Goal: Task Accomplishment & Management: Use online tool/utility

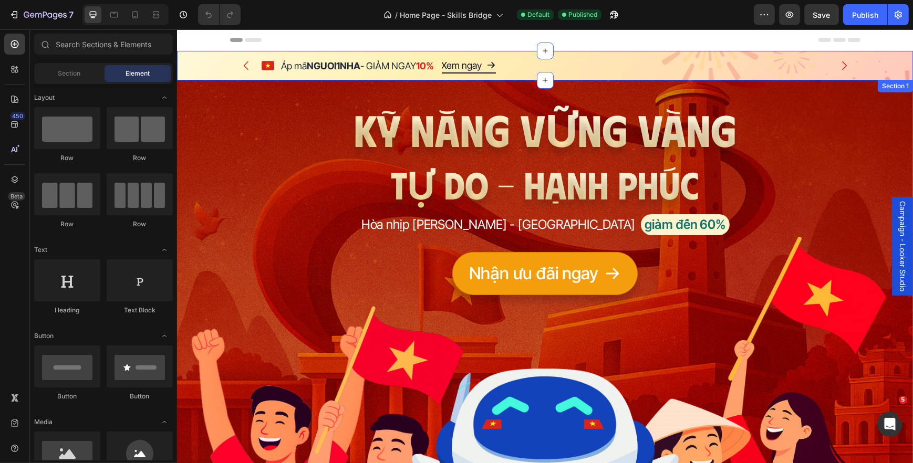
click at [875, 68] on div "Áp mã NGUOI1NHA - GIẢM NGAY 10% Text Block Xem ngay Button Icon Row Áp mã MUNGD…" at bounding box center [544, 65] width 736 height 29
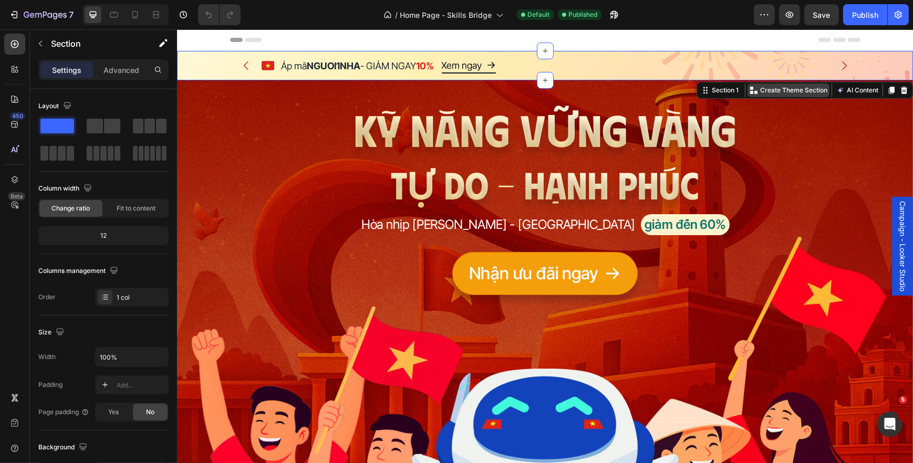
click at [776, 92] on p "Create Theme Section" at bounding box center [792, 90] width 67 height 9
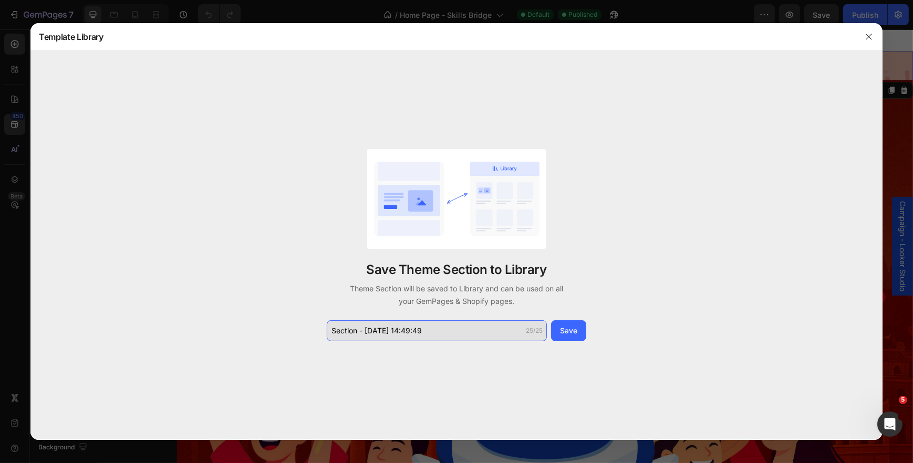
click at [425, 331] on input "Section - Aug 26 14:49:49" at bounding box center [437, 330] width 220 height 21
type input "Campaign 2/9 - Sticky Bar"
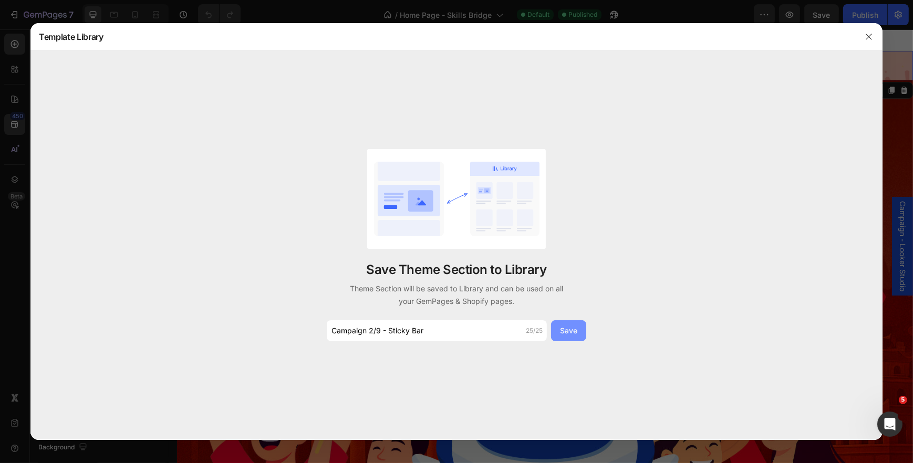
click at [572, 333] on div "Save" at bounding box center [568, 330] width 17 height 11
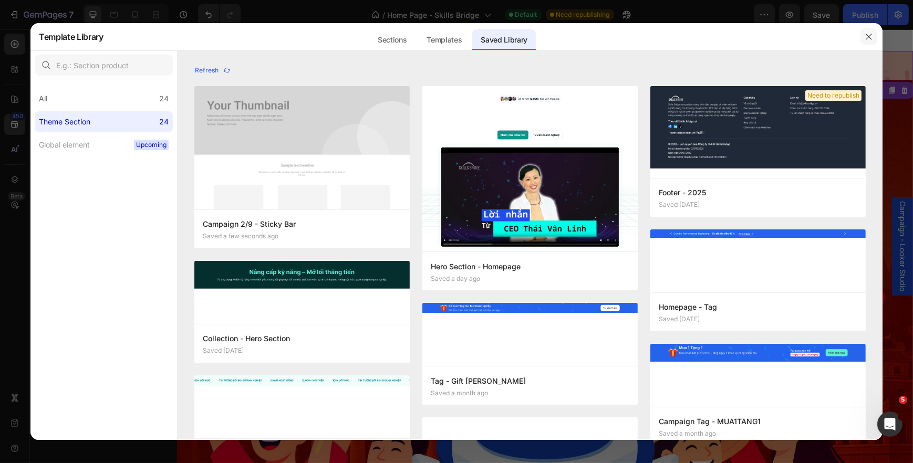
click at [875, 30] on button "button" at bounding box center [868, 36] width 17 height 17
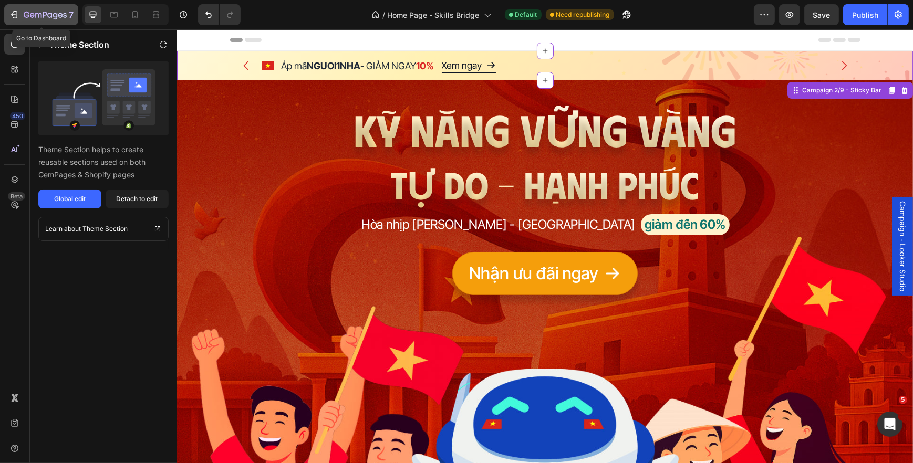
click at [50, 12] on icon "button" at bounding box center [45, 15] width 43 height 9
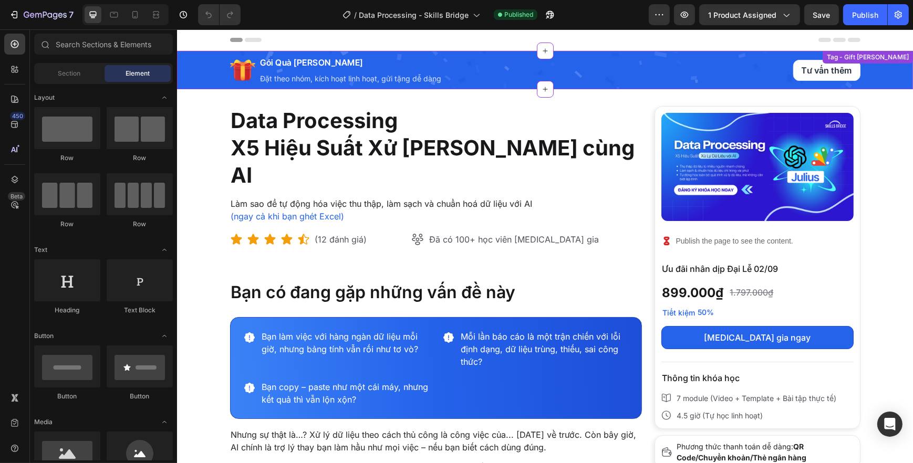
click at [505, 70] on div "Icon Gói Quà [PERSON_NAME] Heading Đặt theo nhóm, kích hoạt linh hoạt, gửi tặng…" at bounding box center [489, 70] width 521 height 38
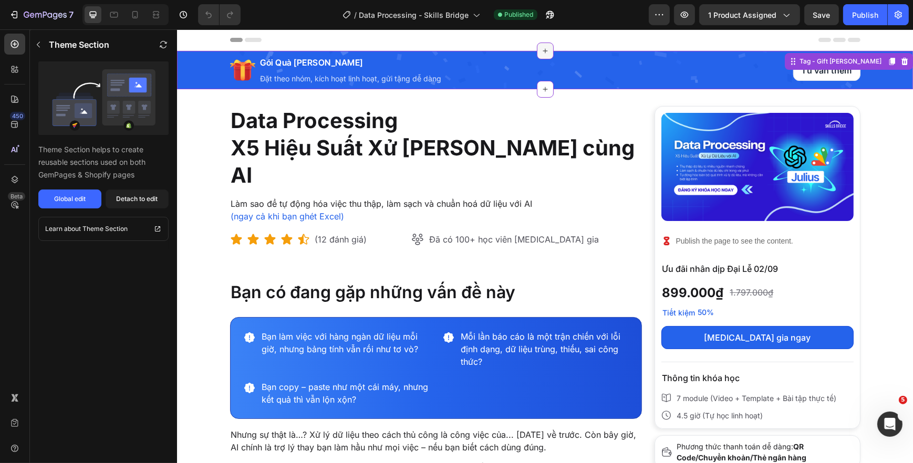
click at [540, 47] on icon at bounding box center [544, 51] width 8 height 8
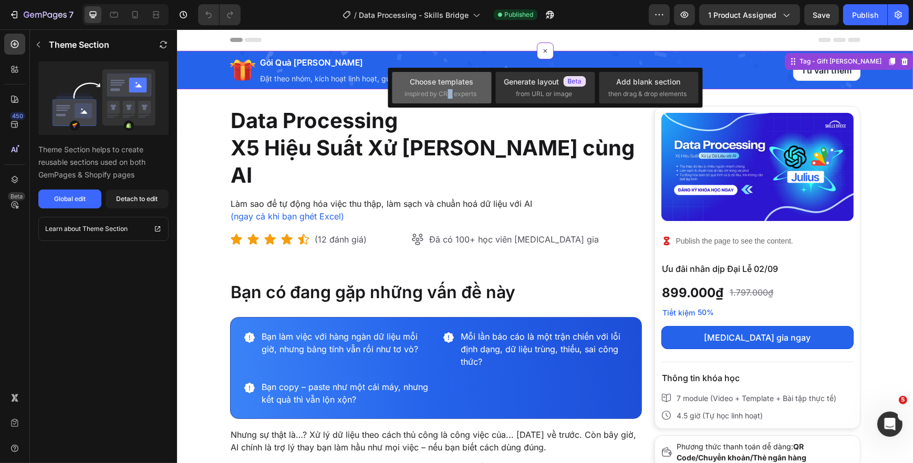
click at [450, 92] on span "inspired by CRO experts" at bounding box center [441, 93] width 72 height 9
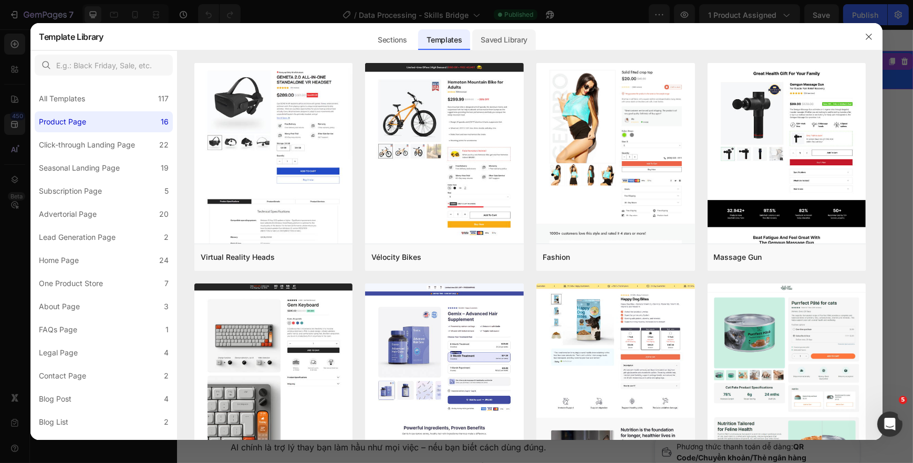
click at [507, 45] on div "Saved Library" at bounding box center [504, 39] width 64 height 21
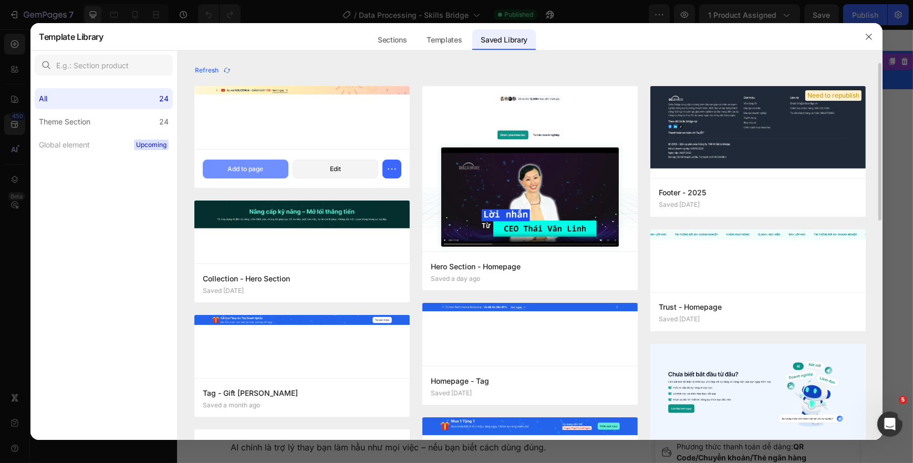
click at [264, 163] on button "Add to page" at bounding box center [246, 169] width 86 height 19
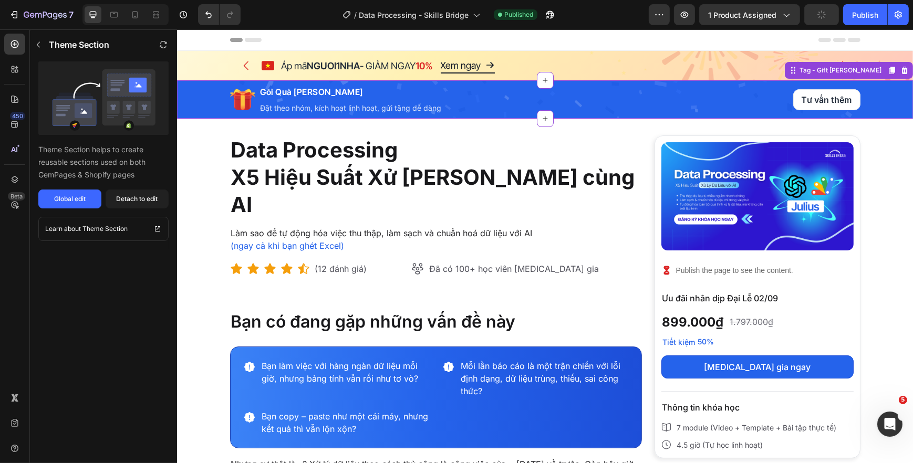
click at [745, 110] on div "Icon Gói Quà Tặng Học Tập Doanh Nghiệp Heading Đặt theo nhóm, kích hoạt linh ho…" at bounding box center [489, 99] width 521 height 38
click at [901, 72] on icon at bounding box center [904, 70] width 7 height 7
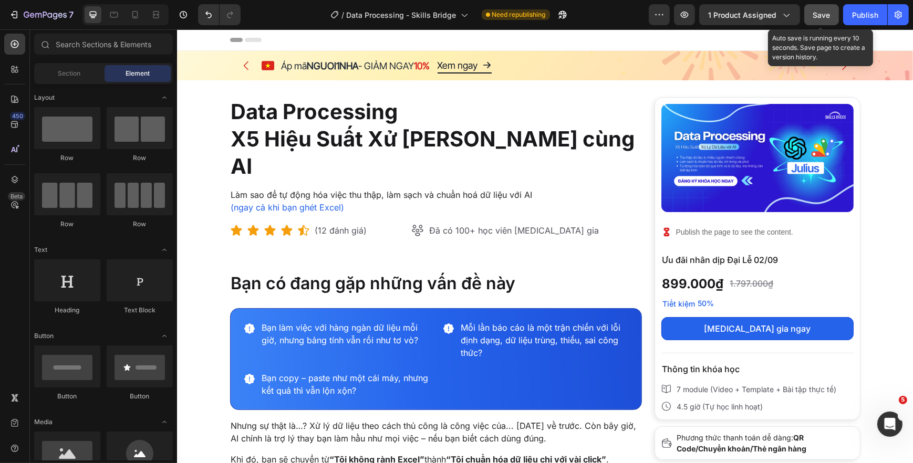
click at [832, 21] on button "Save" at bounding box center [821, 14] width 35 height 21
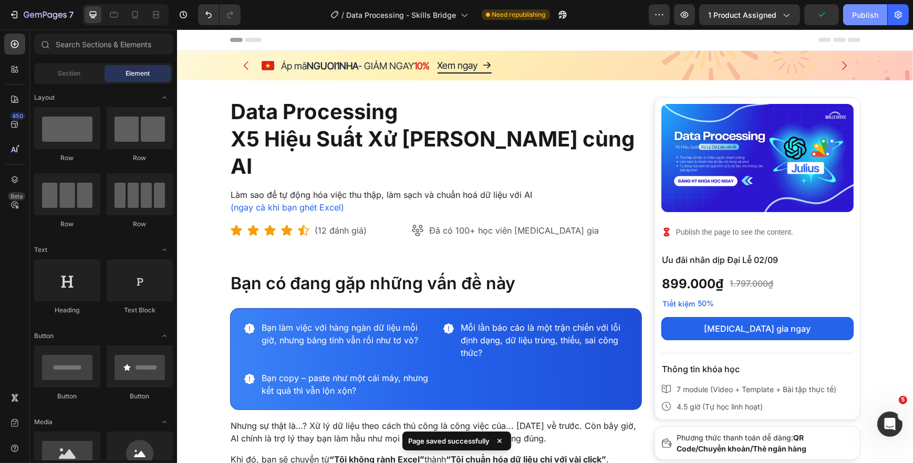
click at [868, 18] on div "Publish" at bounding box center [865, 14] width 26 height 11
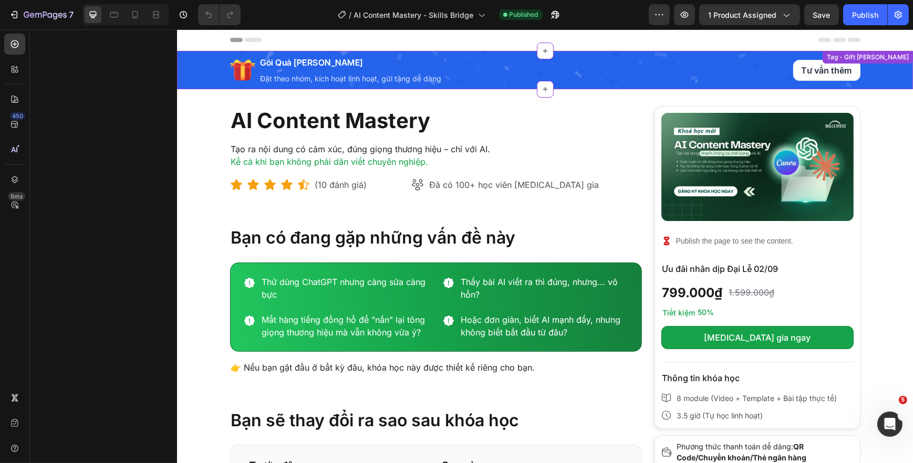
click at [682, 57] on div "Icon Gói Quà [PERSON_NAME] Heading Đặt theo nhóm, kích hoạt linh hoạt, gửi tặng…" at bounding box center [489, 70] width 521 height 38
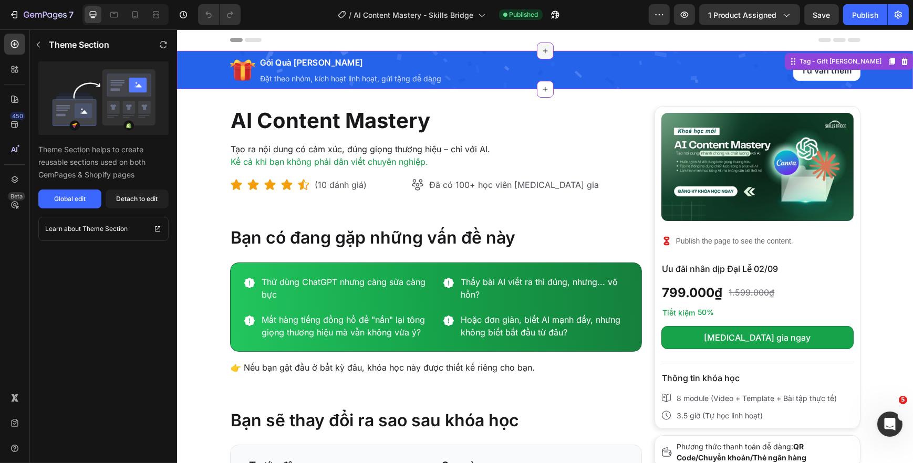
click at [548, 52] on div at bounding box center [544, 51] width 17 height 17
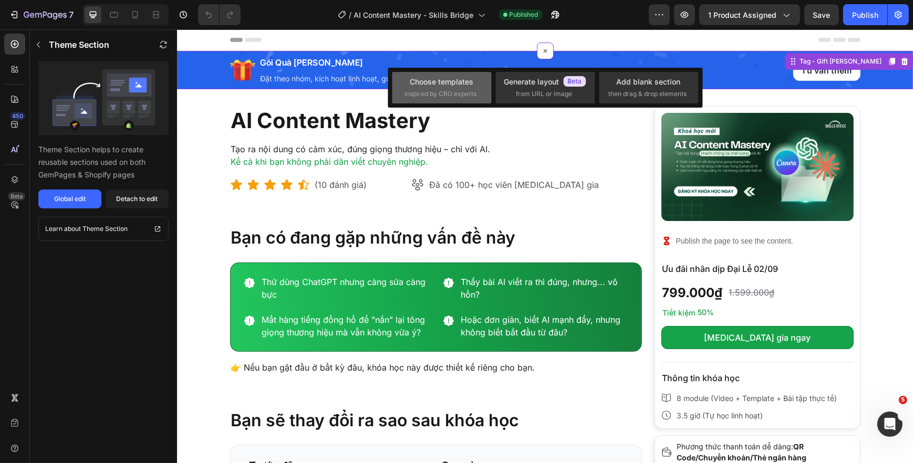
click at [467, 81] on div "Choose templates" at bounding box center [442, 81] width 64 height 11
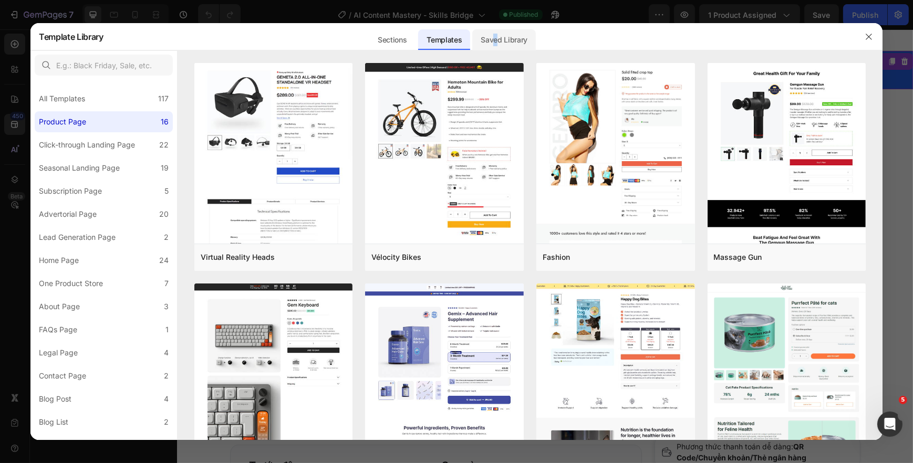
click at [496, 40] on div "Saved Library" at bounding box center [504, 39] width 64 height 21
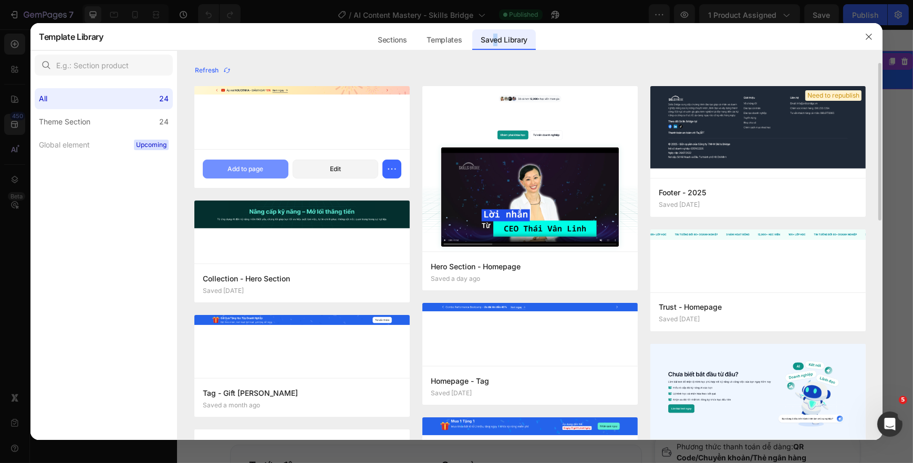
click at [235, 164] on div "Add to page" at bounding box center [245, 168] width 36 height 9
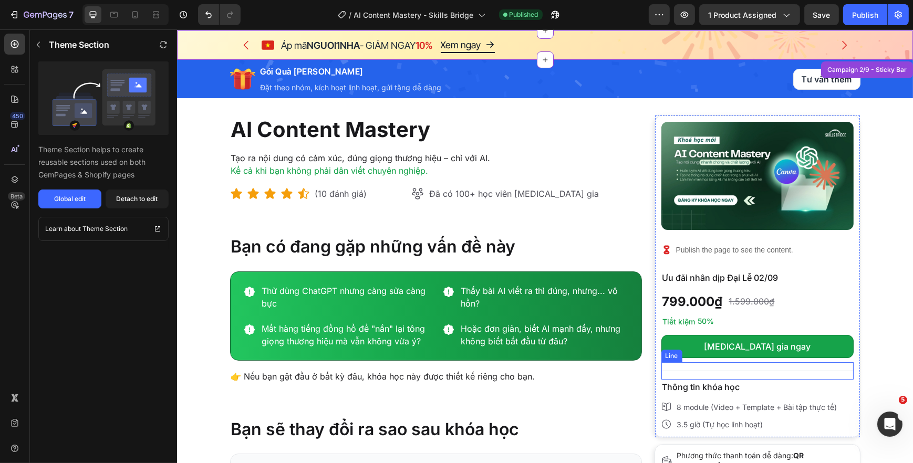
scroll to position [21, 0]
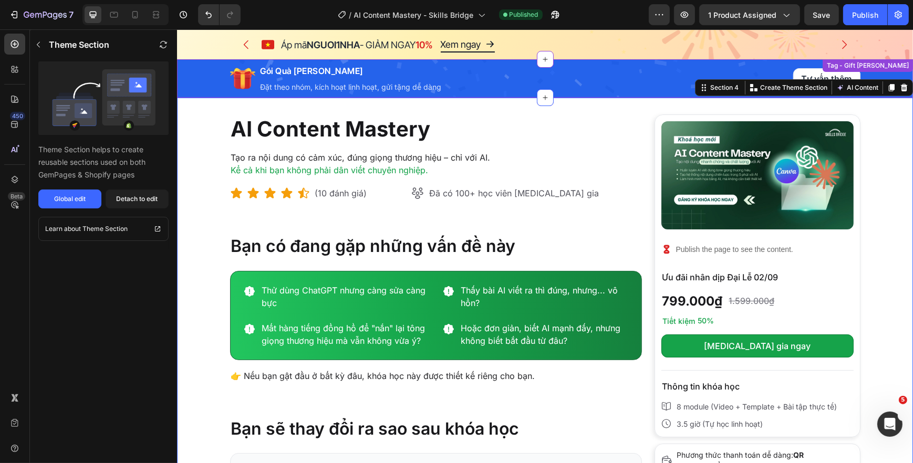
click at [654, 84] on div "Icon Gói Quà [PERSON_NAME] Heading Đặt theo nhóm, kích hoạt linh hoạt, gửi tặng…" at bounding box center [489, 78] width 521 height 38
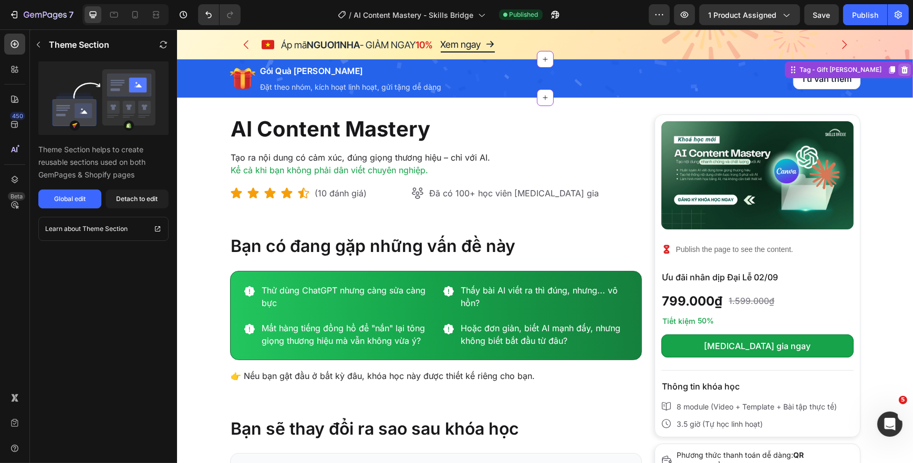
click at [901, 71] on icon at bounding box center [904, 69] width 7 height 7
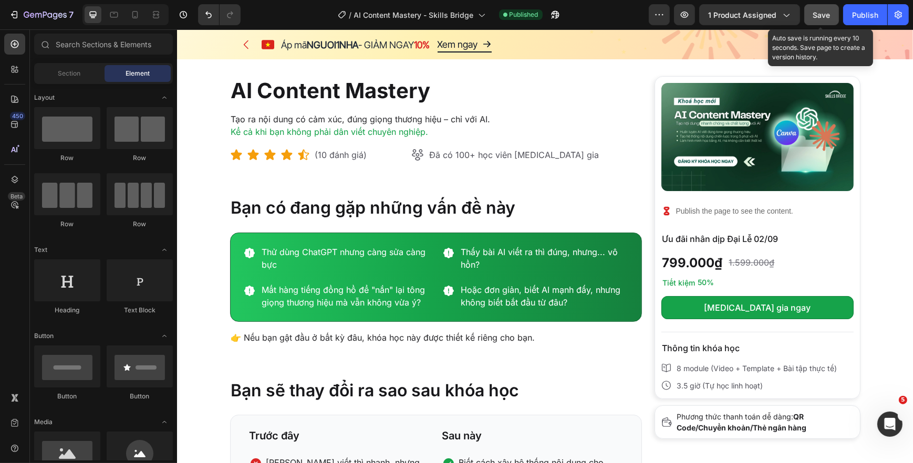
click at [831, 14] on button "Save" at bounding box center [821, 14] width 35 height 21
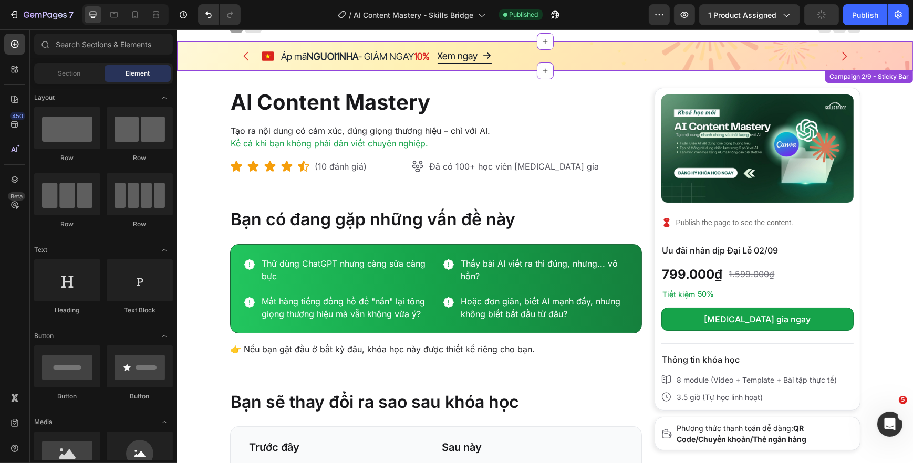
scroll to position [0, 0]
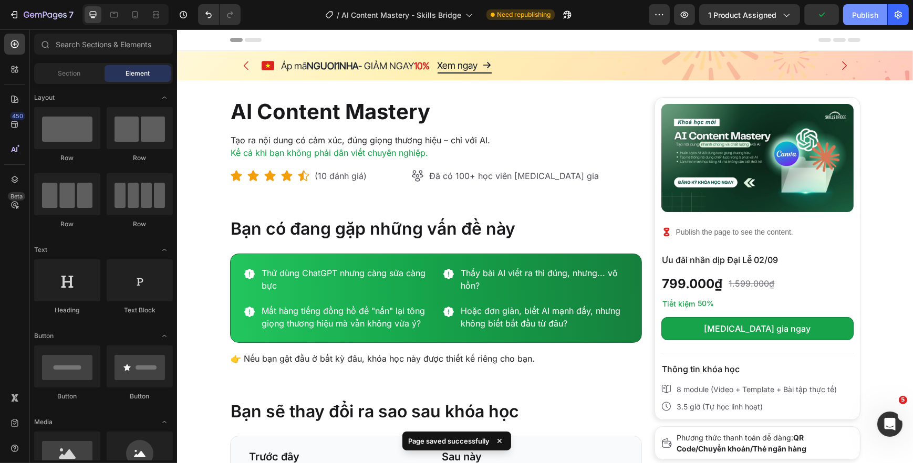
click at [862, 21] on button "Publish" at bounding box center [865, 14] width 44 height 21
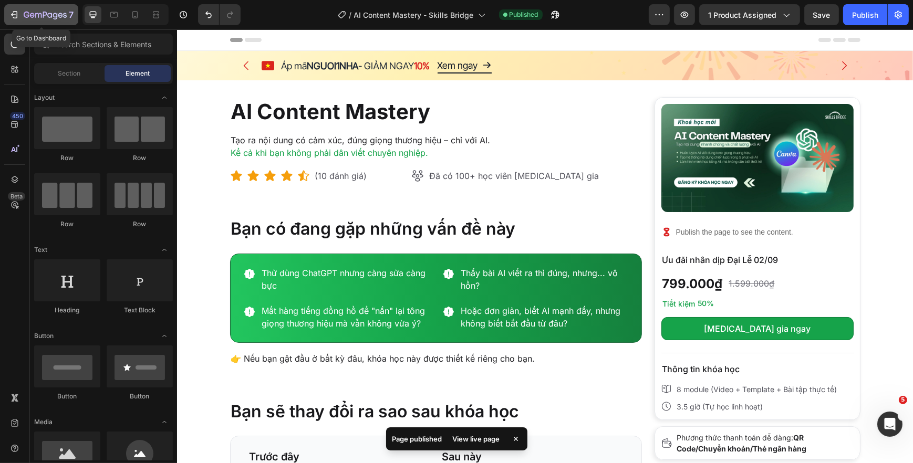
click at [69, 11] on p "7" at bounding box center [71, 14] width 5 height 13
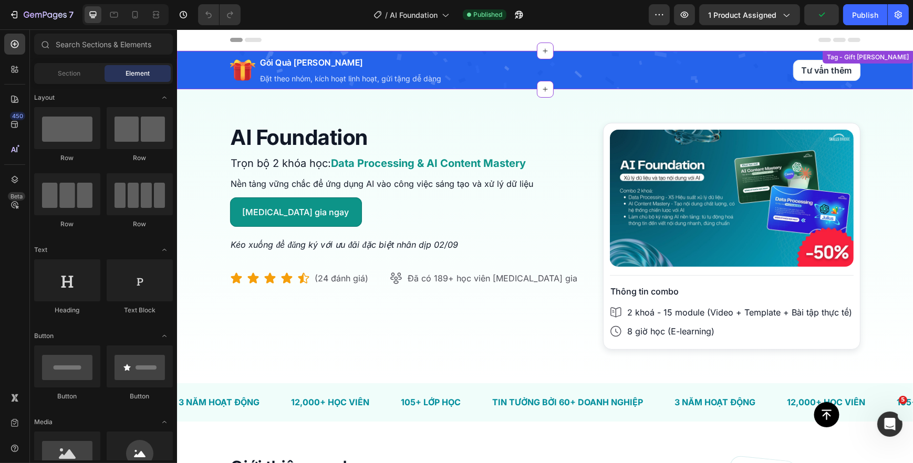
click at [636, 74] on div "Icon Gói Quà [PERSON_NAME] Heading Đặt theo nhóm, kích hoạt linh hoạt, gửi tặng…" at bounding box center [489, 70] width 521 height 38
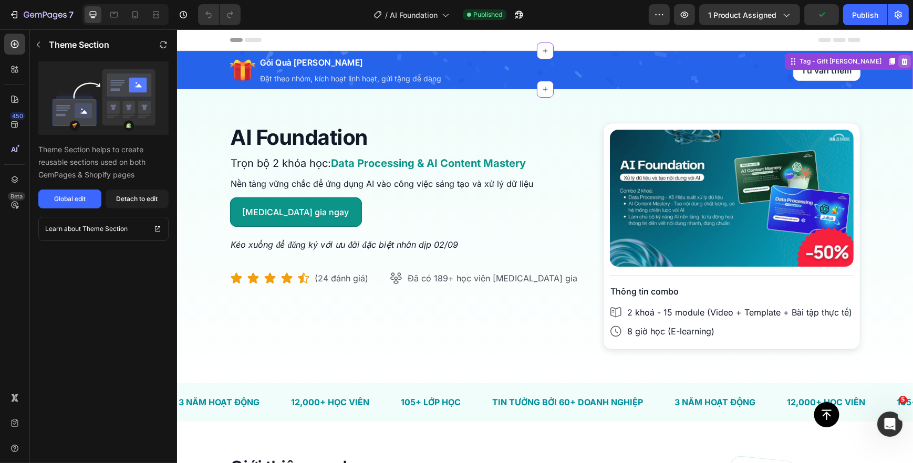
click at [901, 63] on icon at bounding box center [904, 61] width 7 height 7
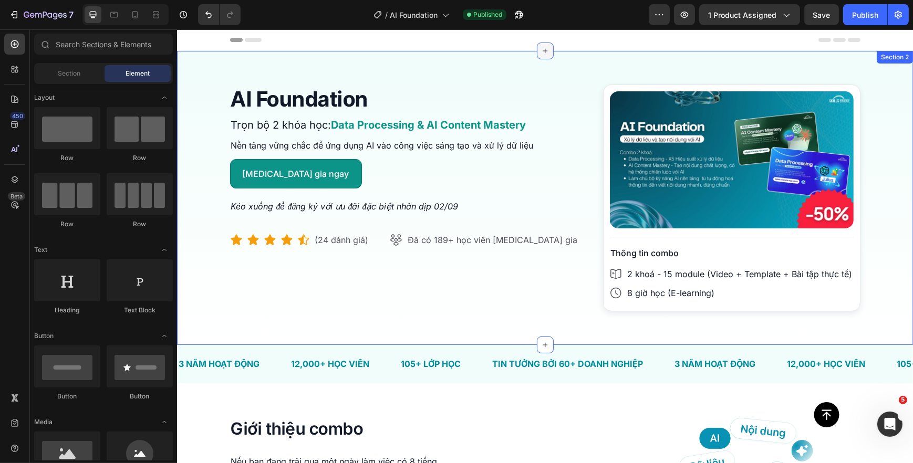
click at [542, 51] on icon at bounding box center [544, 51] width 5 height 5
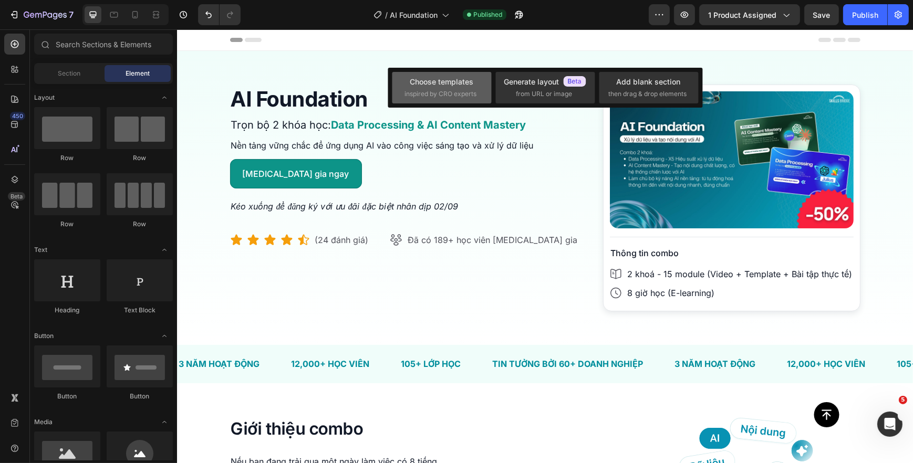
click at [444, 94] on span "inspired by CRO experts" at bounding box center [441, 93] width 72 height 9
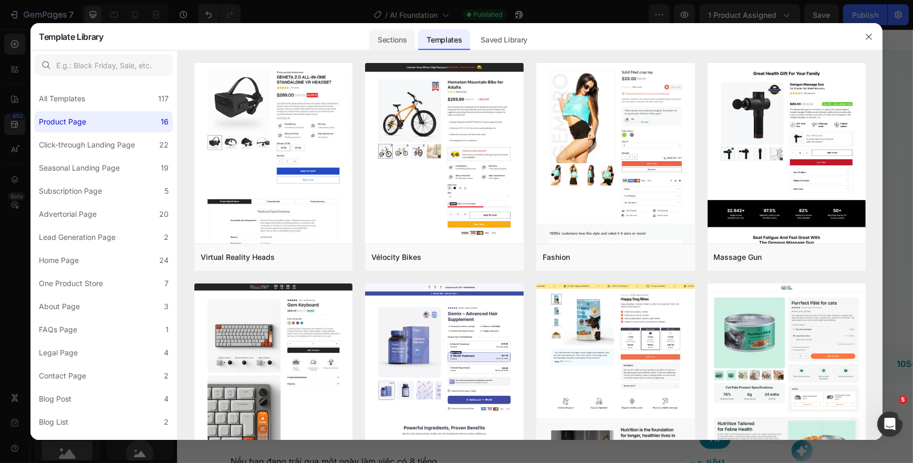
click at [400, 39] on div "Sections" at bounding box center [392, 39] width 46 height 21
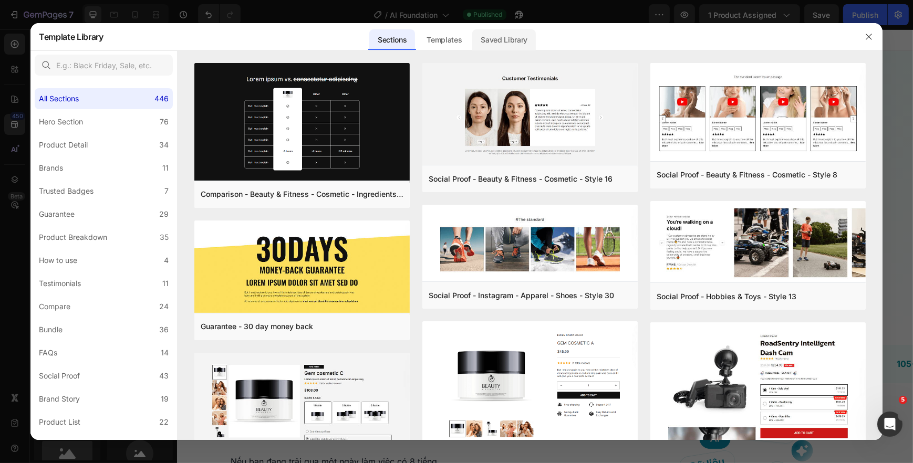
click at [498, 42] on div "Saved Library" at bounding box center [504, 39] width 64 height 21
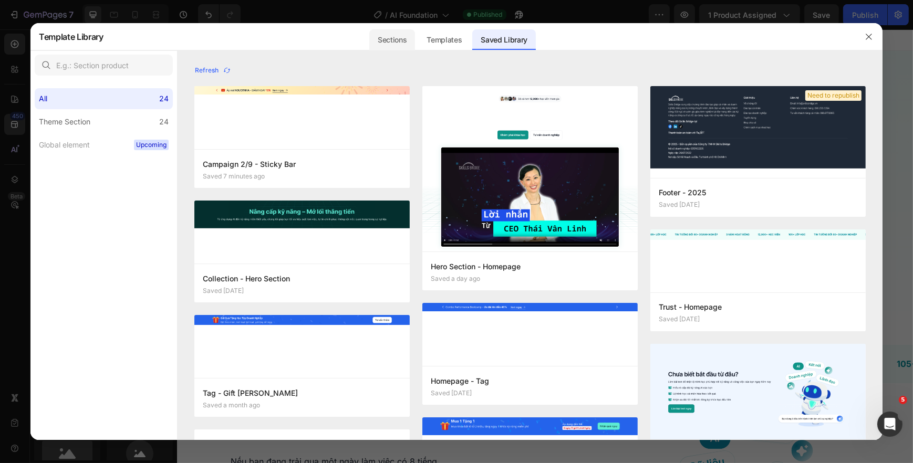
click at [401, 42] on div "Sections" at bounding box center [392, 39] width 46 height 21
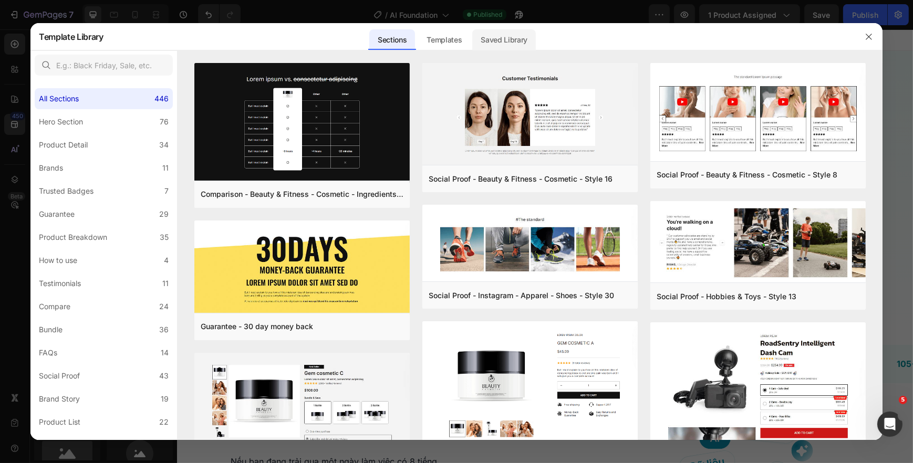
click at [484, 36] on div "Saved Library" at bounding box center [504, 39] width 64 height 21
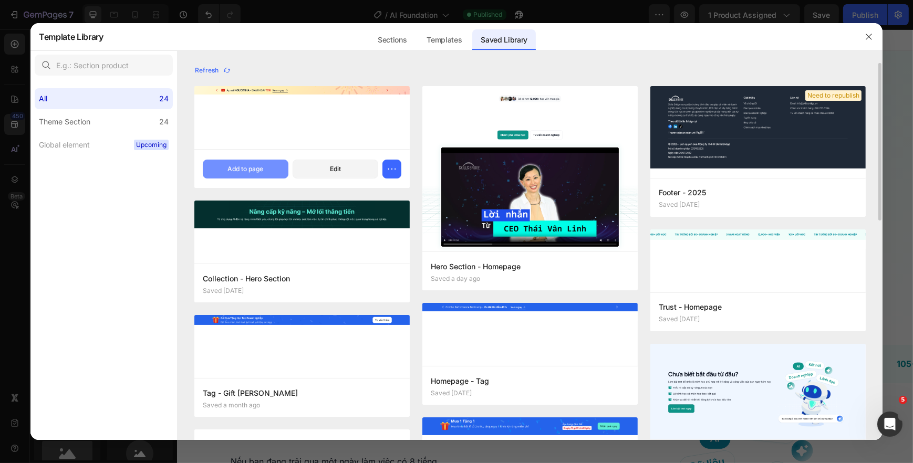
click at [247, 171] on div "Add to page" at bounding box center [245, 168] width 36 height 9
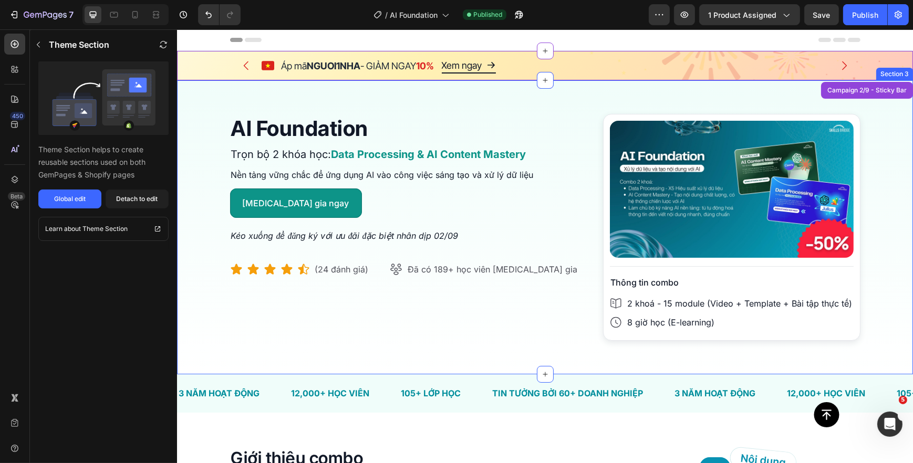
scroll to position [21, 0]
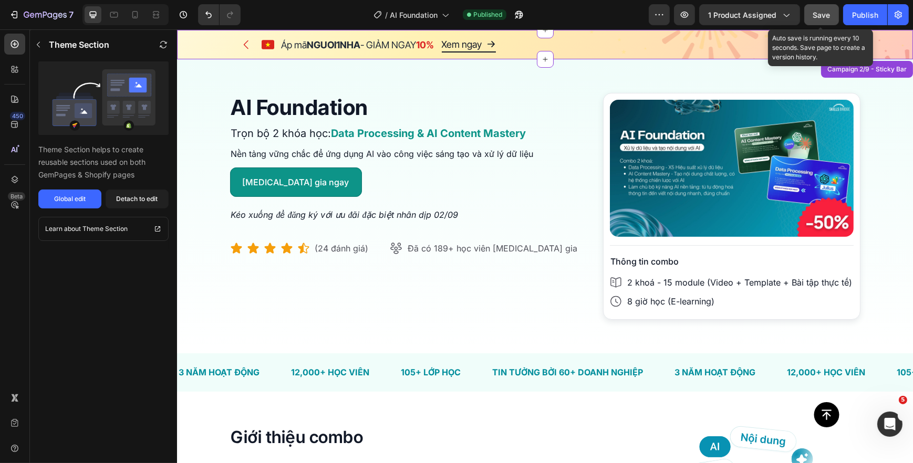
click at [826, 12] on span "Save" at bounding box center [821, 15] width 17 height 9
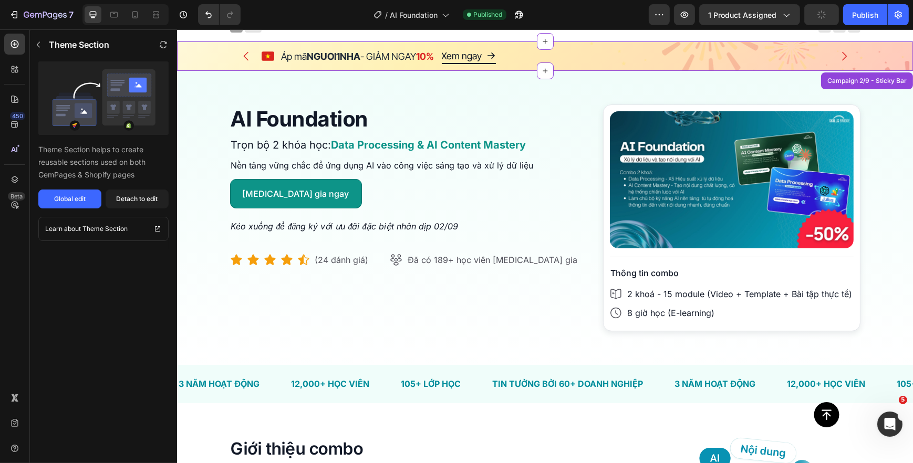
scroll to position [0, 0]
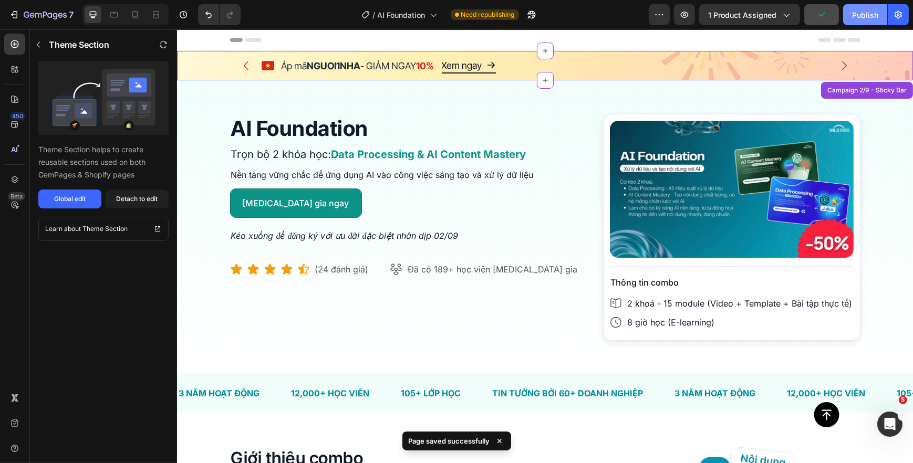
click at [866, 17] on div "Publish" at bounding box center [865, 14] width 26 height 11
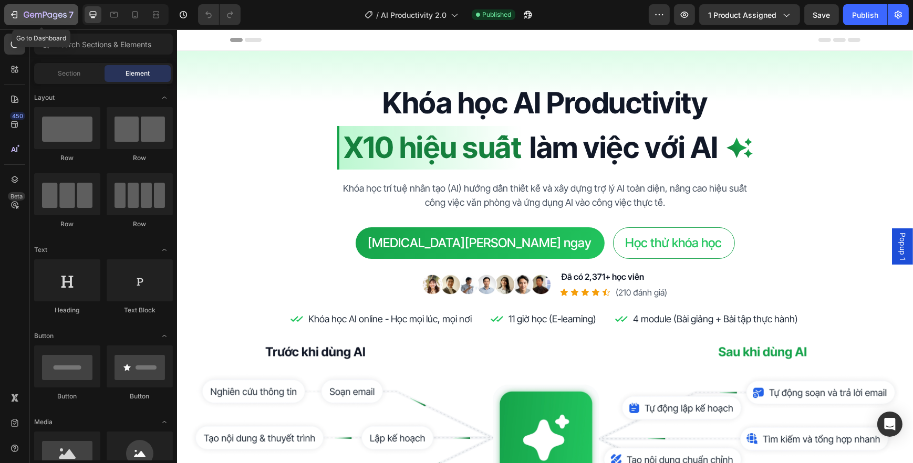
click at [64, 17] on icon "button" at bounding box center [45, 15] width 43 height 9
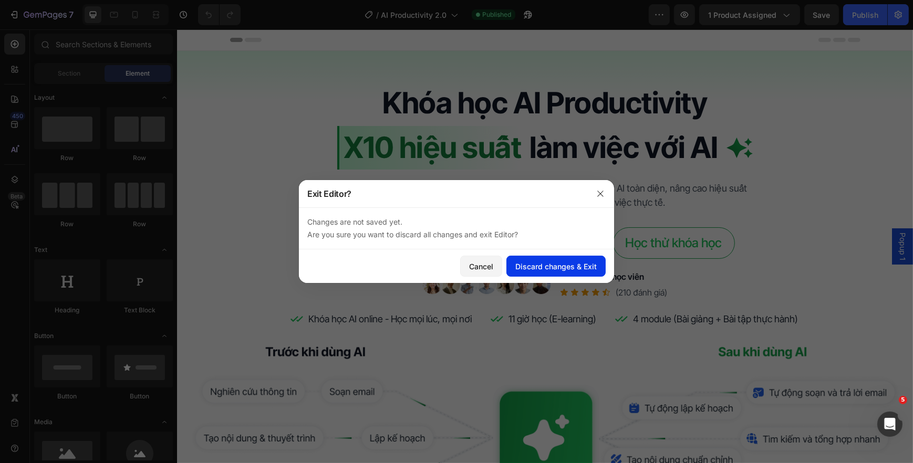
click at [538, 263] on div "Discard changes & Exit" at bounding box center [555, 266] width 81 height 11
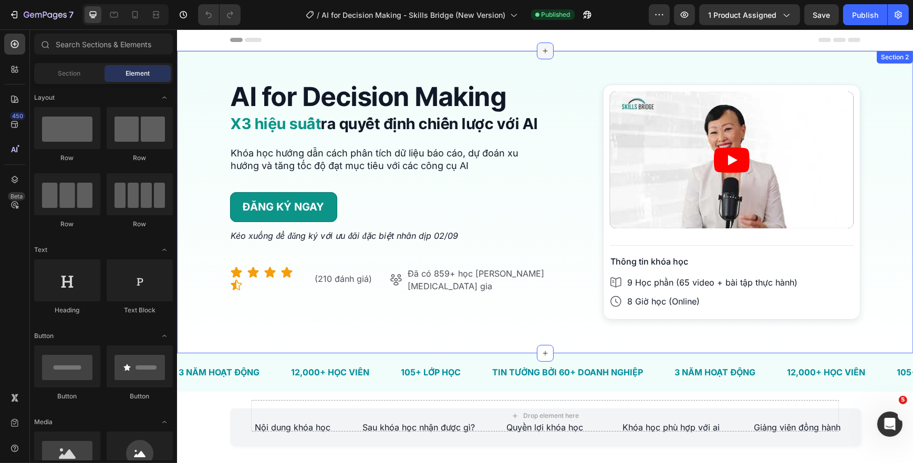
click at [542, 53] on icon at bounding box center [544, 51] width 8 height 8
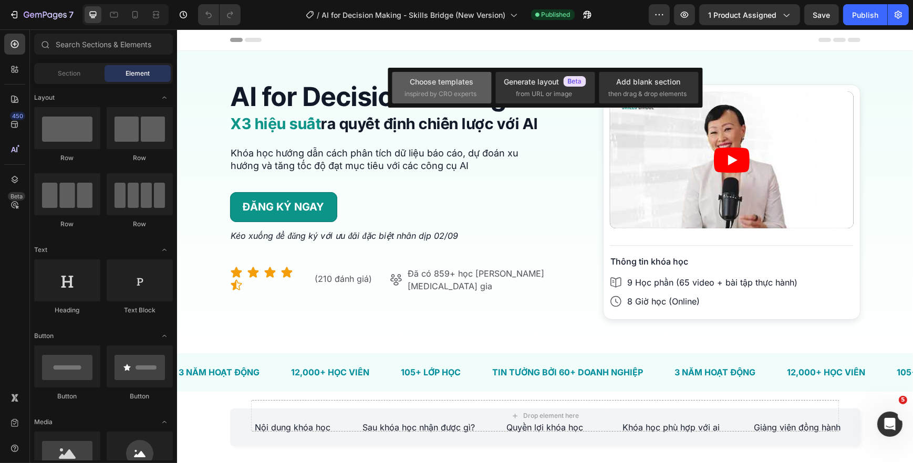
click at [459, 76] on div "Choose templates" at bounding box center [442, 81] width 64 height 11
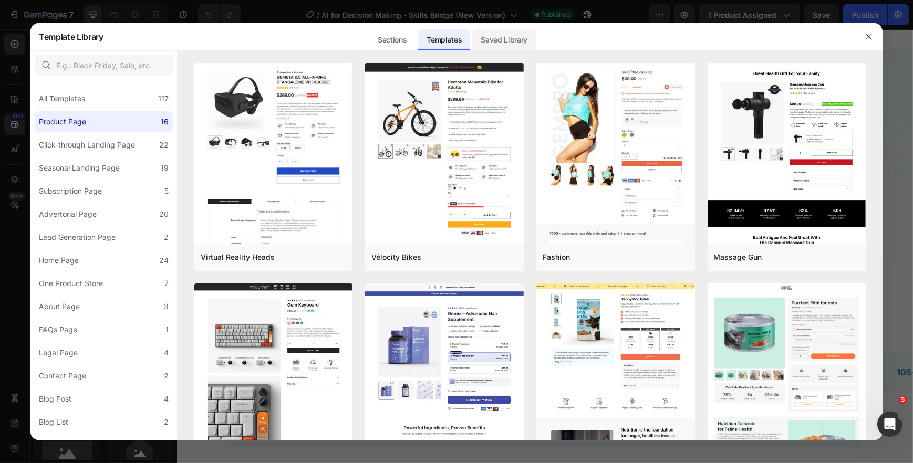
click at [507, 36] on div "Saved Library" at bounding box center [504, 39] width 64 height 21
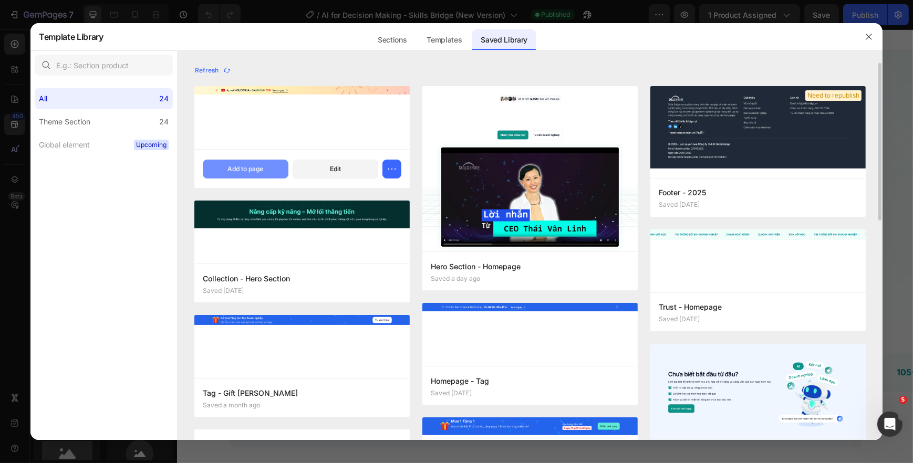
click at [243, 168] on div "Add to page" at bounding box center [245, 168] width 36 height 9
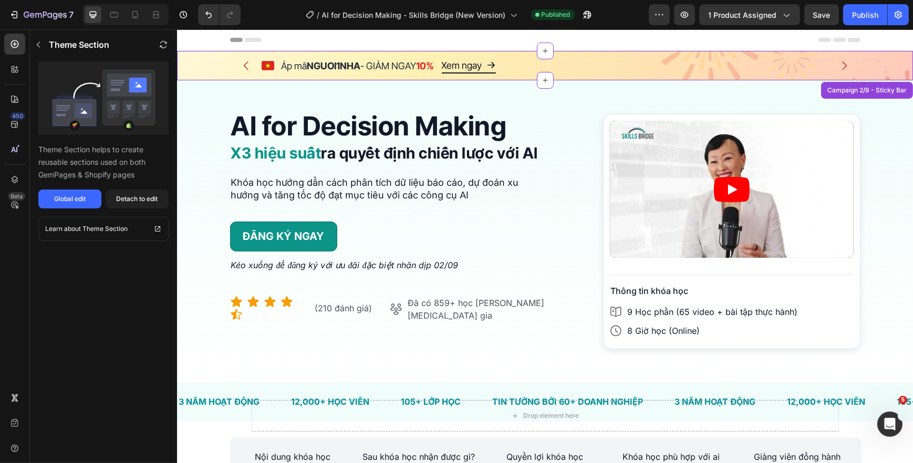
scroll to position [21, 0]
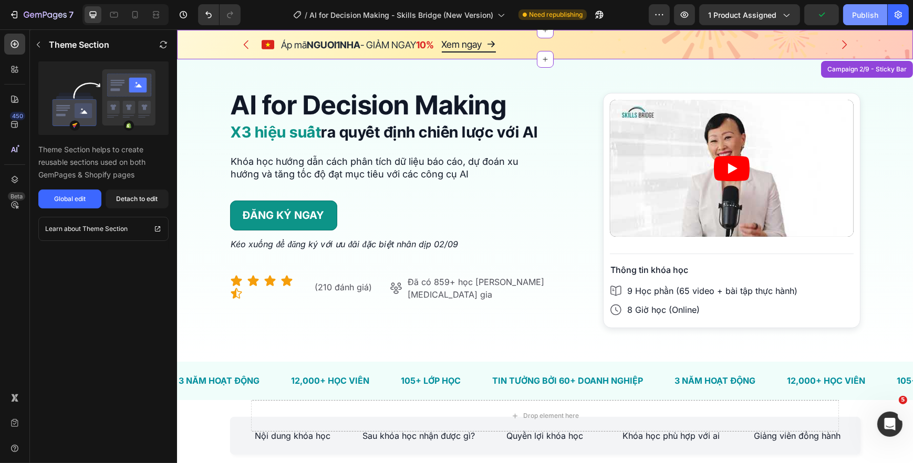
click at [852, 18] on button "Publish" at bounding box center [865, 14] width 44 height 21
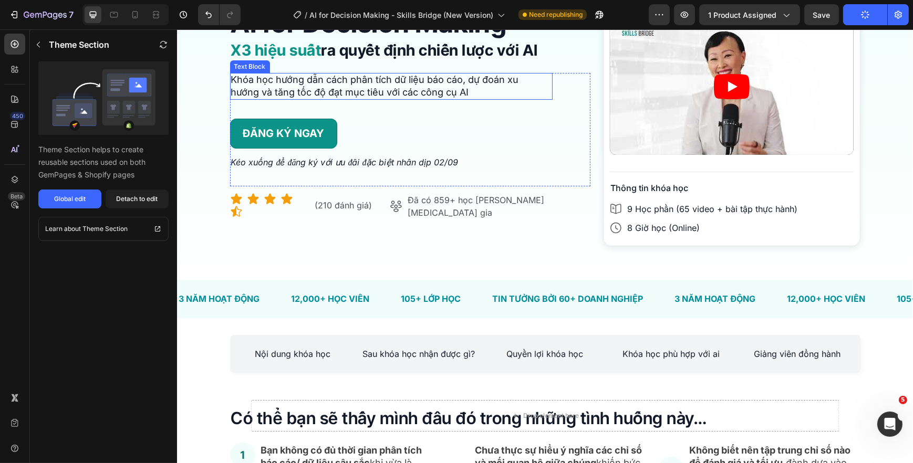
scroll to position [0, 0]
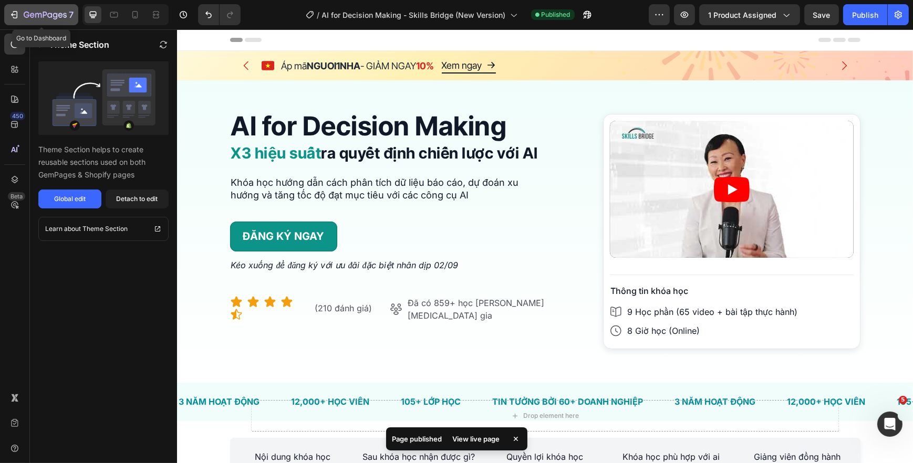
click at [27, 13] on icon "button" at bounding box center [45, 15] width 43 height 9
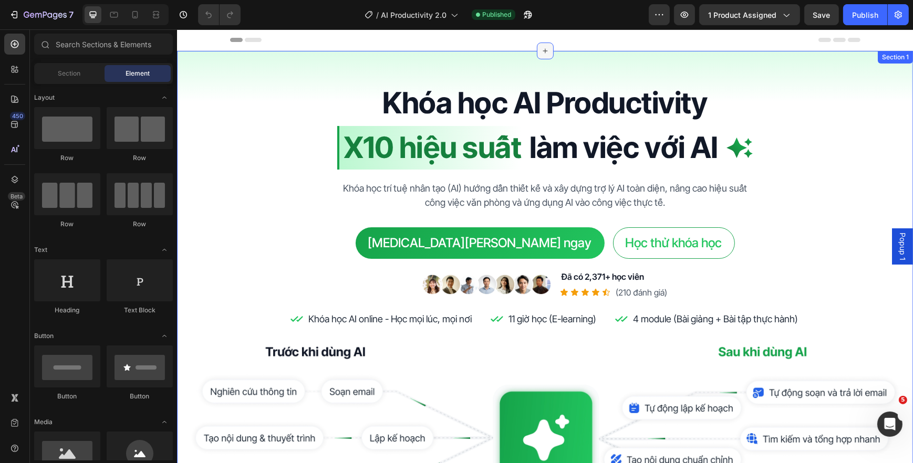
click at [545, 53] on div at bounding box center [544, 51] width 17 height 17
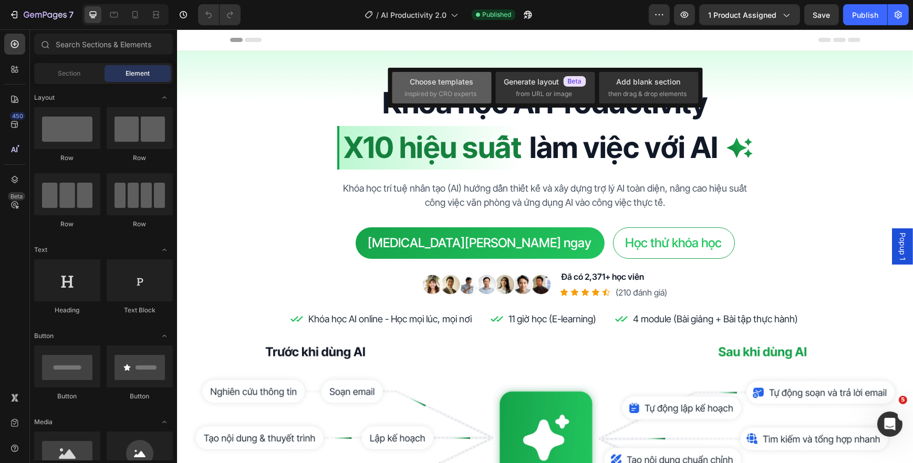
click at [446, 88] on div "Choose templates inspired by CRO experts" at bounding box center [442, 87] width 74 height 23
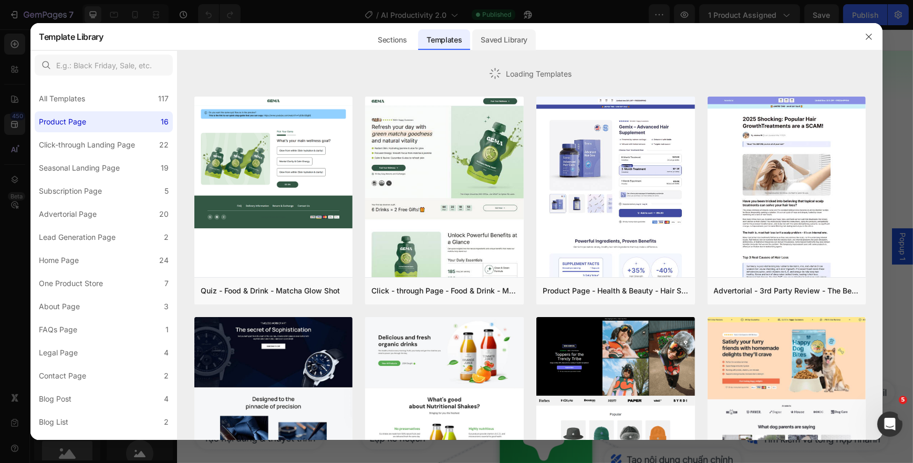
drag, startPoint x: 494, startPoint y: 37, endPoint x: 488, endPoint y: 37, distance: 5.8
click at [495, 36] on div "Saved Library" at bounding box center [504, 39] width 64 height 21
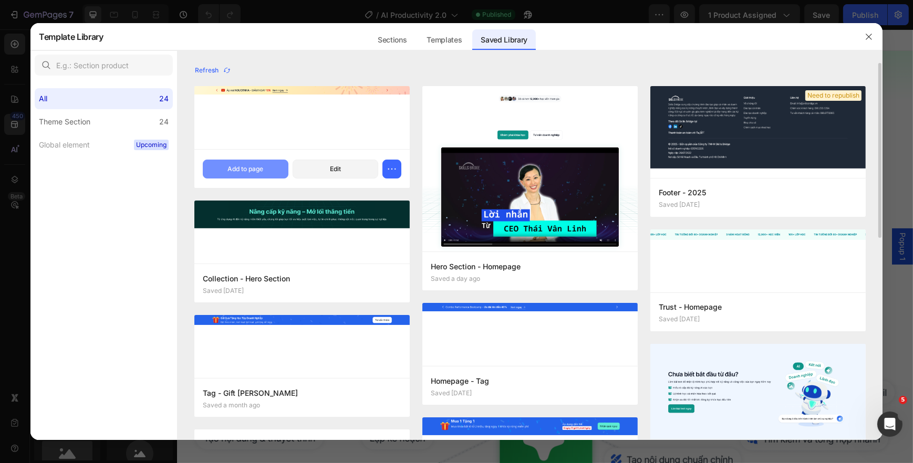
click at [262, 169] on div "Add to page" at bounding box center [245, 168] width 36 height 9
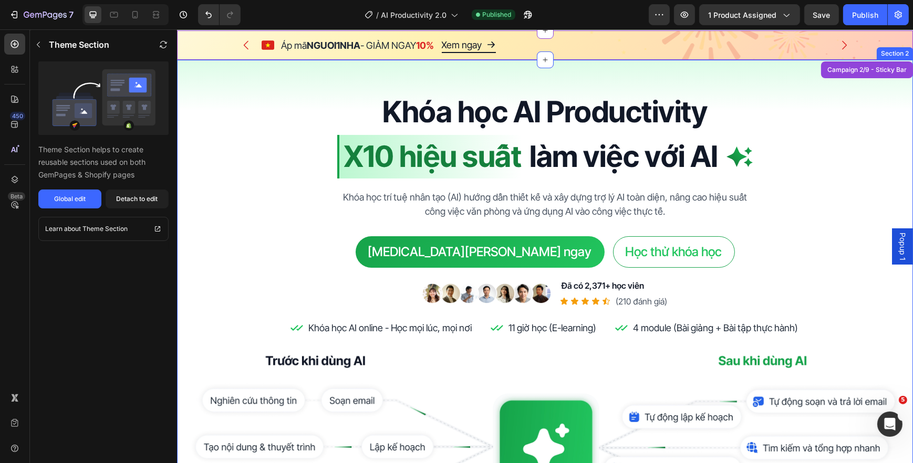
scroll to position [21, 0]
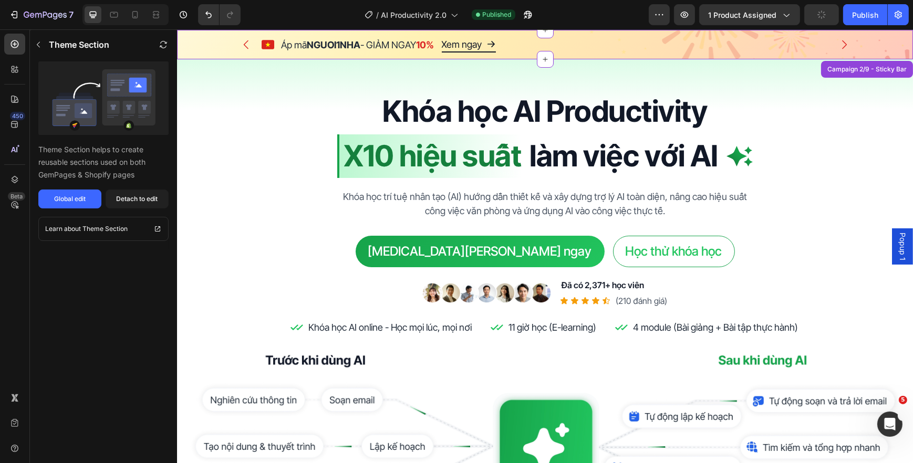
click at [828, 16] on button "button" at bounding box center [821, 14] width 35 height 21
click at [853, 12] on div "Publish" at bounding box center [865, 14] width 26 height 11
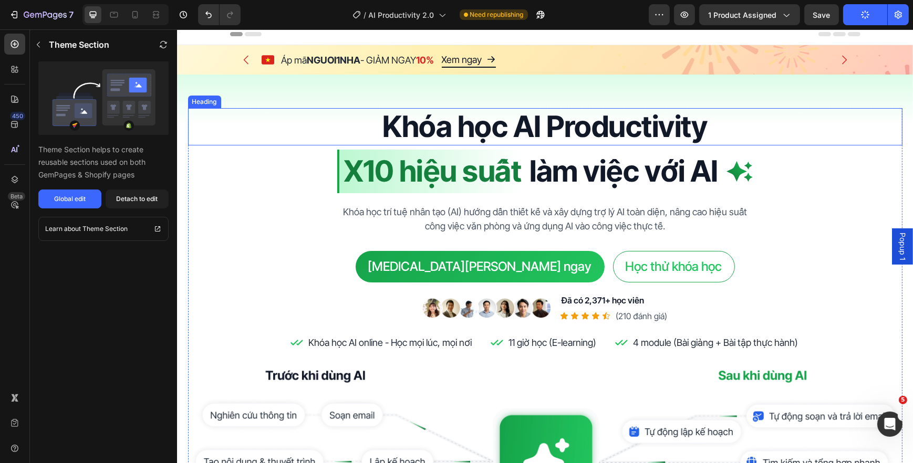
scroll to position [0, 0]
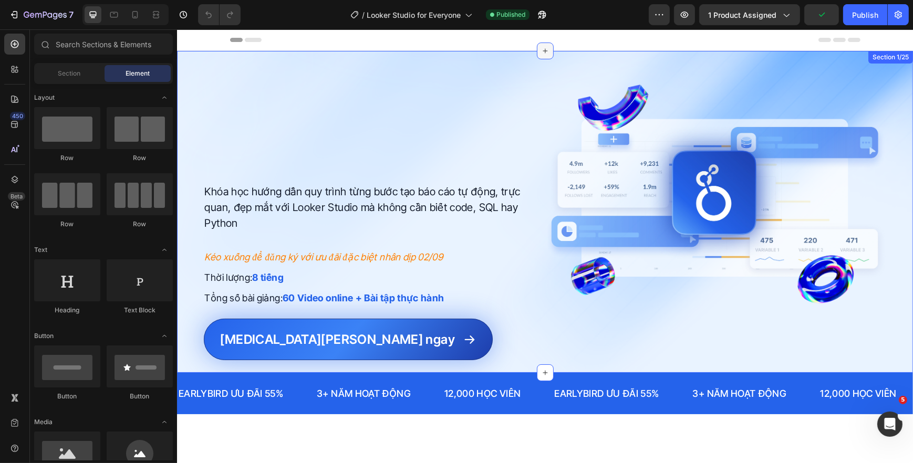
click at [540, 49] on icon at bounding box center [544, 51] width 8 height 8
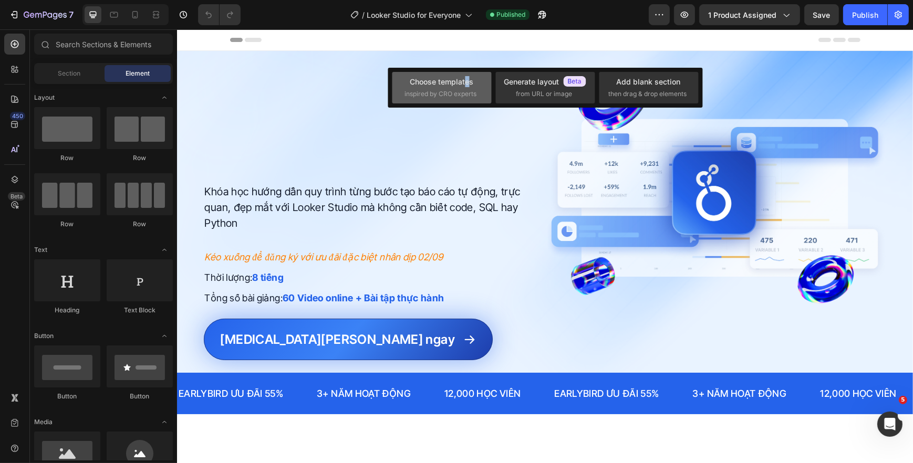
click at [467, 87] on div "Choose templates" at bounding box center [442, 81] width 64 height 11
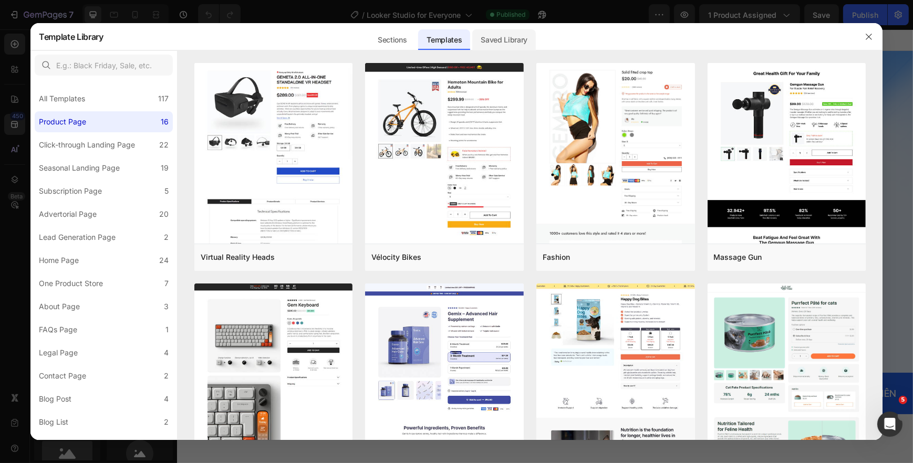
click at [521, 42] on div "Saved Library" at bounding box center [504, 39] width 64 height 21
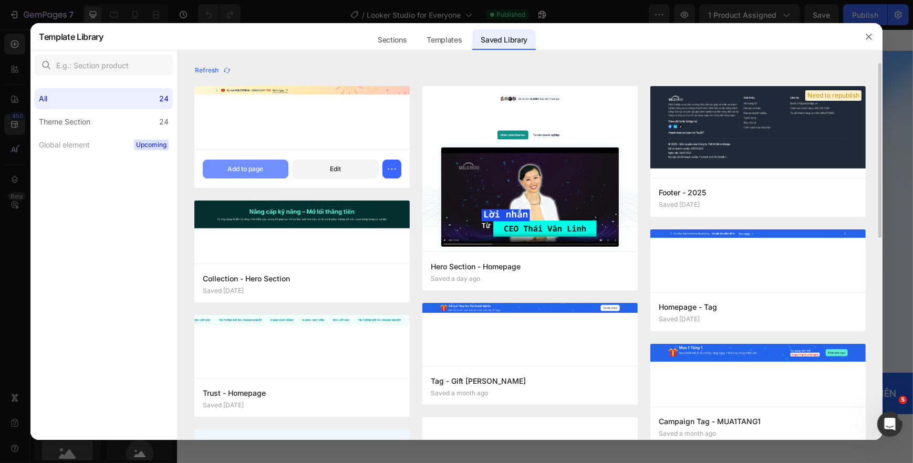
click at [249, 175] on button "Add to page" at bounding box center [246, 169] width 86 height 19
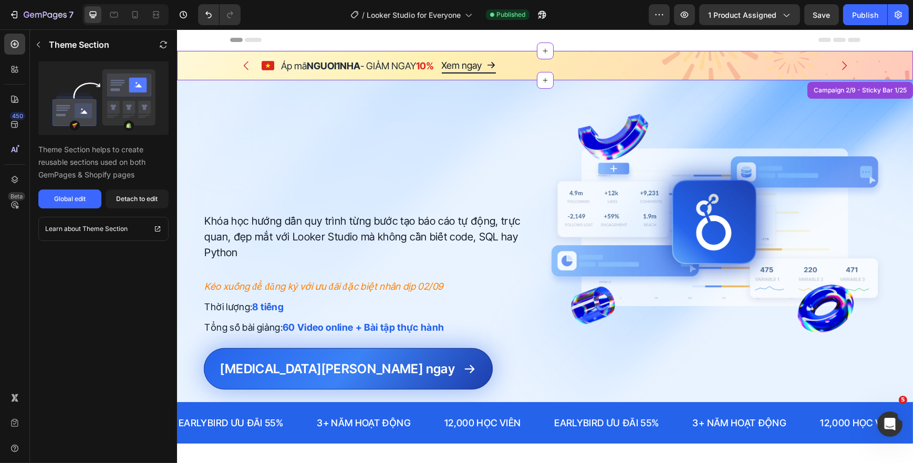
scroll to position [21, 0]
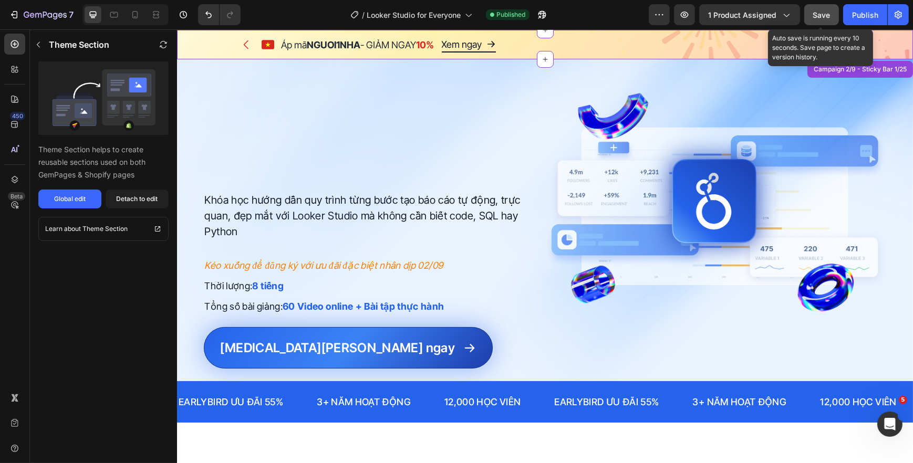
click at [820, 21] on button "Save" at bounding box center [821, 14] width 35 height 21
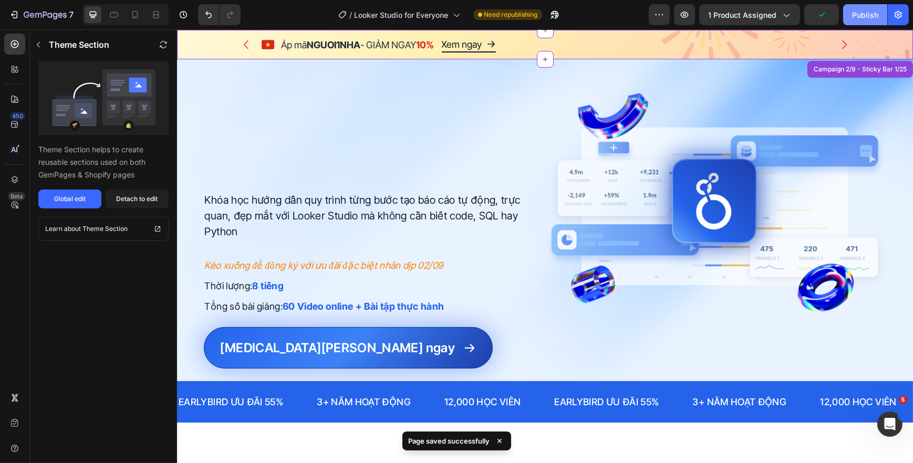
click at [855, 13] on div "Publish" at bounding box center [865, 14] width 26 height 11
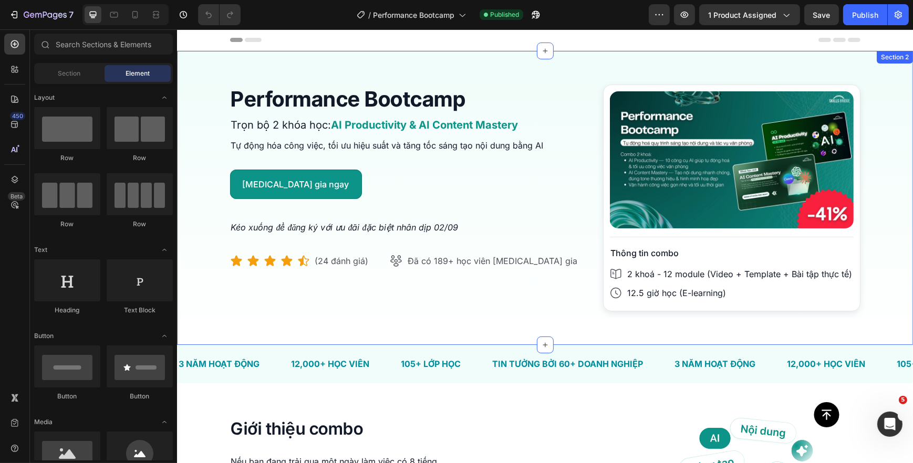
click at [549, 53] on div "Performance Bootcamp Heading Trọn bộ 2 khóa học: AI Productivity & AI Content M…" at bounding box center [544, 198] width 736 height 294
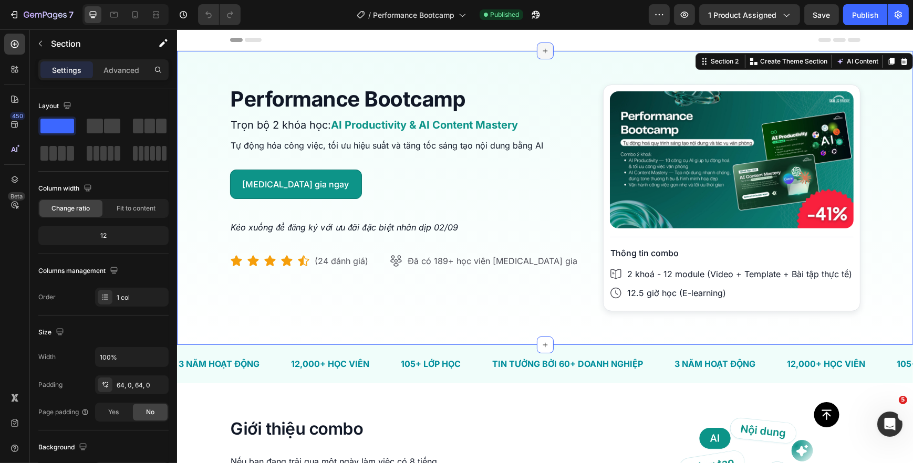
click at [541, 53] on icon at bounding box center [544, 51] width 8 height 8
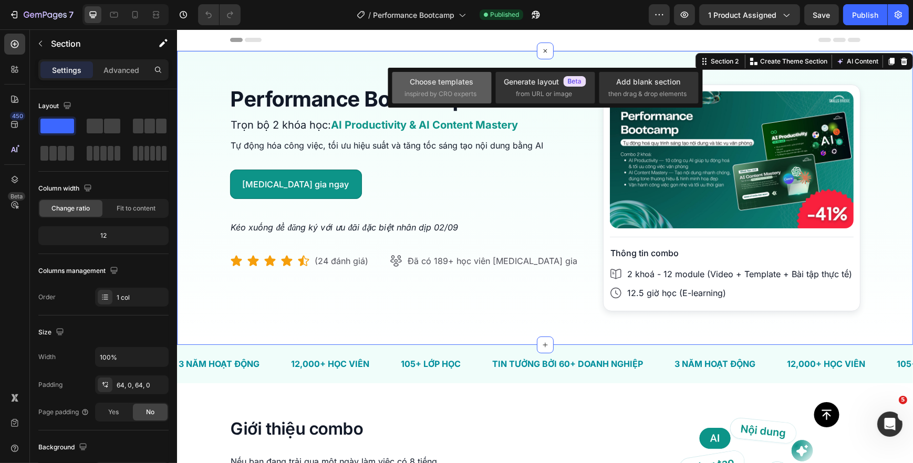
click at [458, 85] on div "Choose templates" at bounding box center [442, 81] width 64 height 11
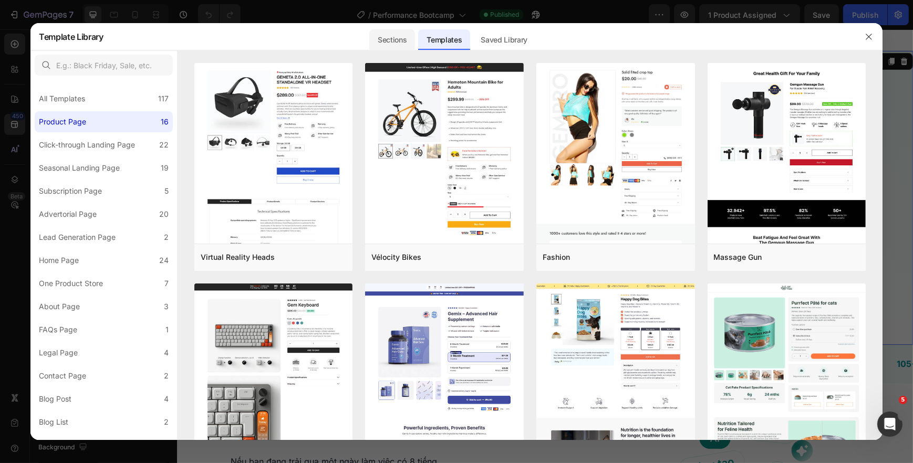
click at [407, 35] on div "Sections" at bounding box center [392, 39] width 46 height 21
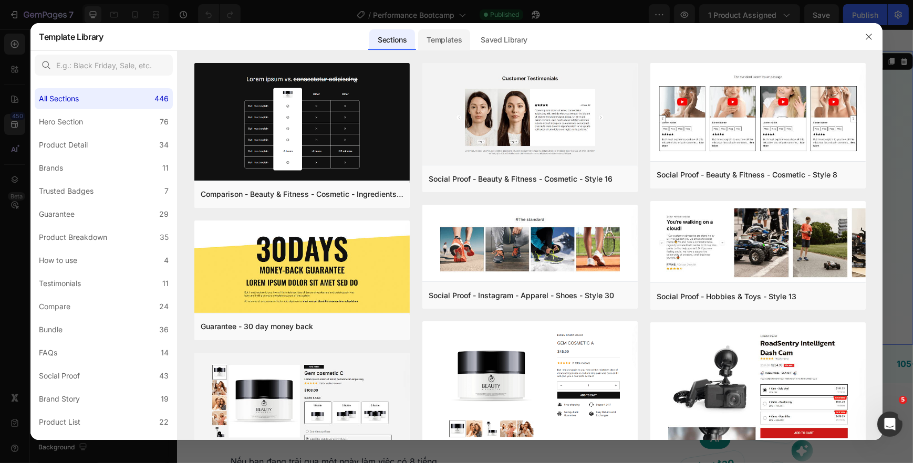
click at [454, 29] on div "Templates" at bounding box center [444, 39] width 52 height 21
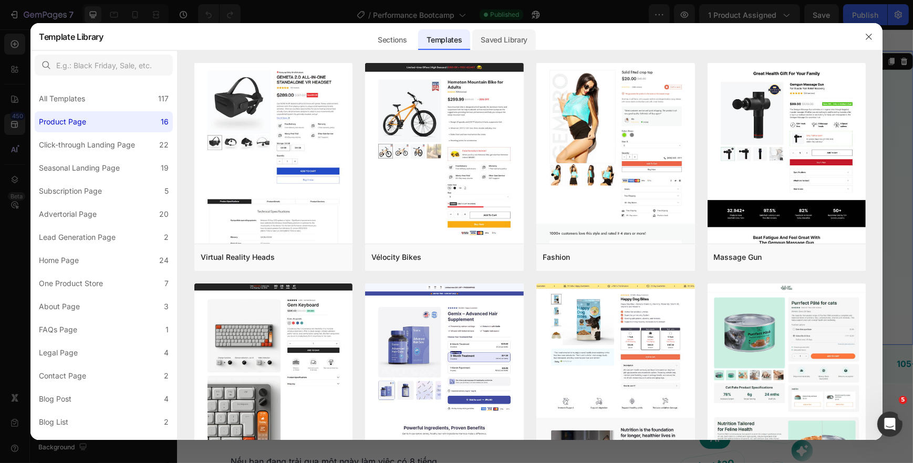
click at [497, 34] on div "Saved Library" at bounding box center [504, 39] width 64 height 21
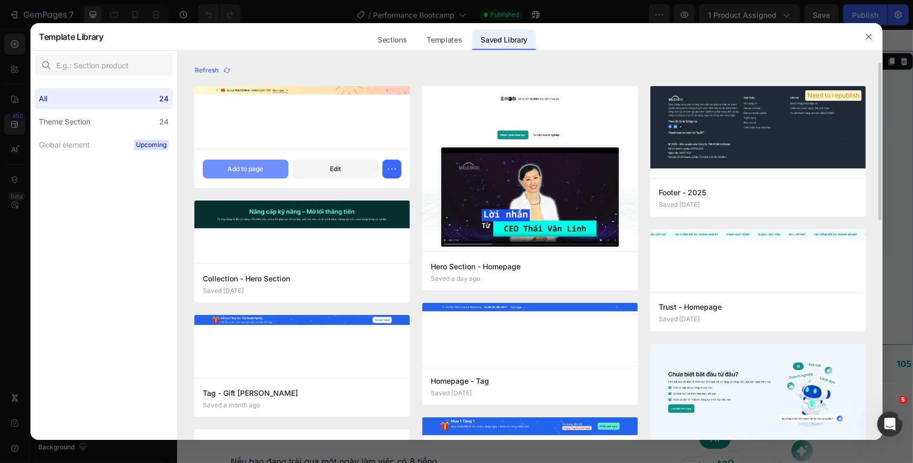
click at [241, 164] on div "Add to page" at bounding box center [245, 168] width 36 height 9
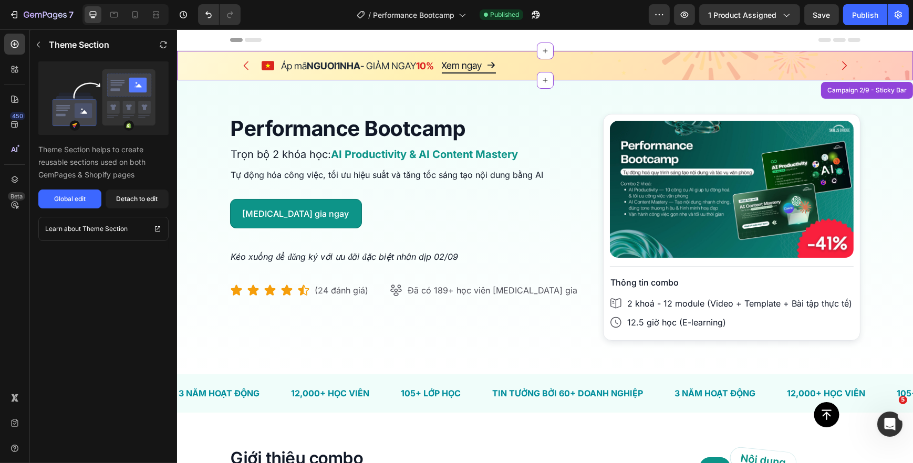
scroll to position [21, 0]
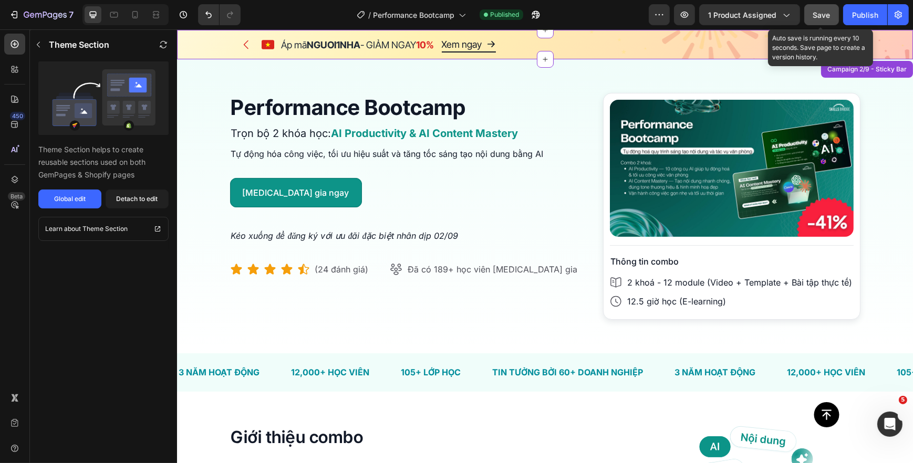
click at [810, 15] on button "Save" at bounding box center [821, 14] width 35 height 21
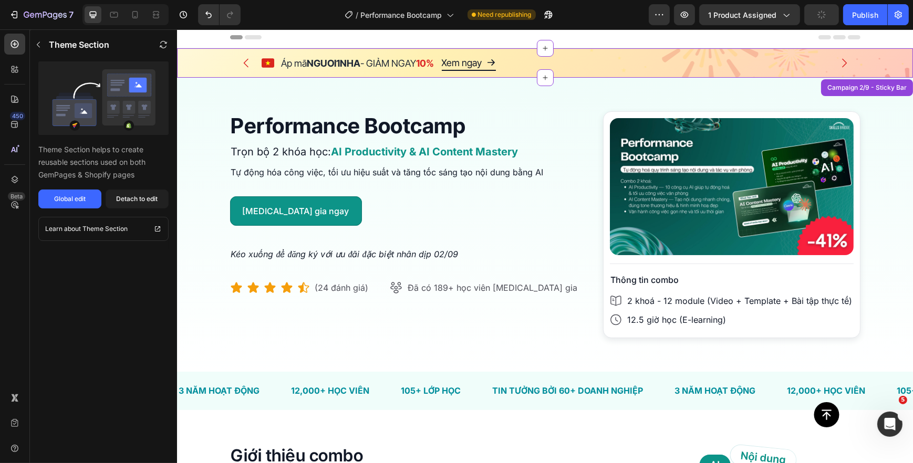
scroll to position [0, 0]
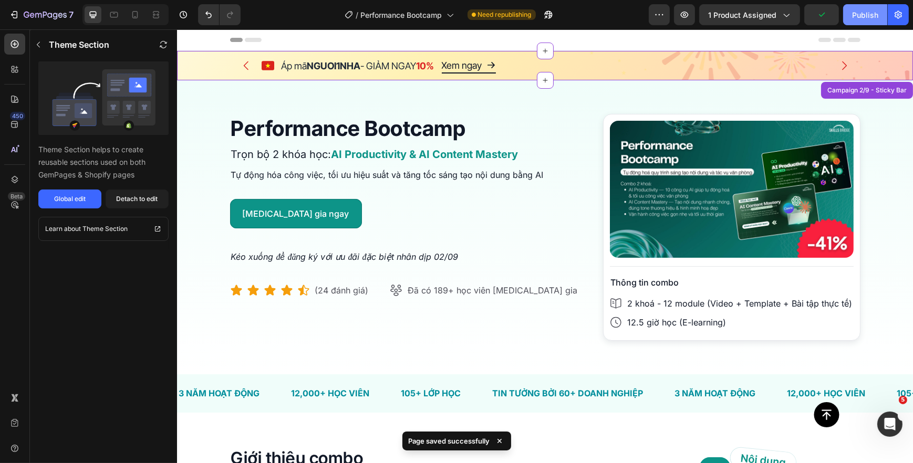
click at [856, 17] on div "Publish" at bounding box center [865, 14] width 26 height 11
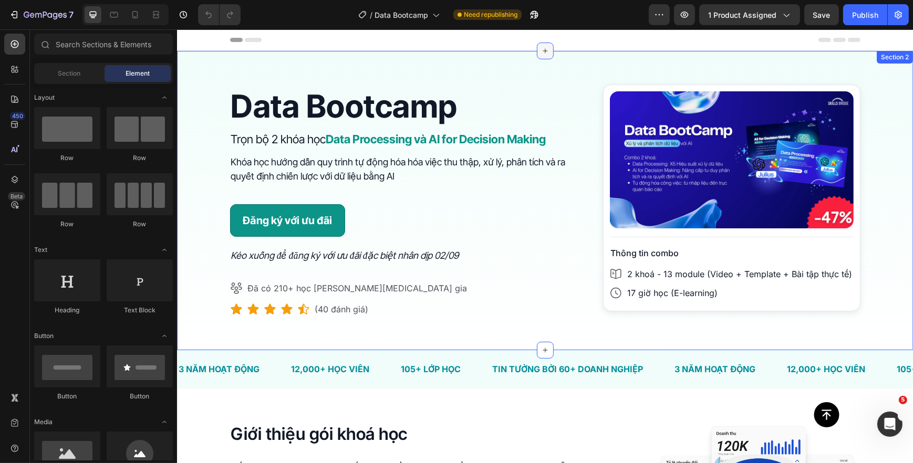
click at [540, 53] on icon at bounding box center [544, 51] width 8 height 8
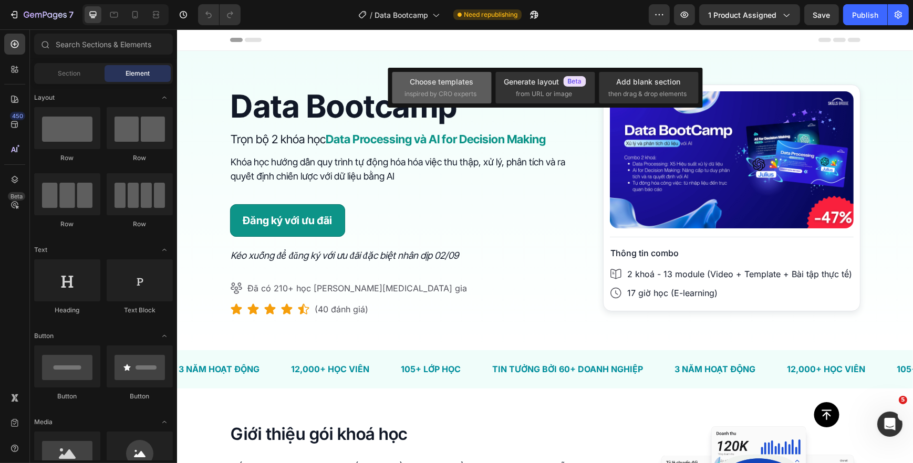
click at [446, 85] on div "Choose templates" at bounding box center [442, 81] width 64 height 11
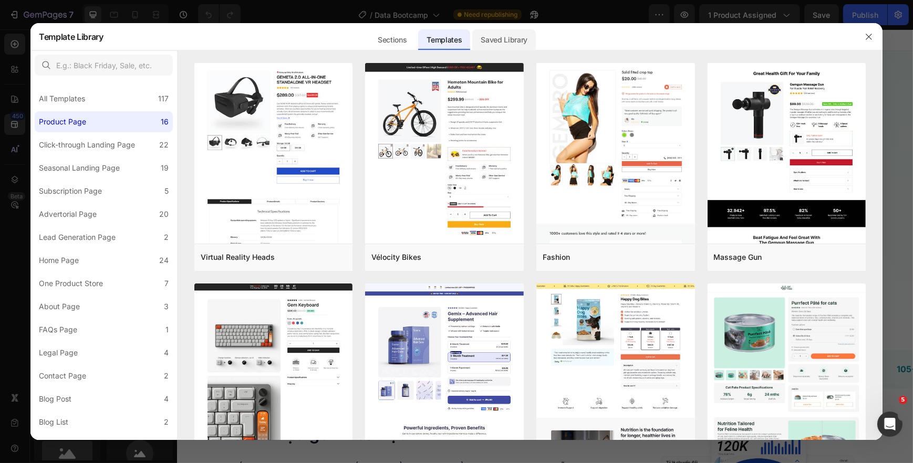
click at [521, 38] on div "Saved Library" at bounding box center [504, 39] width 64 height 21
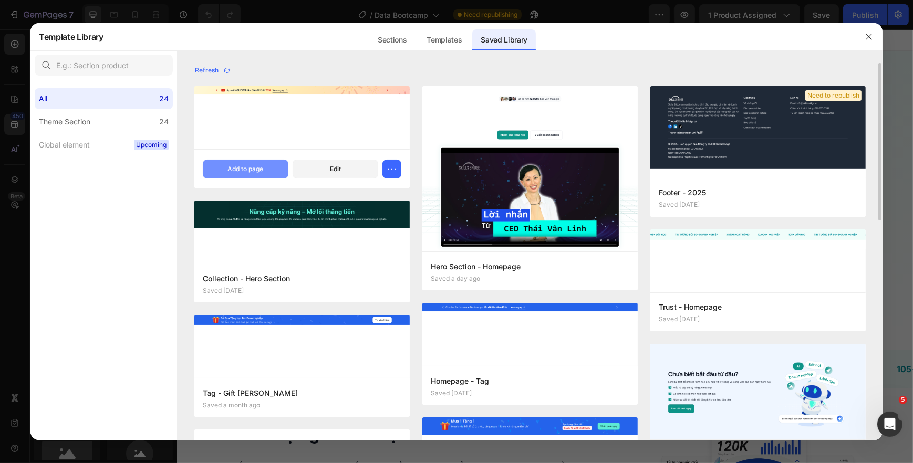
click at [254, 167] on div "Add to page" at bounding box center [245, 168] width 36 height 9
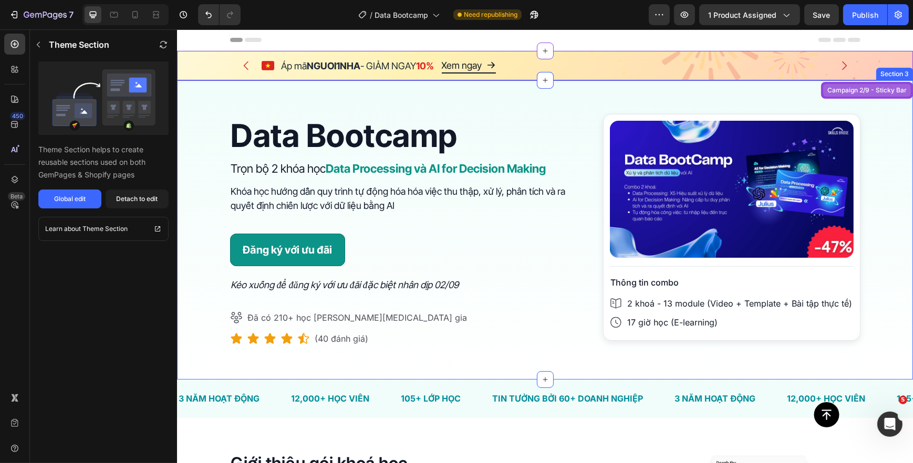
scroll to position [21, 0]
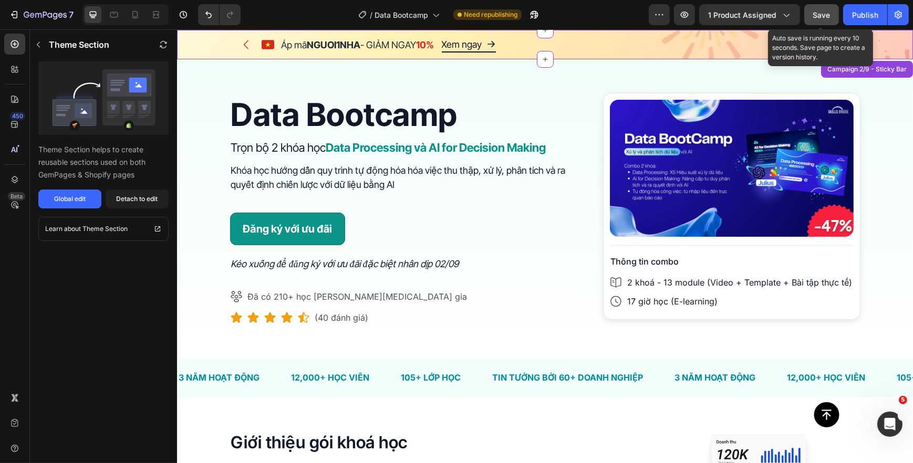
click at [826, 20] on div "Save" at bounding box center [821, 14] width 17 height 11
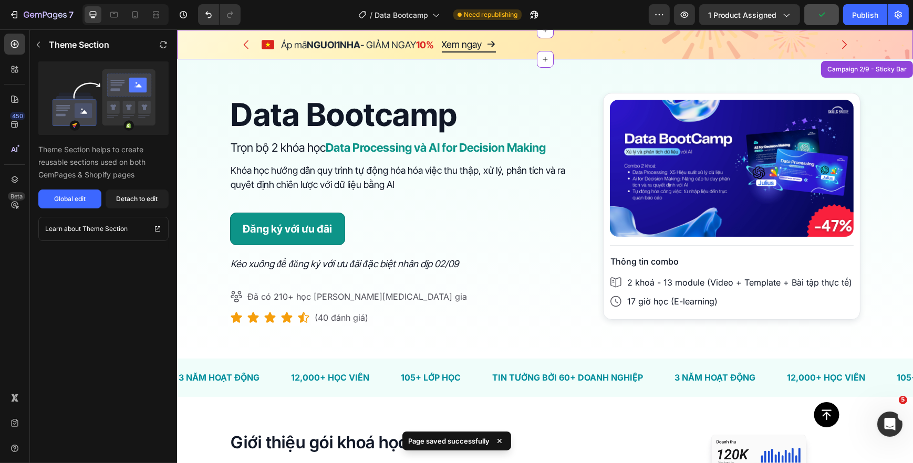
scroll to position [0, 0]
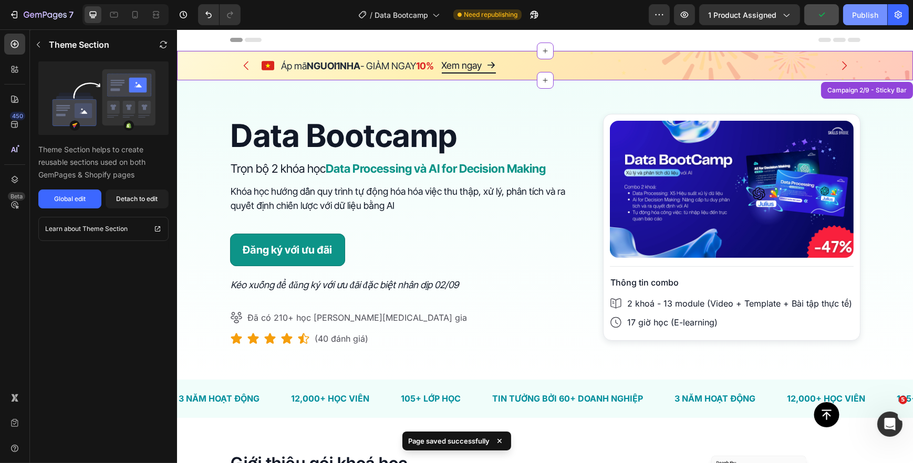
click at [865, 15] on div "Publish" at bounding box center [865, 14] width 26 height 11
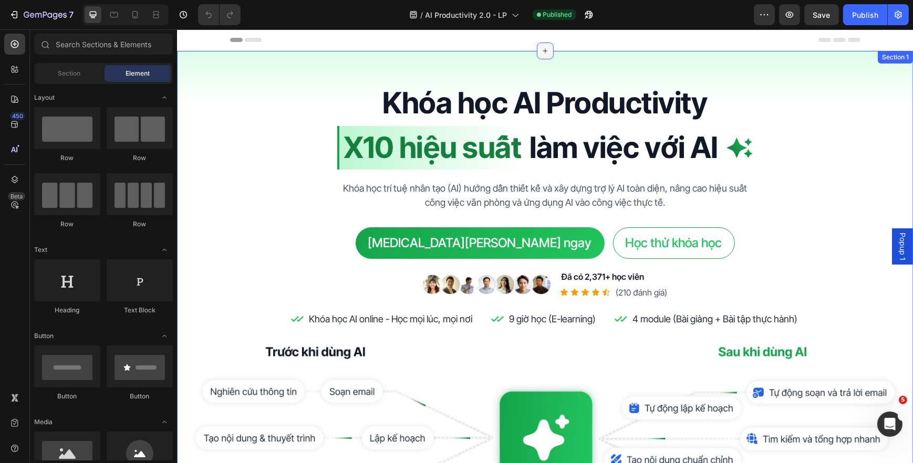
click at [538, 56] on div at bounding box center [544, 51] width 17 height 17
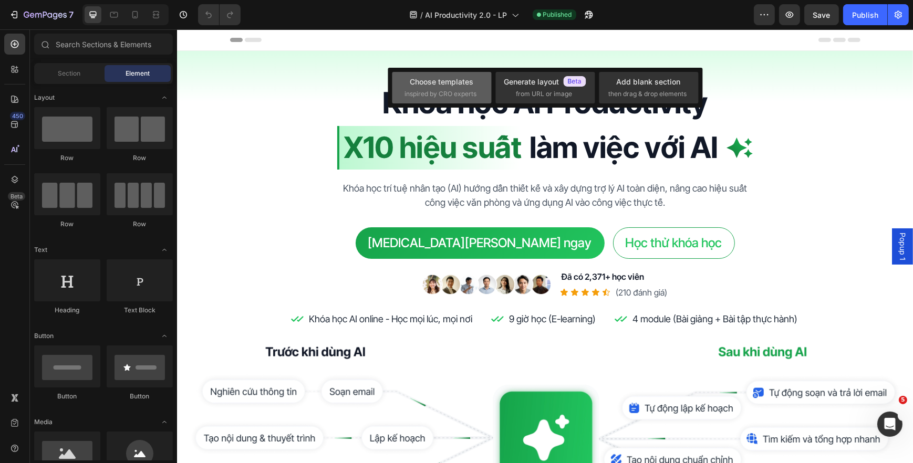
click at [459, 90] on span "inspired by CRO experts" at bounding box center [441, 93] width 72 height 9
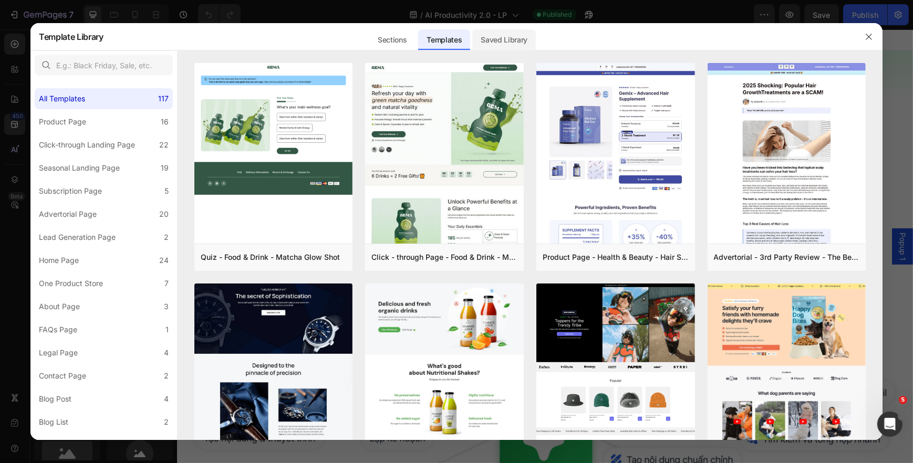
click at [492, 42] on div "Saved Library" at bounding box center [504, 39] width 64 height 21
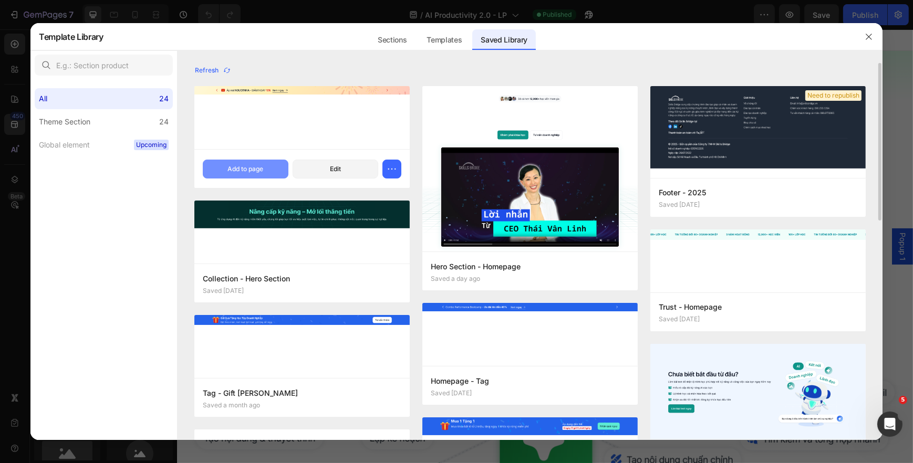
click at [262, 169] on div "Add to page" at bounding box center [245, 168] width 36 height 9
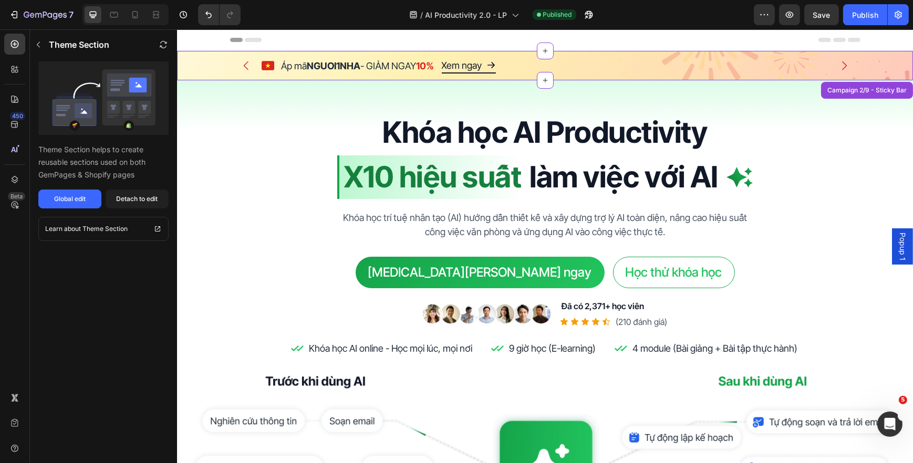
scroll to position [21, 0]
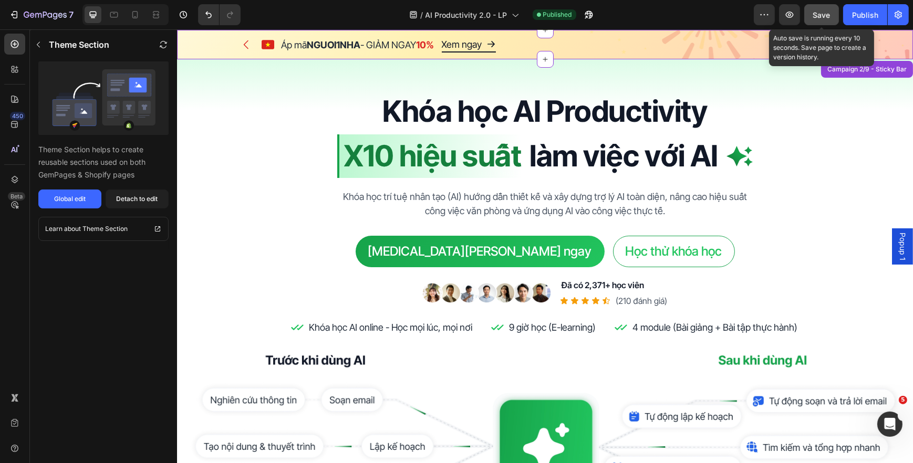
click at [820, 22] on button "Save" at bounding box center [821, 14] width 35 height 21
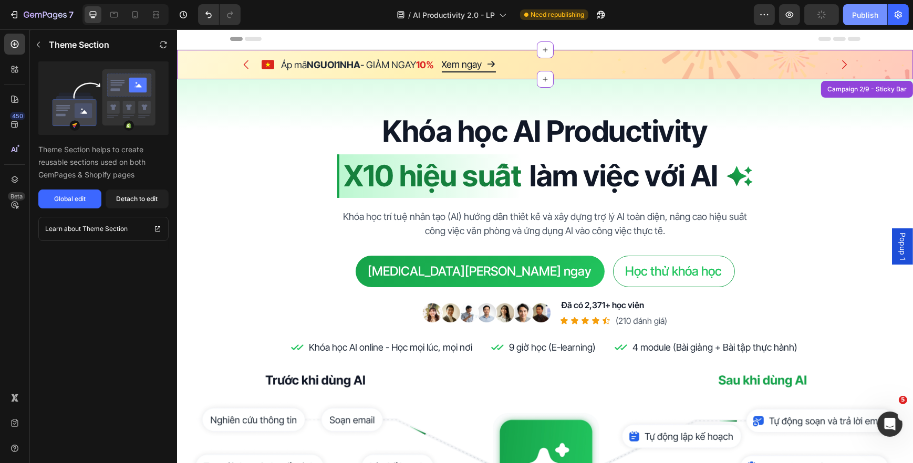
scroll to position [0, 0]
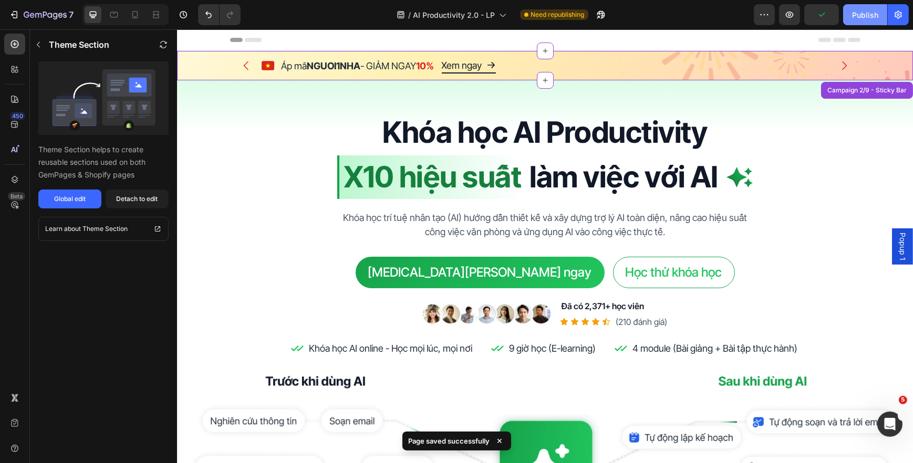
click at [856, 18] on div "Publish" at bounding box center [865, 14] width 26 height 11
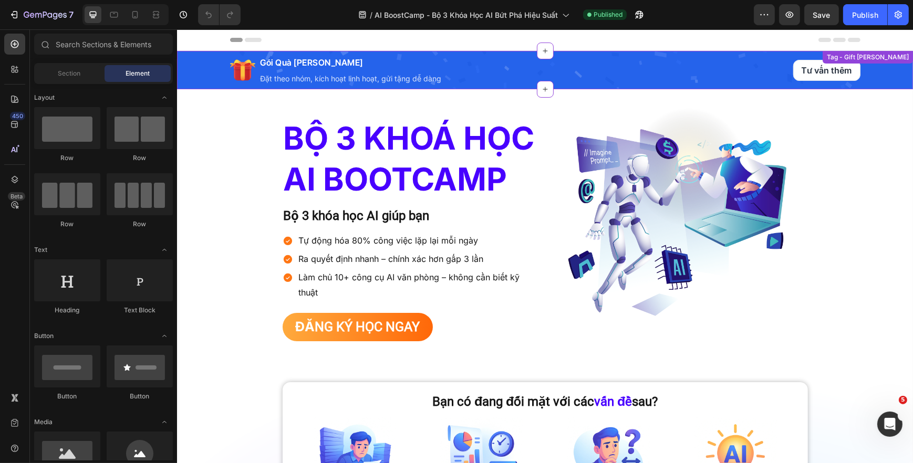
click at [733, 74] on div "Icon Gói Quà [PERSON_NAME] Heading Đặt theo nhóm, kích hoạt linh hoạt, gửi tặng…" at bounding box center [489, 70] width 521 height 38
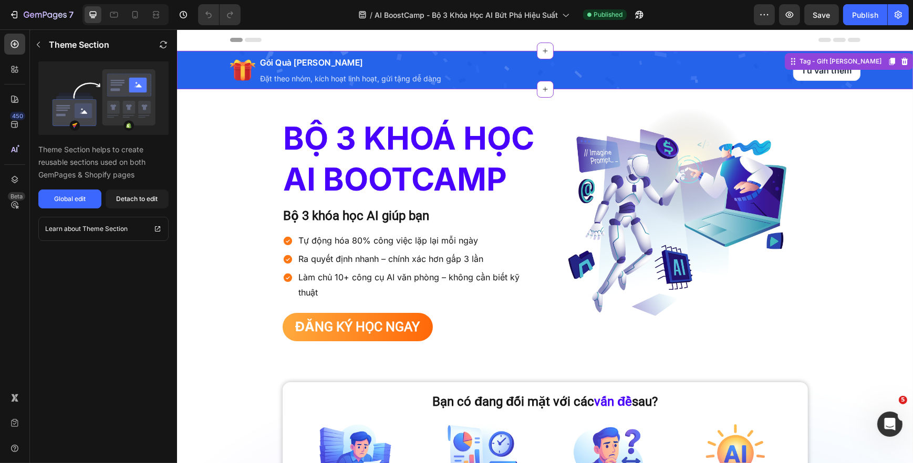
click at [901, 62] on icon at bounding box center [904, 61] width 7 height 7
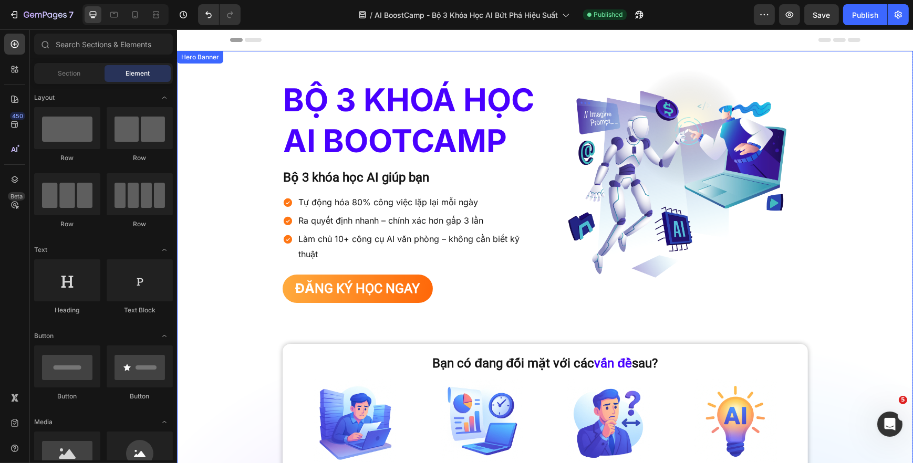
click at [538, 55] on div "Bộ 3 khoá học AI BootCamp Heading Bộ 3 khóa học AI giúp bạn Text Block Tự động …" at bounding box center [544, 327] width 630 height 553
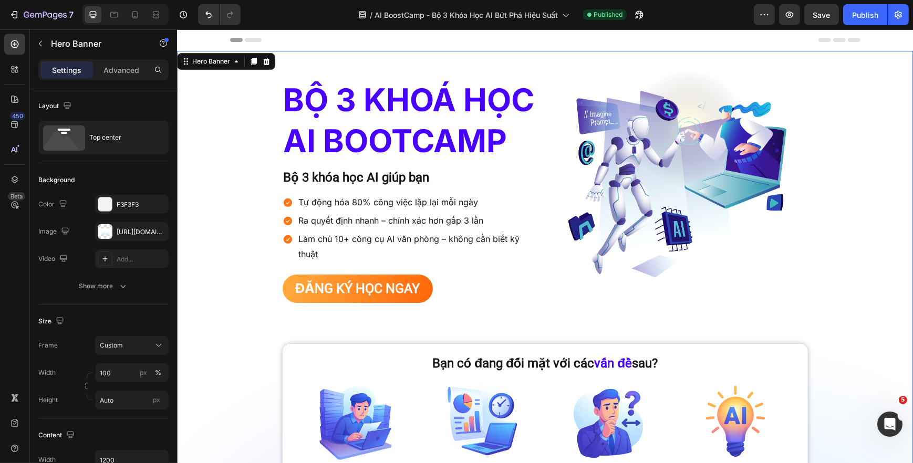
click at [255, 124] on div "Bộ 3 khoá học AI BootCamp Heading Bộ 3 khóa học AI giúp bạn Text Block Tự động …" at bounding box center [544, 328] width 630 height 520
click at [197, 176] on div "Background Image" at bounding box center [544, 327] width 736 height 553
click at [315, 45] on div "Header" at bounding box center [544, 39] width 630 height 21
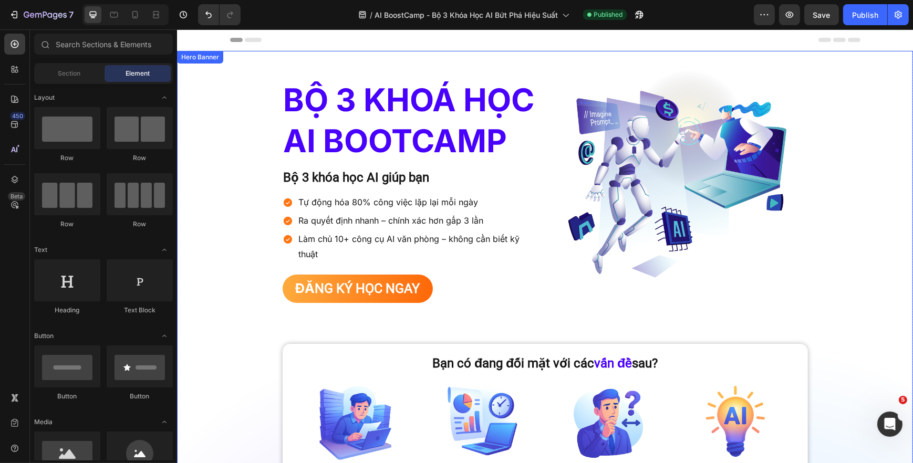
click at [288, 65] on div "Bộ 3 khoá học AI BootCamp Heading Bộ 3 khóa học AI giúp bạn Text Block Tự động …" at bounding box center [544, 327] width 630 height 553
click at [553, 49] on div "Header" at bounding box center [544, 39] width 630 height 21
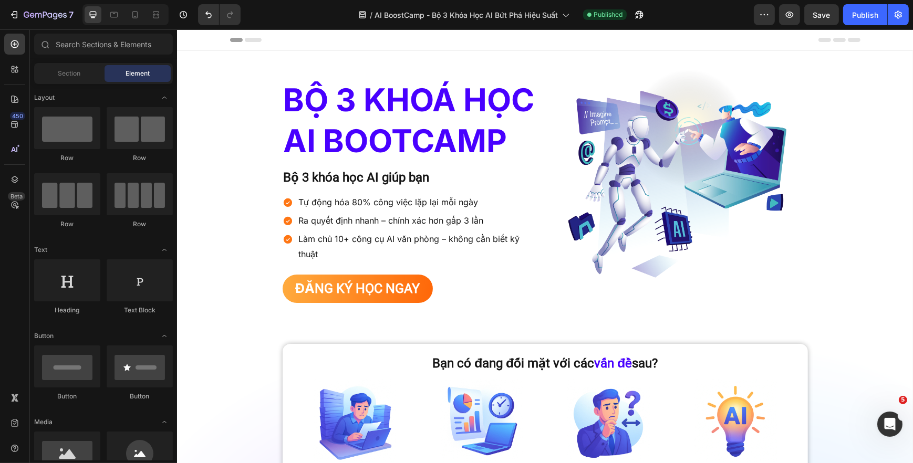
click at [545, 57] on div "Bộ 3 khoá học AI BootCamp Heading Bộ 3 khóa học AI giúp bạn Text Block Tự động …" at bounding box center [544, 327] width 630 height 553
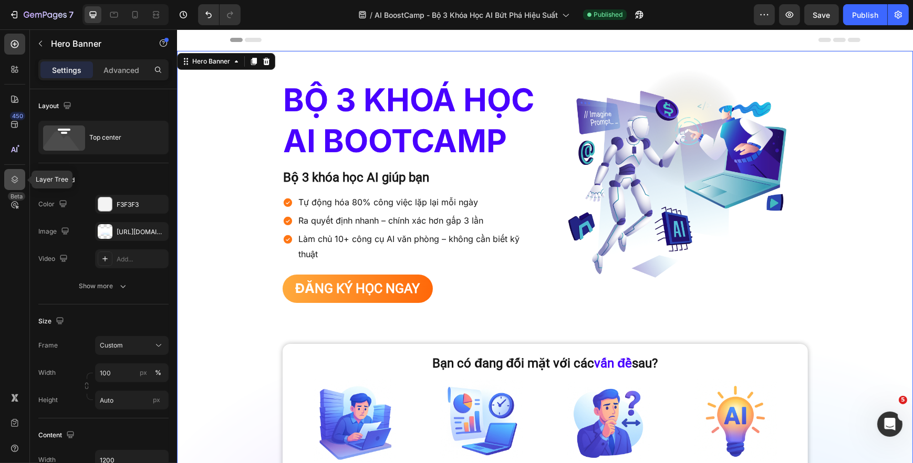
click at [21, 169] on div at bounding box center [14, 179] width 21 height 21
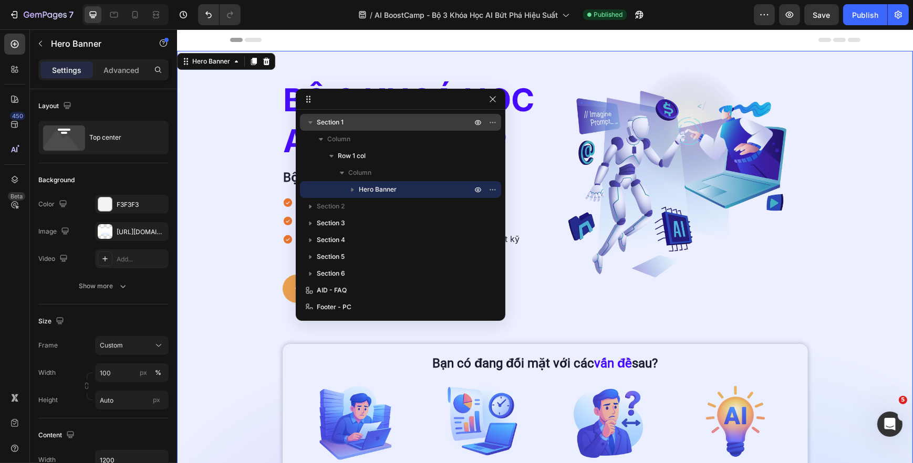
click at [351, 124] on p "Section 1" at bounding box center [395, 122] width 157 height 11
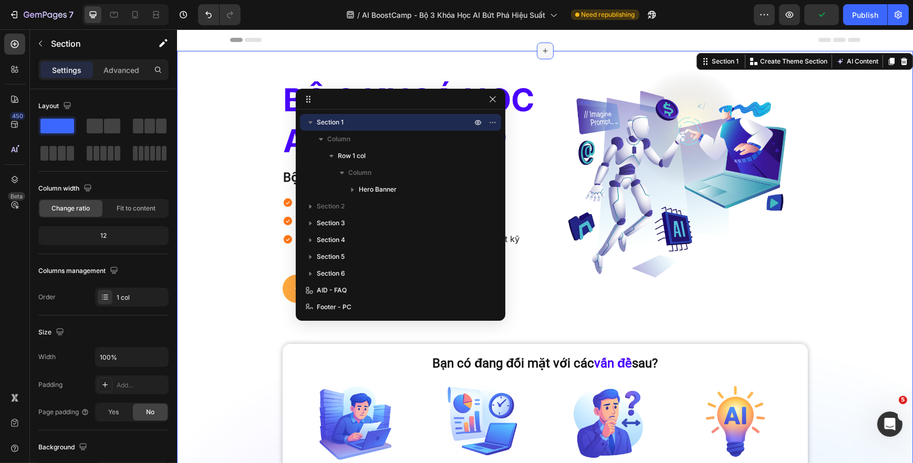
click at [545, 52] on div at bounding box center [544, 51] width 17 height 17
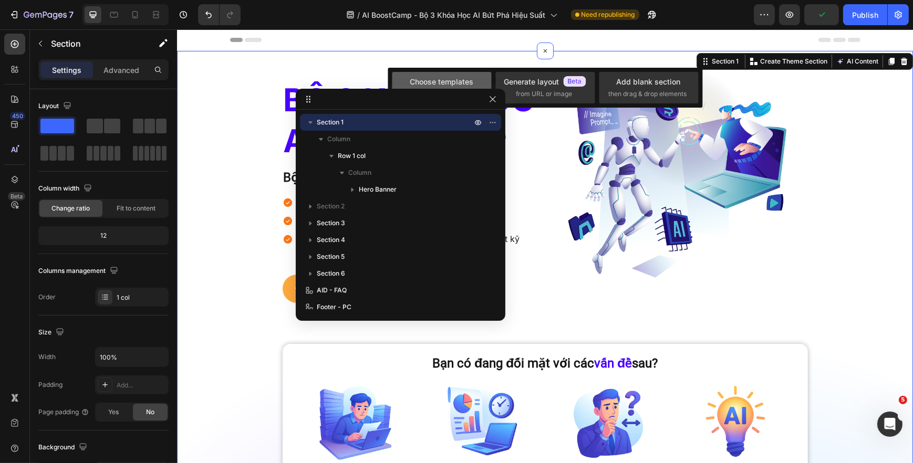
click at [467, 81] on div "Choose templates" at bounding box center [442, 81] width 64 height 11
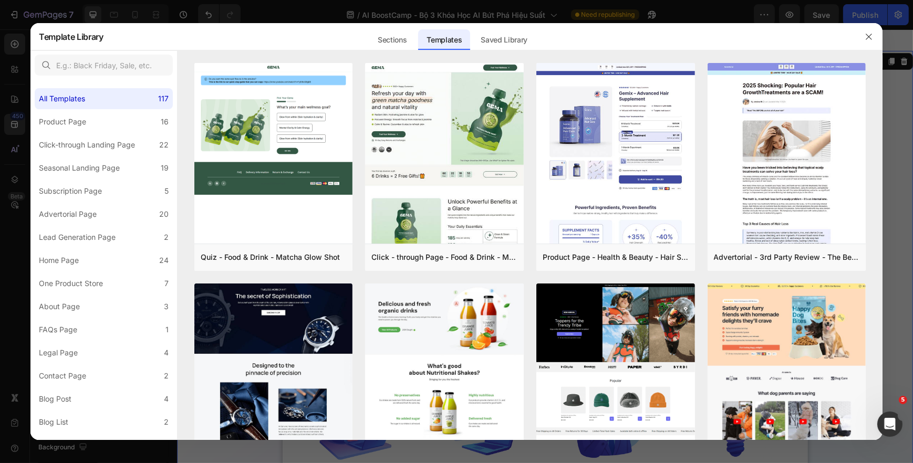
click at [470, 32] on div "Templates" at bounding box center [444, 39] width 52 height 21
click at [479, 33] on div "Saved Library" at bounding box center [504, 39] width 64 height 21
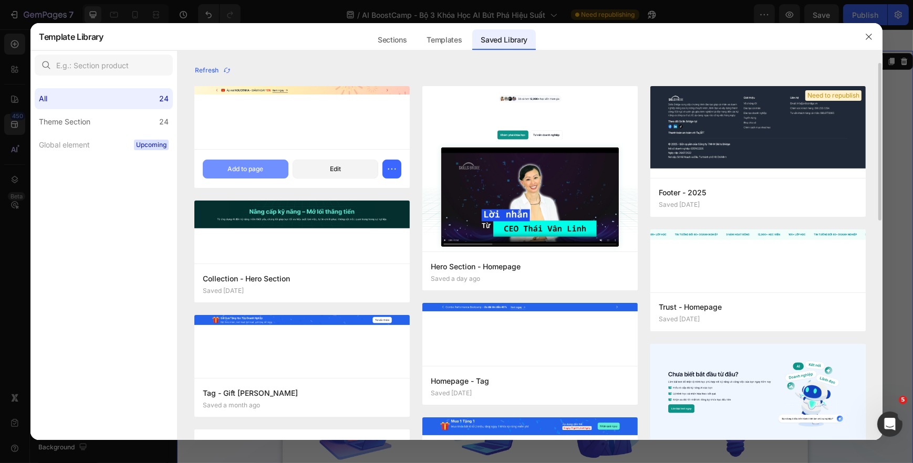
click at [236, 166] on div "Add to page" at bounding box center [245, 168] width 36 height 9
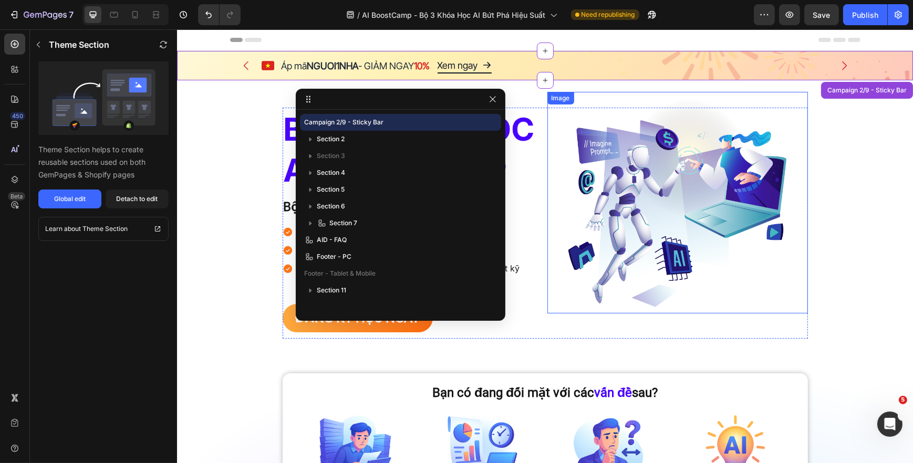
scroll to position [21, 0]
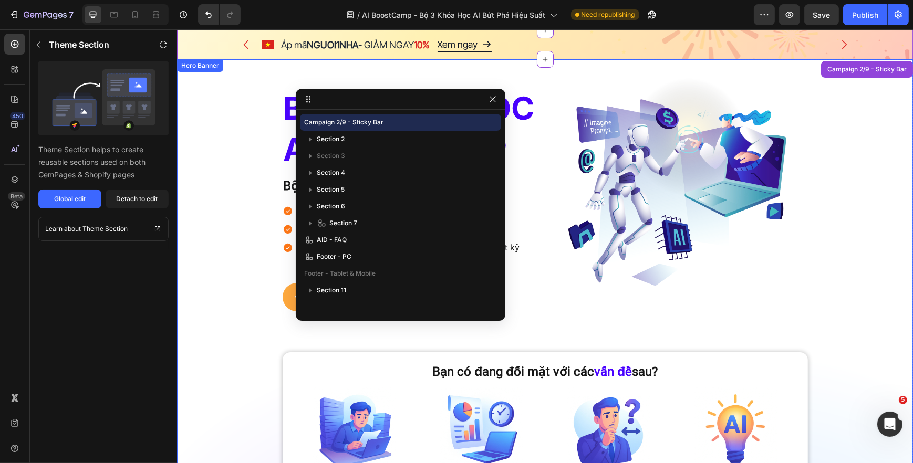
click at [500, 70] on div "Bộ 3 khoá học AI BootCamp Heading Bộ 3 khóa học AI giúp bạn Text Block Tự động …" at bounding box center [544, 335] width 630 height 553
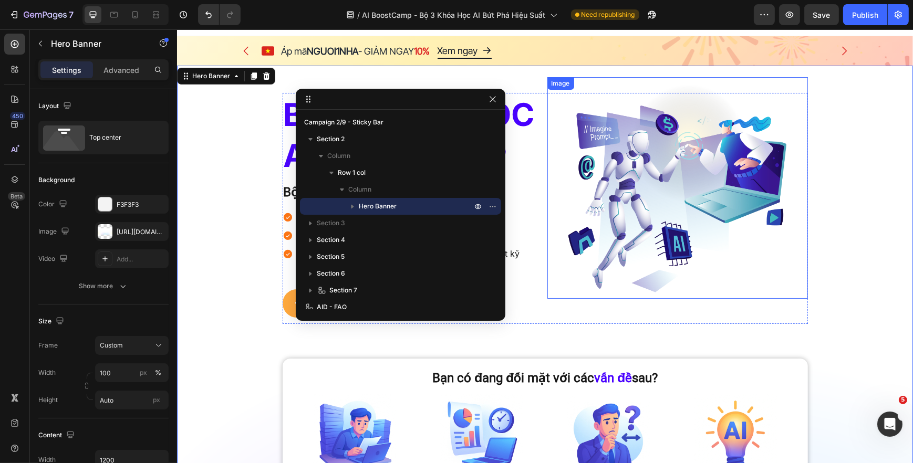
scroll to position [0, 0]
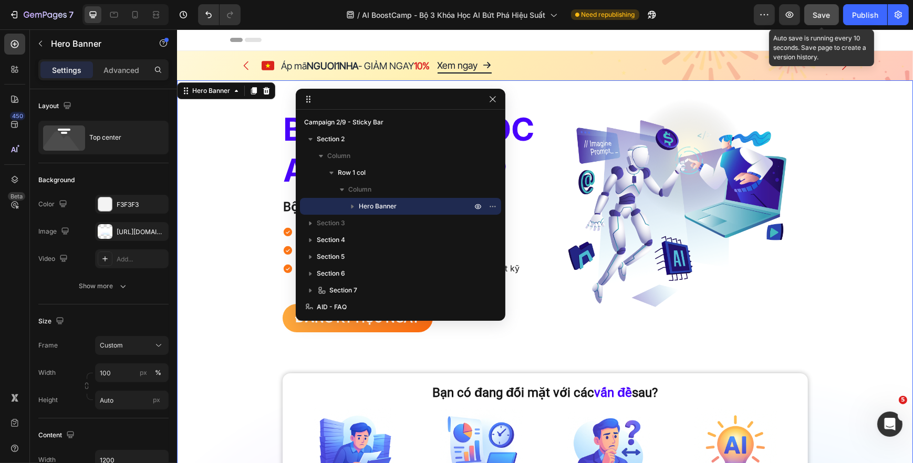
click at [809, 17] on button "Save" at bounding box center [821, 14] width 35 height 21
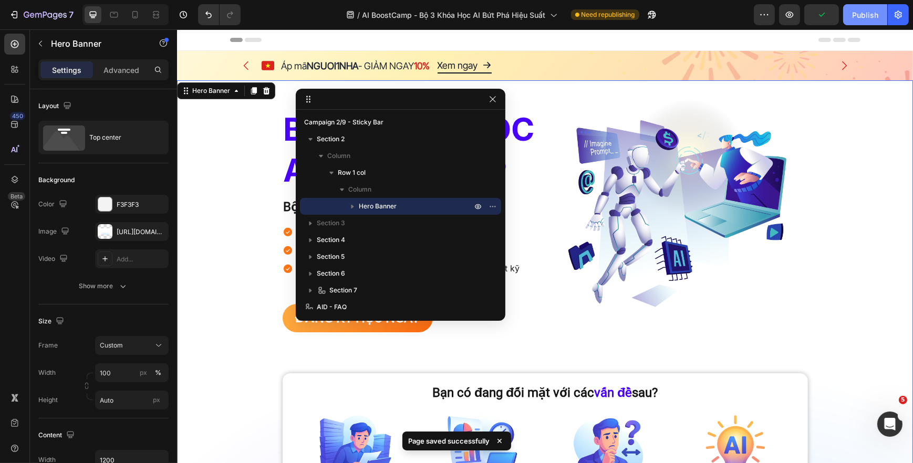
click at [848, 14] on button "Publish" at bounding box center [865, 14] width 44 height 21
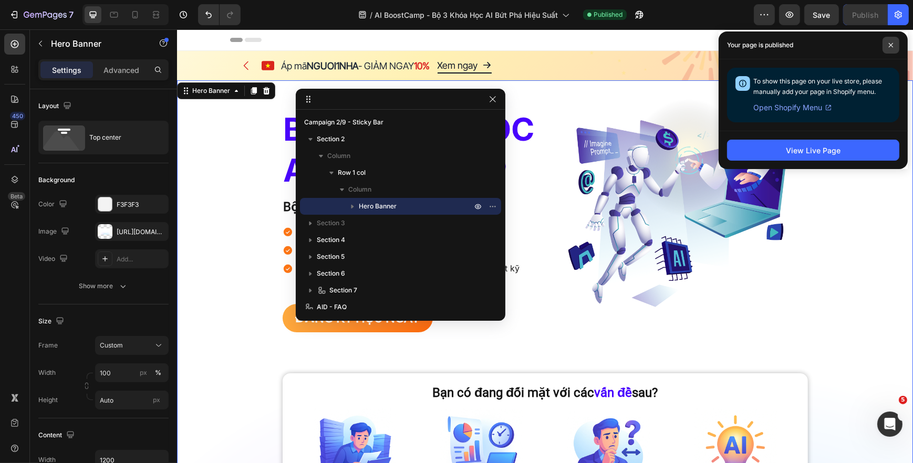
click at [894, 41] on span at bounding box center [890, 45] width 17 height 17
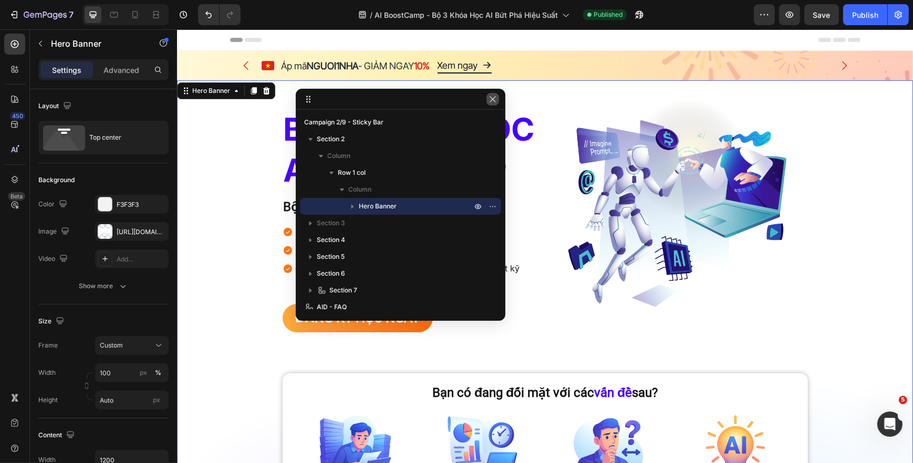
click at [492, 102] on icon "button" at bounding box center [492, 99] width 8 height 8
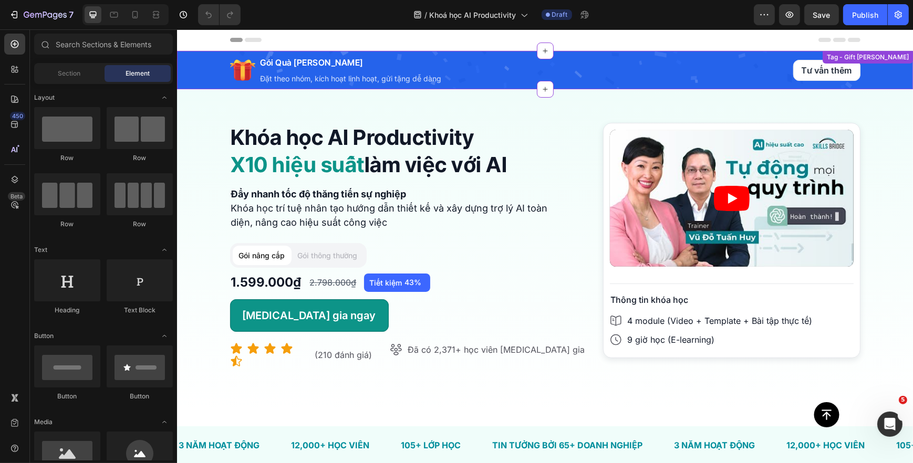
click at [742, 72] on div "Icon Gói Quà Tặng Học Tập Doanh Nghiệp Heading Đặt theo nhóm, kích hoạt linh ho…" at bounding box center [489, 70] width 521 height 38
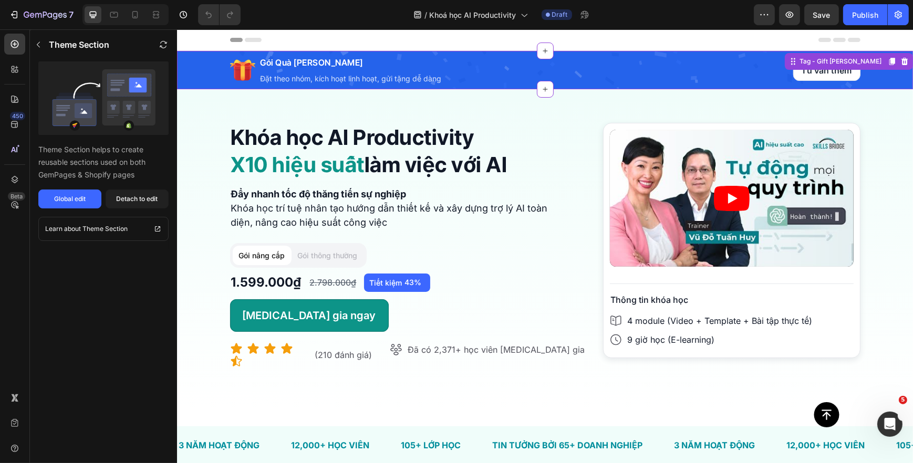
click at [897, 61] on div at bounding box center [903, 61] width 13 height 13
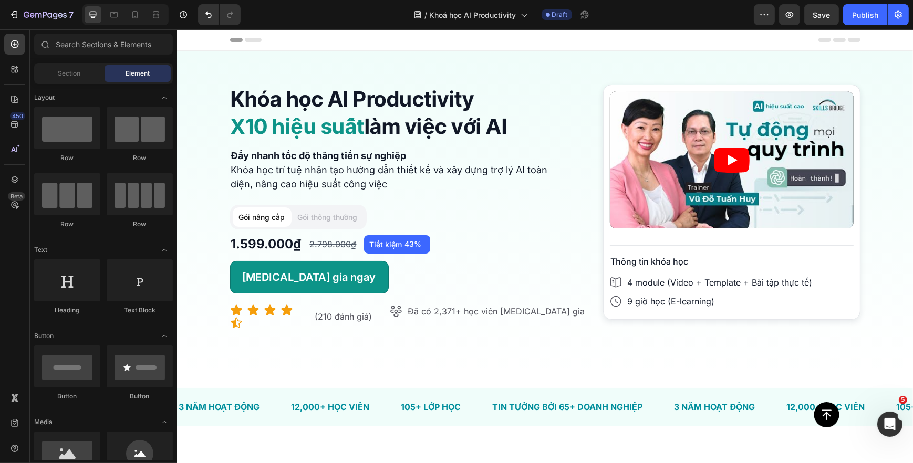
click at [536, 47] on div "Header" at bounding box center [544, 39] width 630 height 21
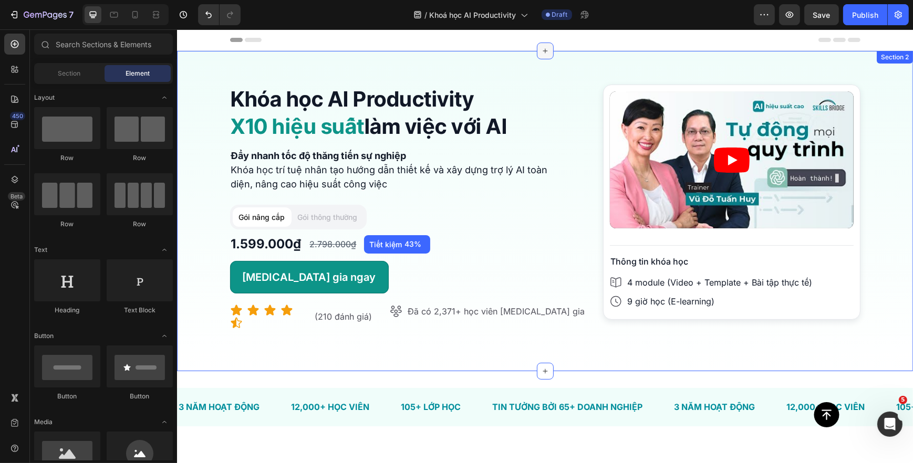
click at [540, 53] on icon at bounding box center [544, 51] width 8 height 8
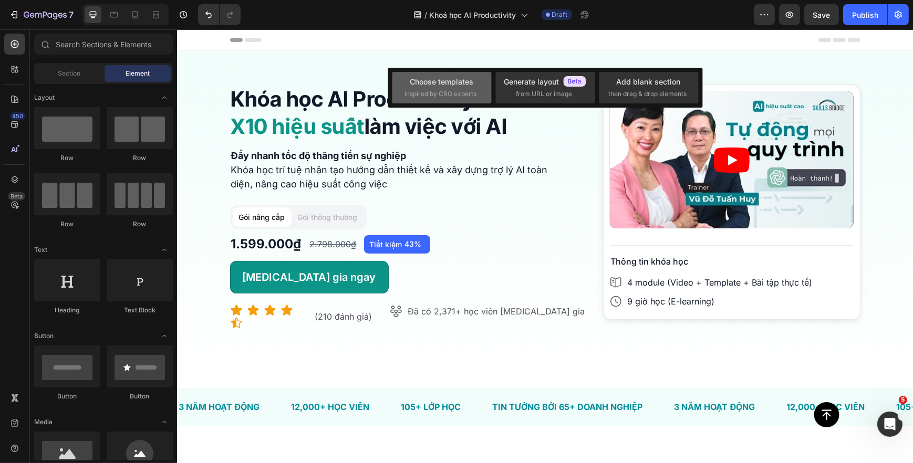
click at [459, 95] on span "inspired by CRO experts" at bounding box center [441, 93] width 72 height 9
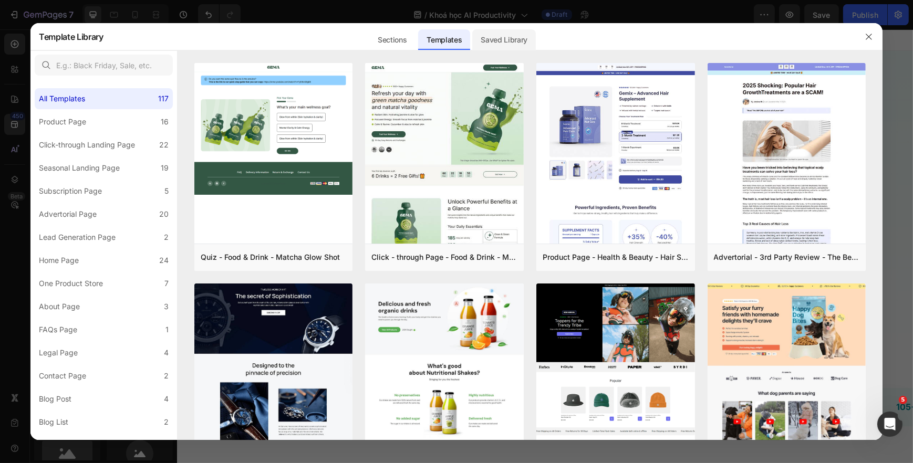
click at [518, 43] on div "Saved Library" at bounding box center [504, 39] width 64 height 21
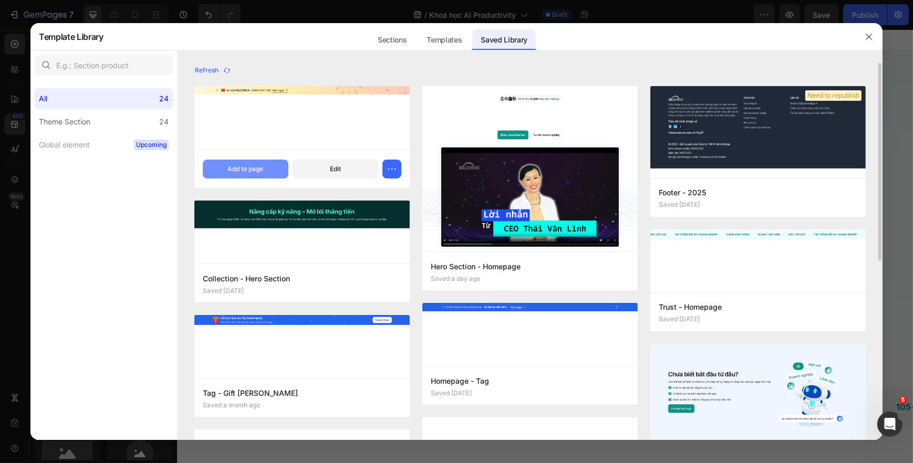
click at [267, 167] on button "Add to page" at bounding box center [246, 169] width 86 height 19
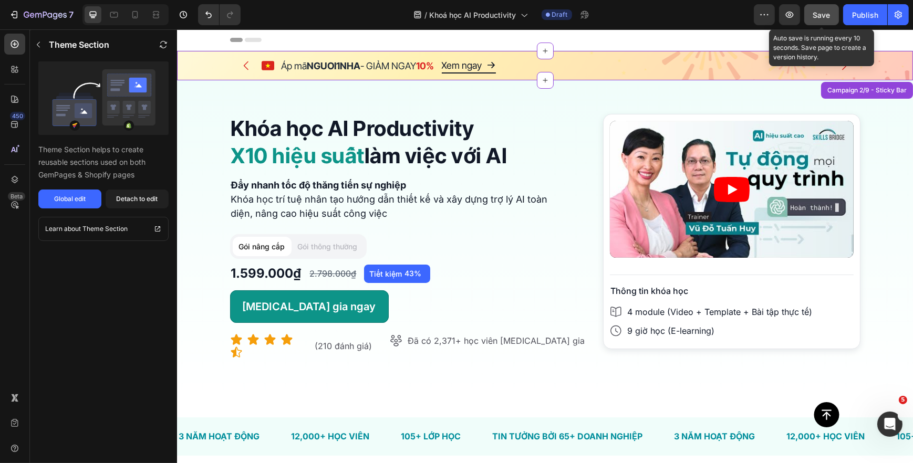
click at [829, 19] on div "Save" at bounding box center [821, 14] width 17 height 11
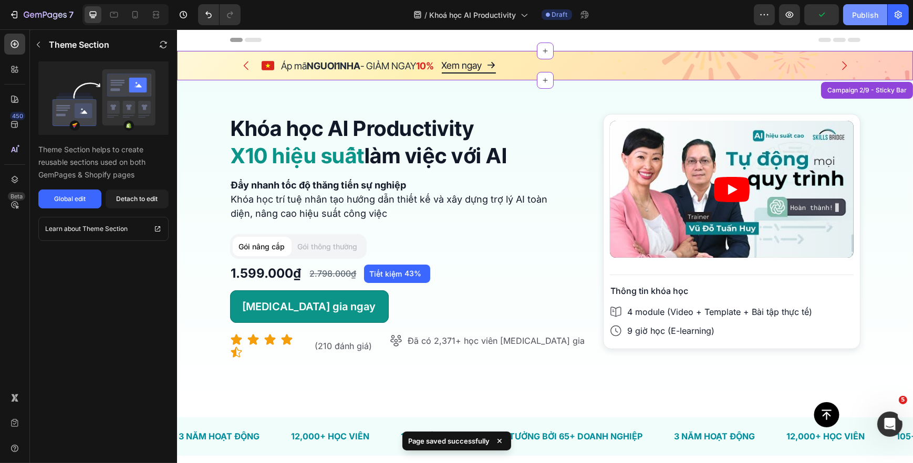
click at [848, 22] on button "Publish" at bounding box center [865, 14] width 44 height 21
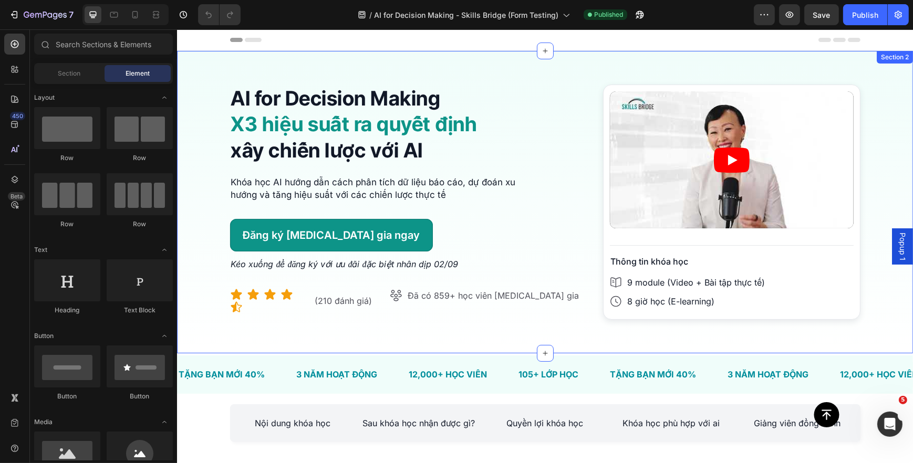
click at [519, 68] on div "AI for Decision Making X3 hiệu suất ra quyết định xây chiến lược với AI Heading…" at bounding box center [544, 202] width 736 height 302
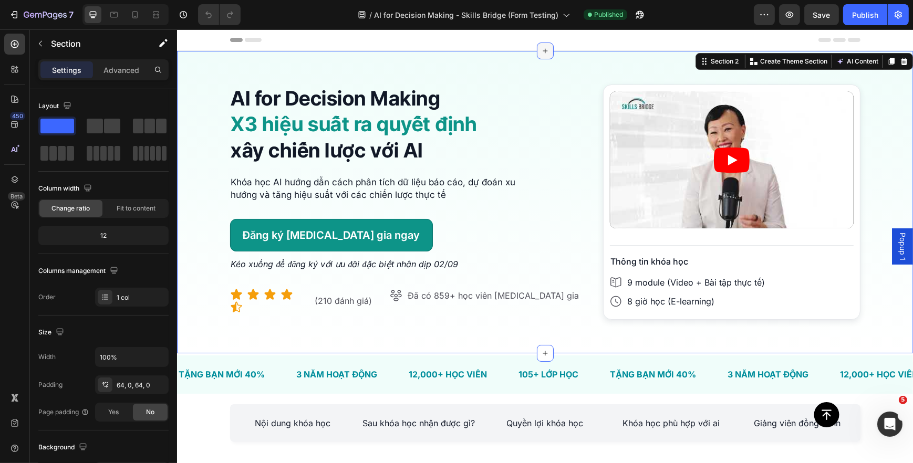
click at [540, 51] on icon at bounding box center [544, 51] width 8 height 8
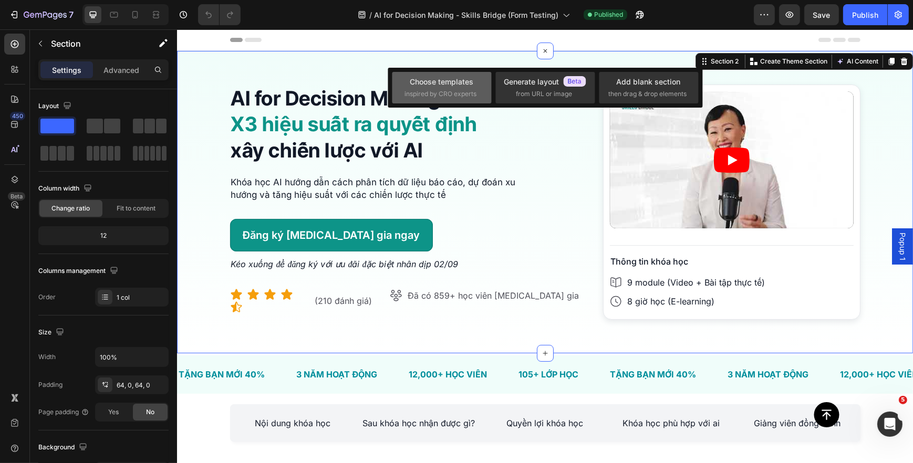
click at [451, 87] on div "Choose templates" at bounding box center [442, 81] width 64 height 11
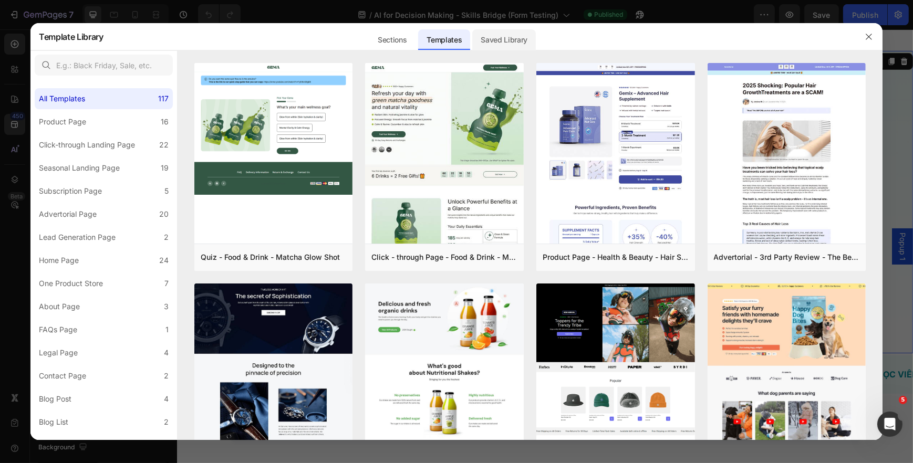
click at [508, 39] on div "Saved Library" at bounding box center [504, 39] width 64 height 21
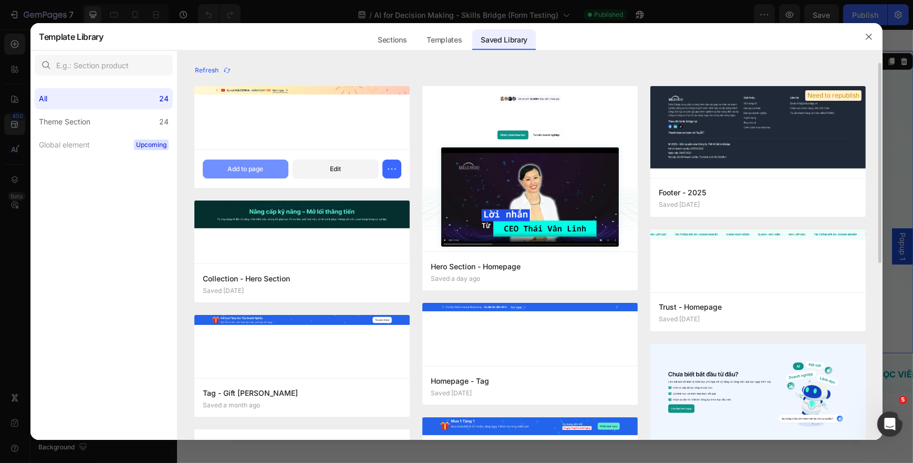
click at [259, 171] on div "Add to page" at bounding box center [245, 168] width 36 height 9
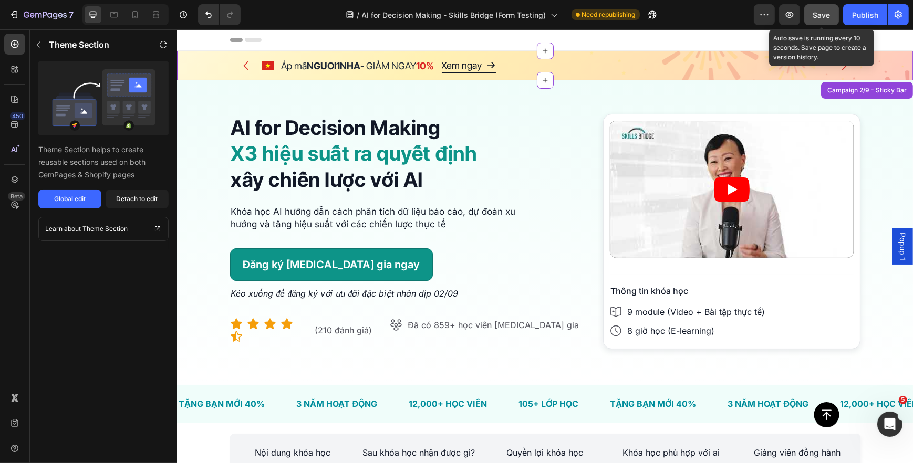
click at [820, 16] on span "Save" at bounding box center [821, 15] width 17 height 9
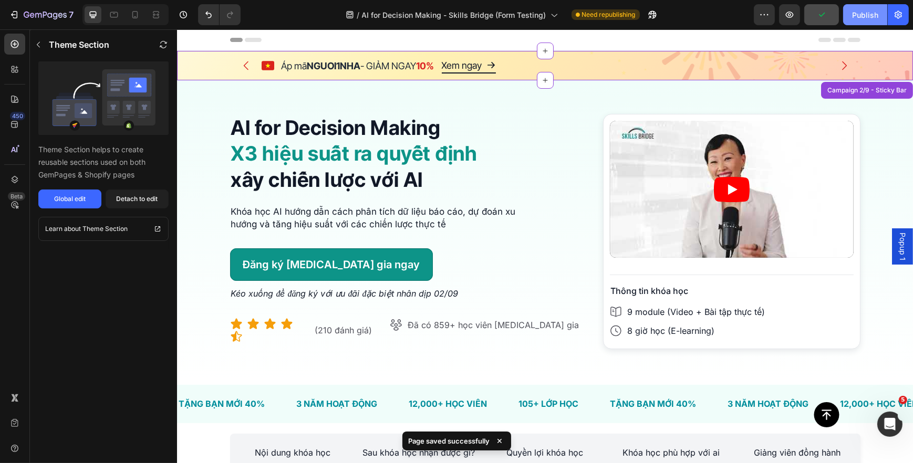
click at [850, 16] on button "Publish" at bounding box center [865, 14] width 44 height 21
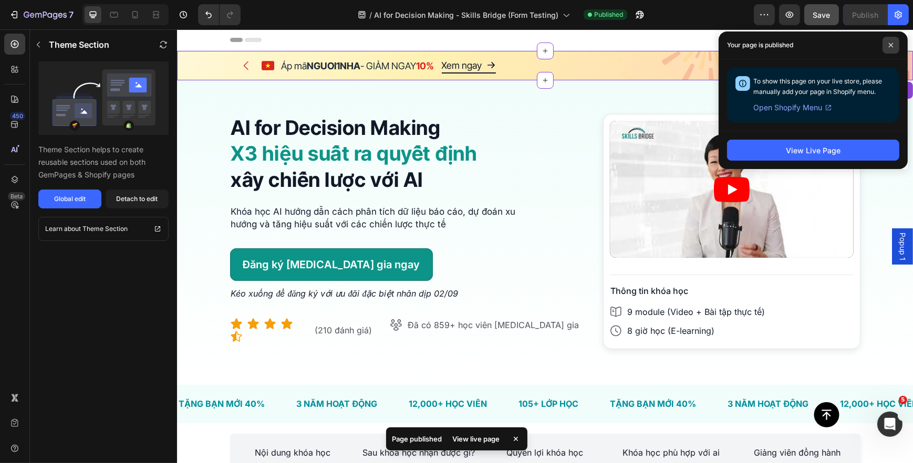
click at [888, 45] on icon at bounding box center [890, 45] width 5 height 5
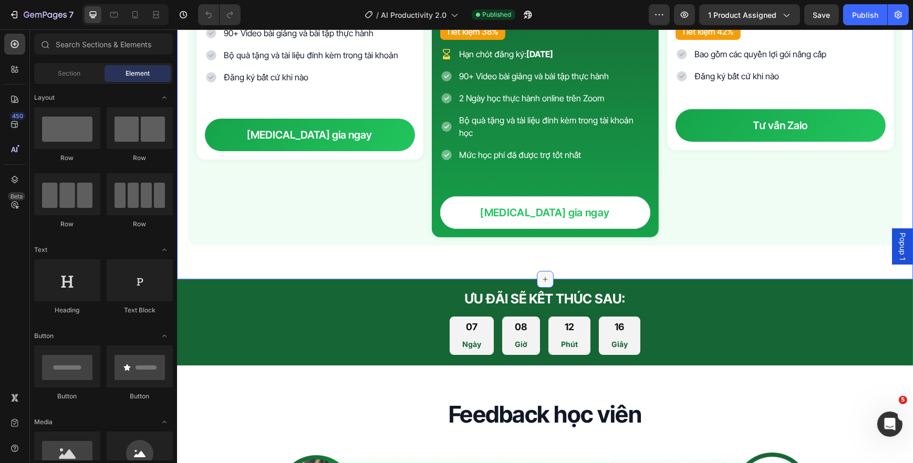
scroll to position [4249, 0]
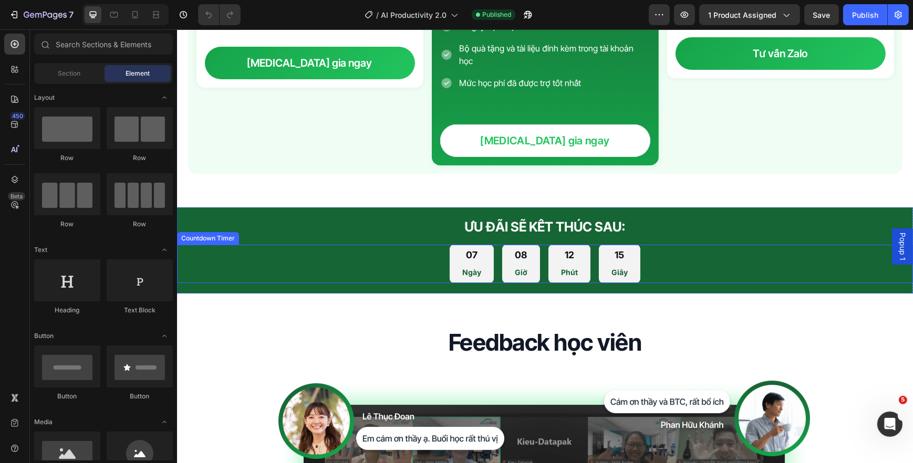
drag, startPoint x: 530, startPoint y: 263, endPoint x: 523, endPoint y: 266, distance: 8.7
click at [530, 263] on div "08 Giờ" at bounding box center [521, 264] width 38 height 38
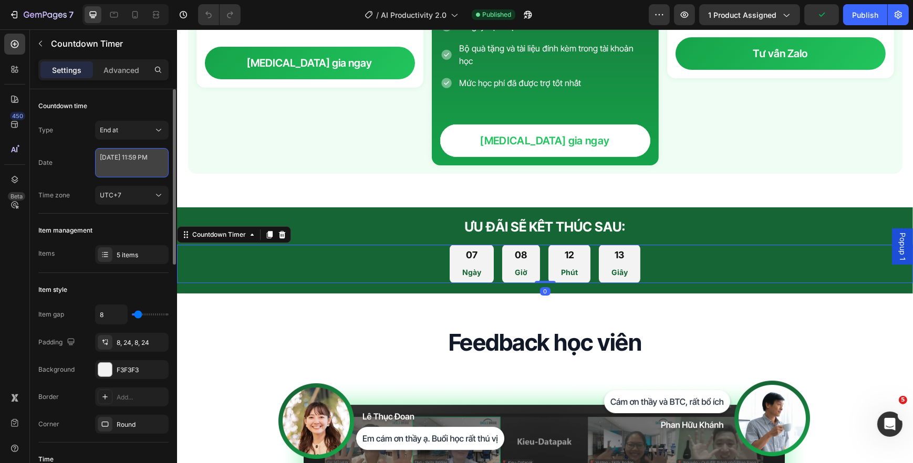
click at [131, 158] on textarea "September 02 2025 11:59 PM" at bounding box center [132, 162] width 74 height 29
select select "23"
select select "59"
select select "false"
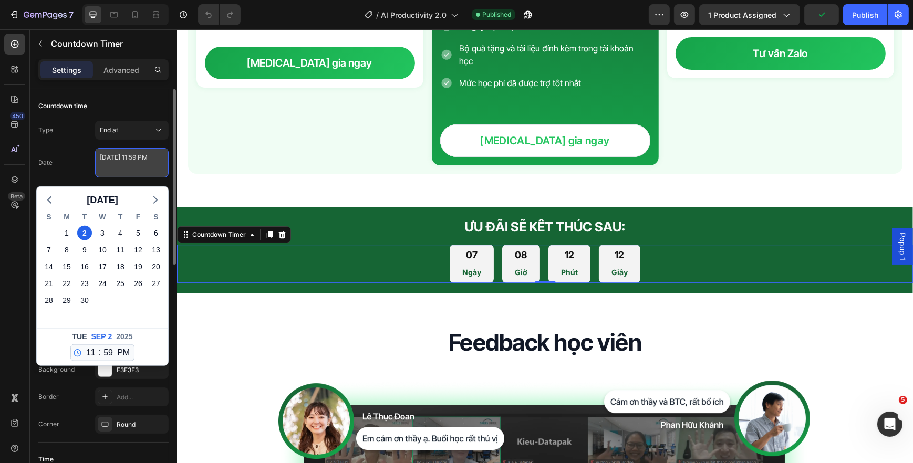
click at [131, 158] on textarea "September 02 2025 11:59 PM" at bounding box center [132, 162] width 74 height 29
click at [82, 158] on div "Date September 02 2025 11:59 PM September 2025 S M T W T F S 31 1 2 3 4 5 6 7 8…" at bounding box center [103, 162] width 130 height 29
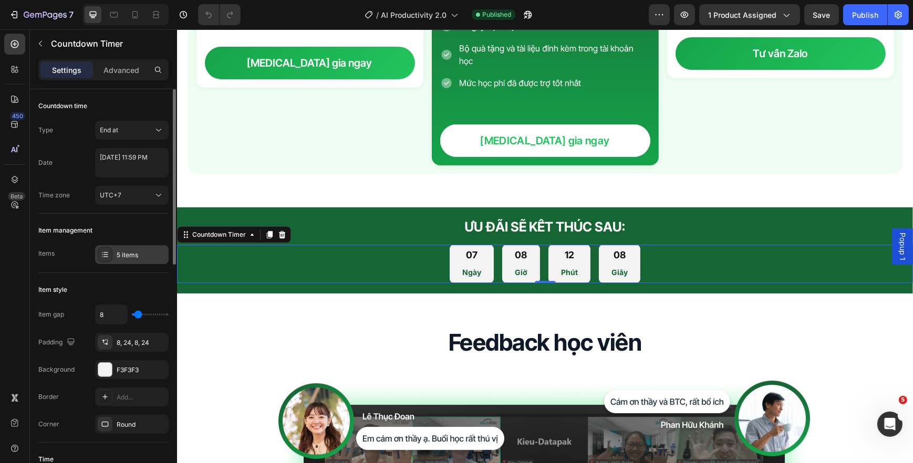
click at [133, 257] on div "5 items" at bounding box center [141, 254] width 49 height 9
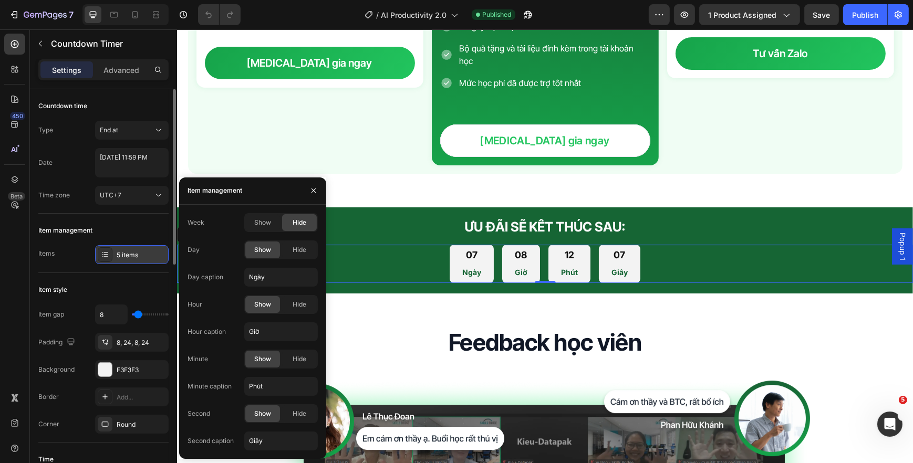
click at [132, 257] on div "5 items" at bounding box center [141, 254] width 49 height 9
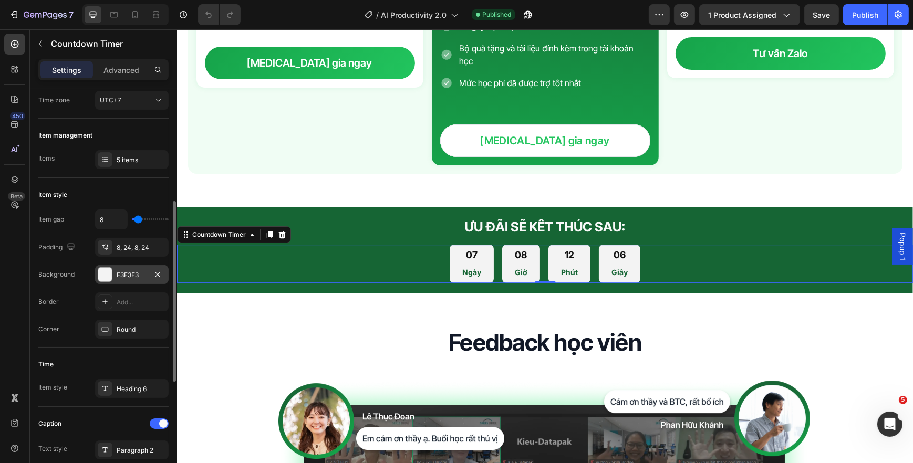
scroll to position [143, 0]
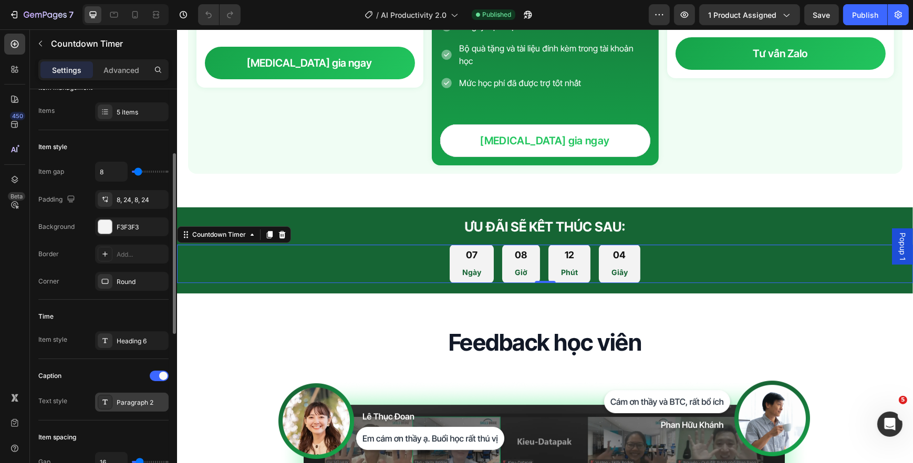
click at [124, 406] on div "Paragraph 2" at bounding box center [141, 402] width 49 height 9
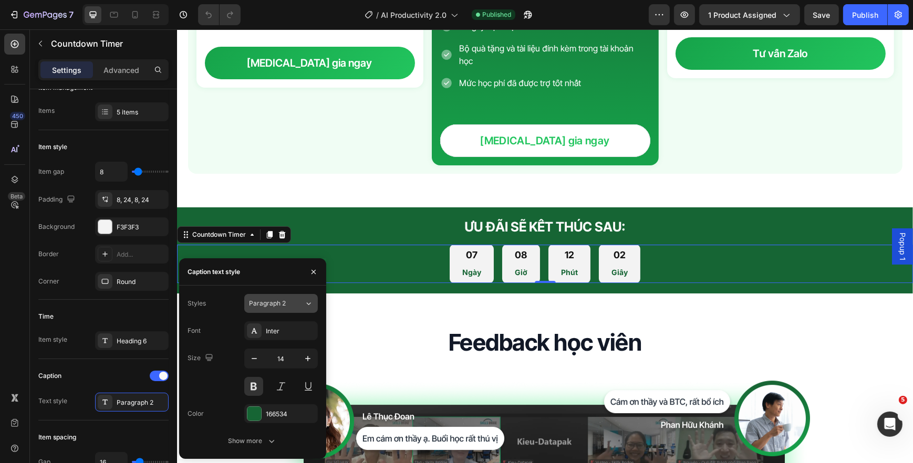
click at [281, 299] on span "Paragraph 2" at bounding box center [267, 303] width 37 height 9
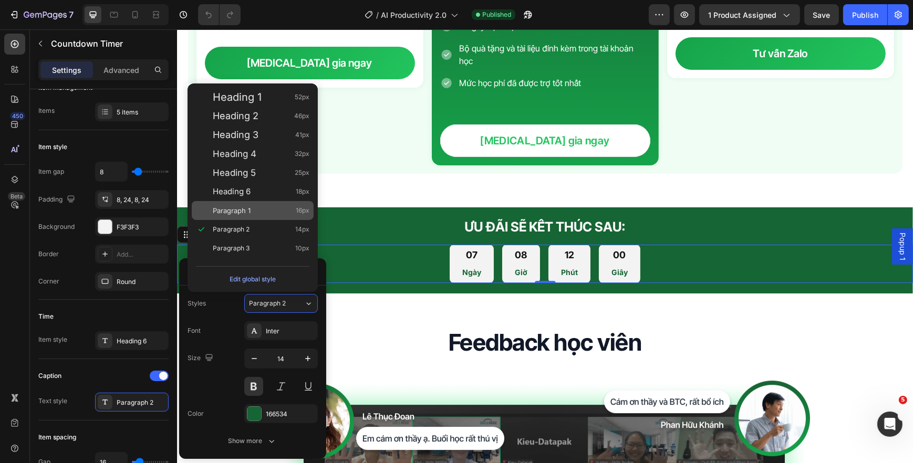
click at [280, 215] on div "Paragraph 1 16px" at bounding box center [253, 210] width 122 height 19
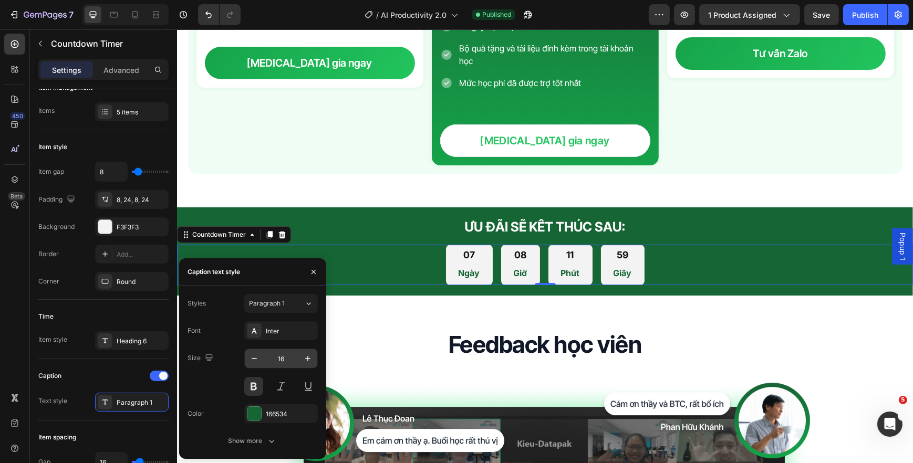
click at [287, 354] on input "16" at bounding box center [281, 358] width 35 height 19
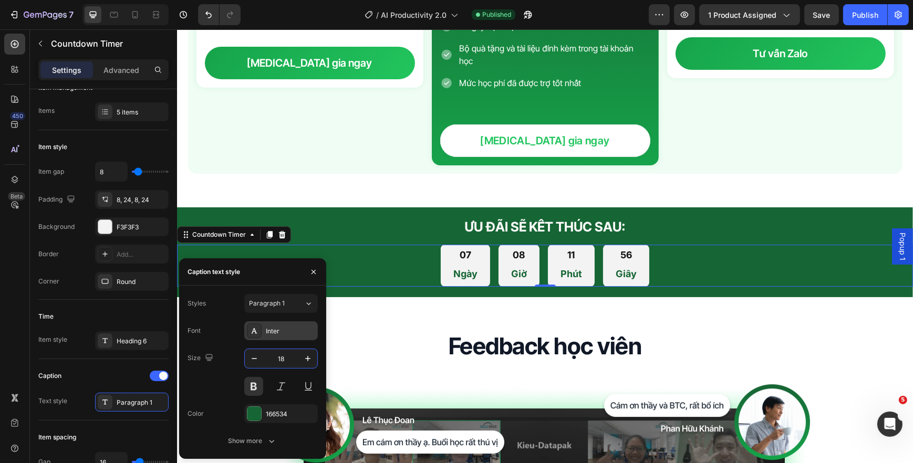
click at [293, 331] on div "Inter" at bounding box center [290, 331] width 49 height 9
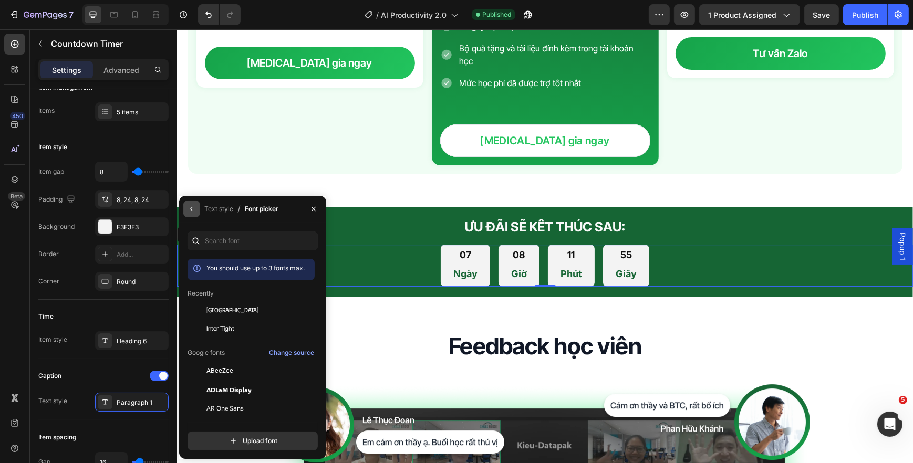
click at [192, 213] on icon "button" at bounding box center [191, 209] width 8 height 8
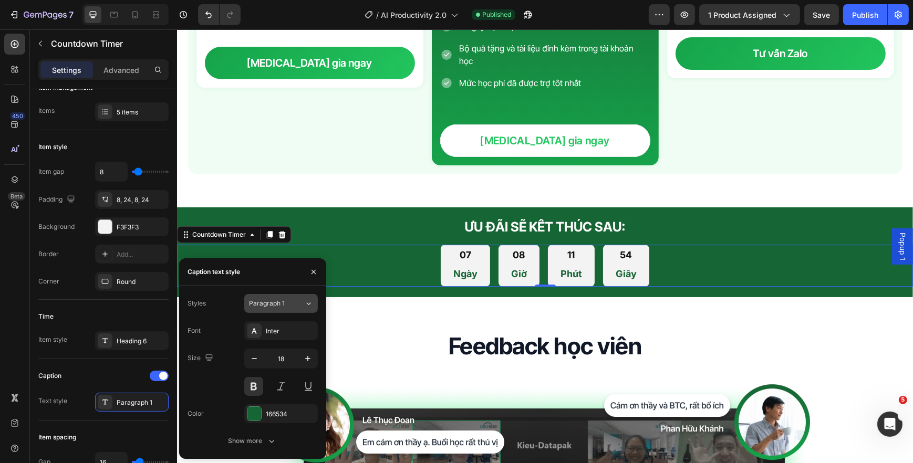
click at [267, 294] on button "Paragraph 1" at bounding box center [281, 303] width 74 height 19
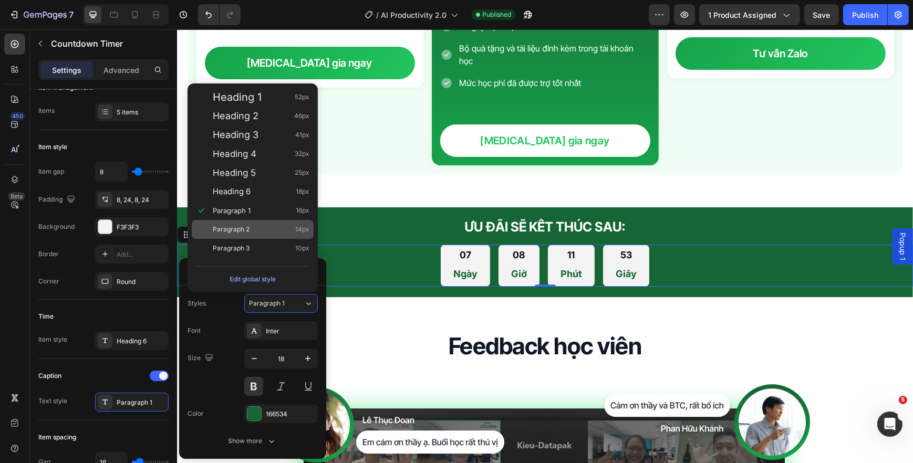
click at [247, 230] on span "Paragraph 2" at bounding box center [231, 229] width 37 height 11
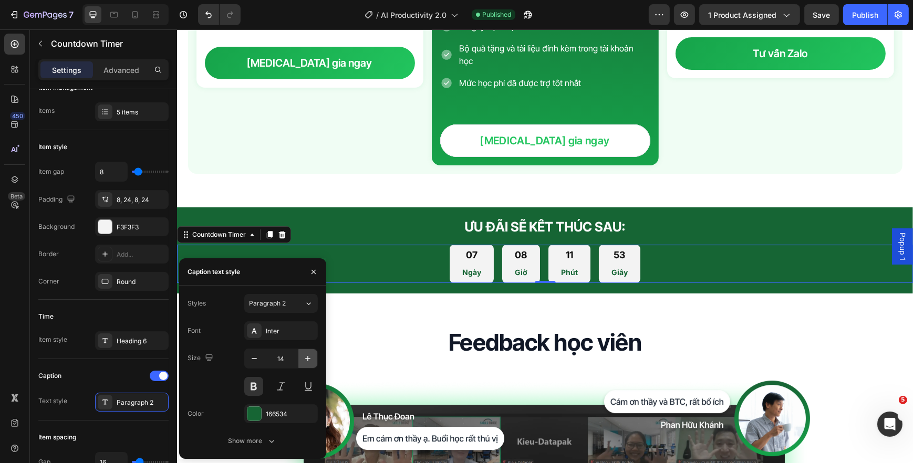
click at [301, 358] on button "button" at bounding box center [307, 358] width 19 height 19
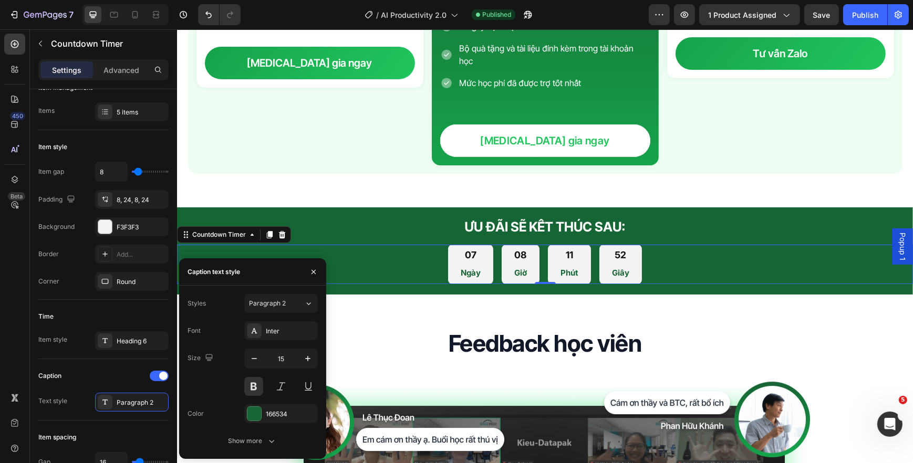
type input "16"
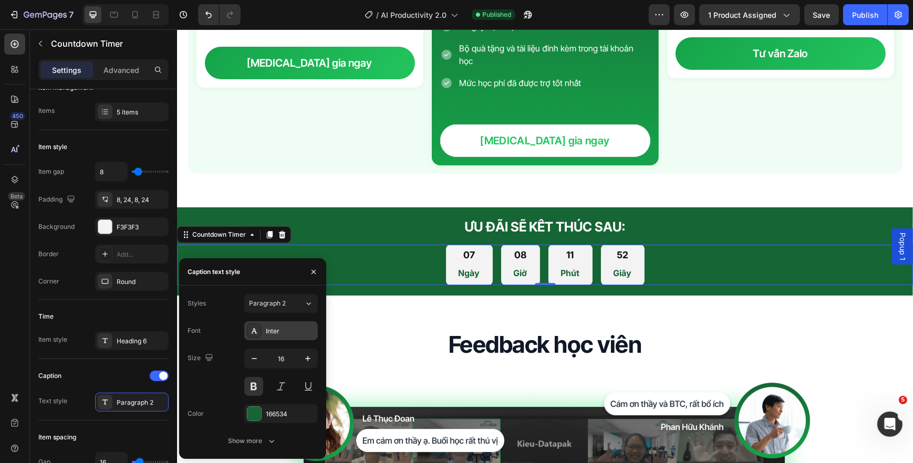
click at [289, 332] on div "Inter" at bounding box center [290, 331] width 49 height 9
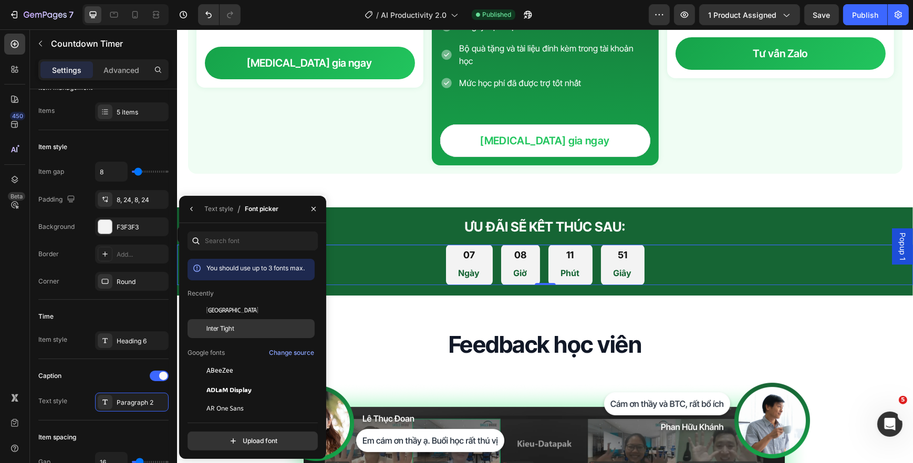
click at [246, 326] on div "Inter Tight" at bounding box center [259, 328] width 106 height 9
click at [191, 207] on icon "button" at bounding box center [191, 209] width 8 height 8
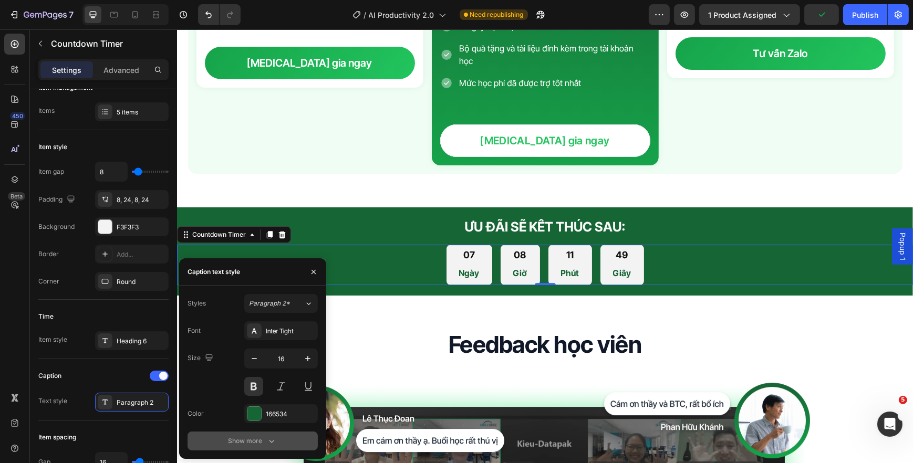
click at [257, 436] on div "Show more" at bounding box center [252, 441] width 49 height 11
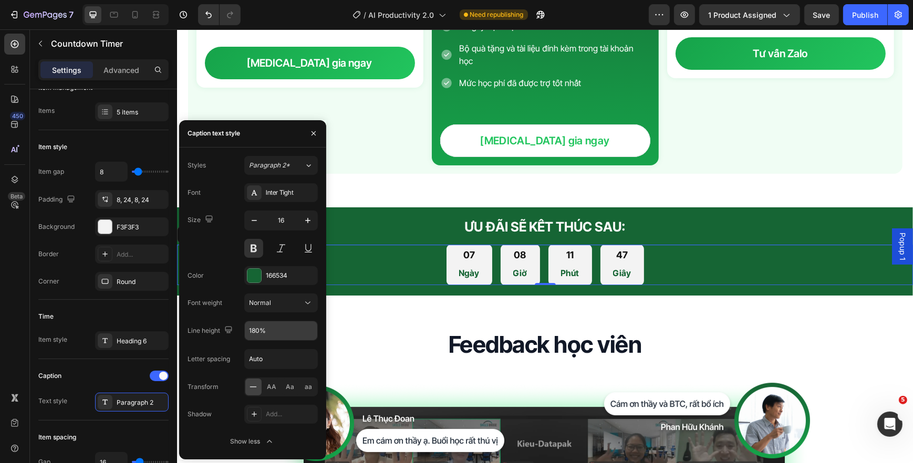
click at [258, 322] on input "180%" at bounding box center [281, 330] width 72 height 19
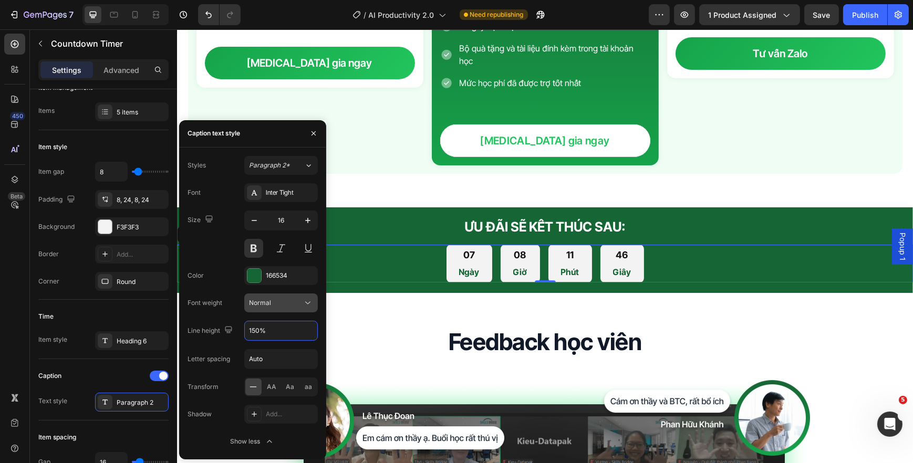
type input "150%"
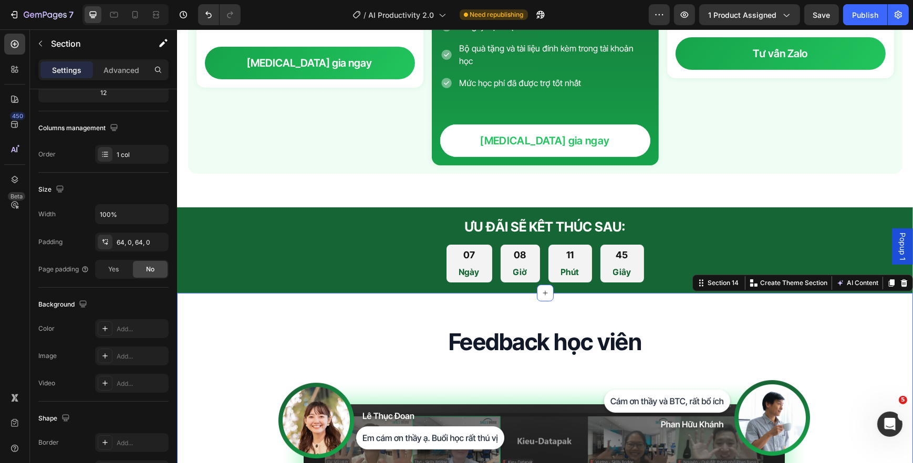
scroll to position [0, 0]
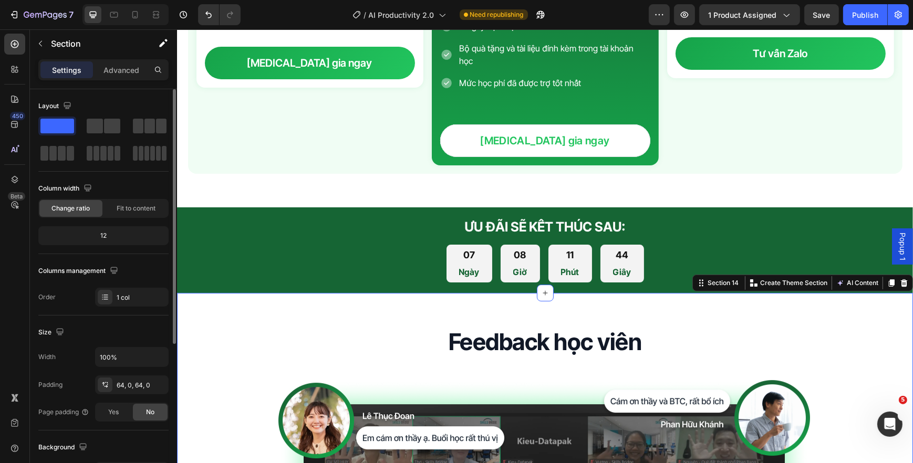
click at [816, 26] on div "7 Version history / AI Productivity 2.0 Need republishing Preview 1 product ass…" at bounding box center [456, 15] width 913 height 30
click at [816, 22] on button "Save" at bounding box center [821, 14] width 35 height 21
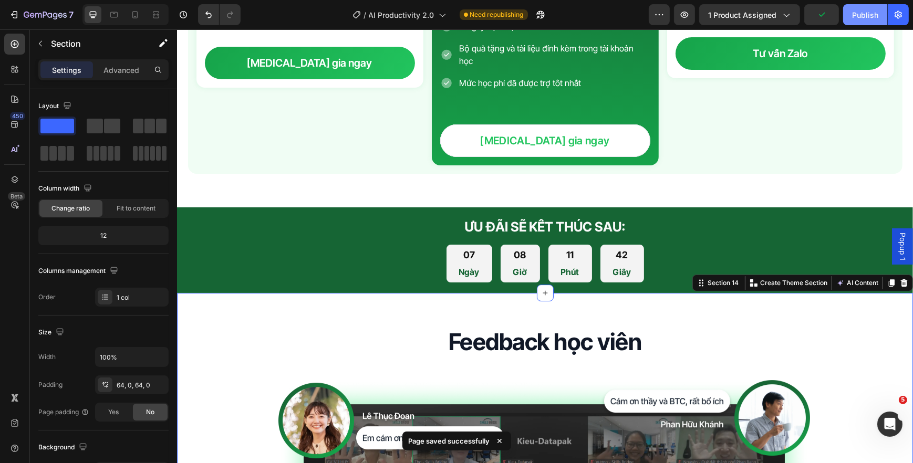
click at [856, 21] on button "Publish" at bounding box center [865, 14] width 44 height 21
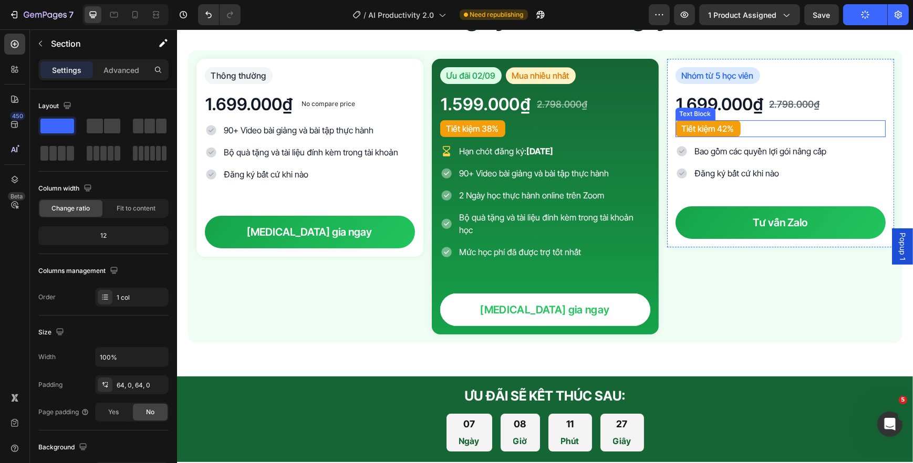
scroll to position [4059, 0]
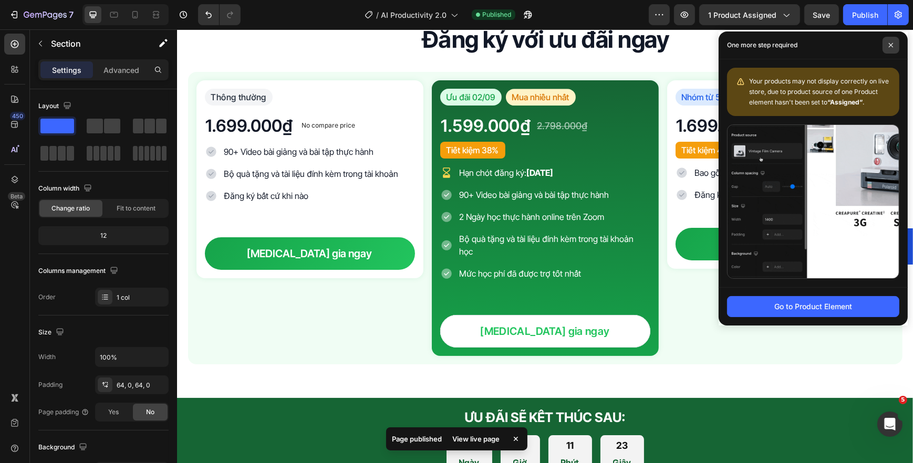
click at [887, 47] on span at bounding box center [890, 45] width 17 height 17
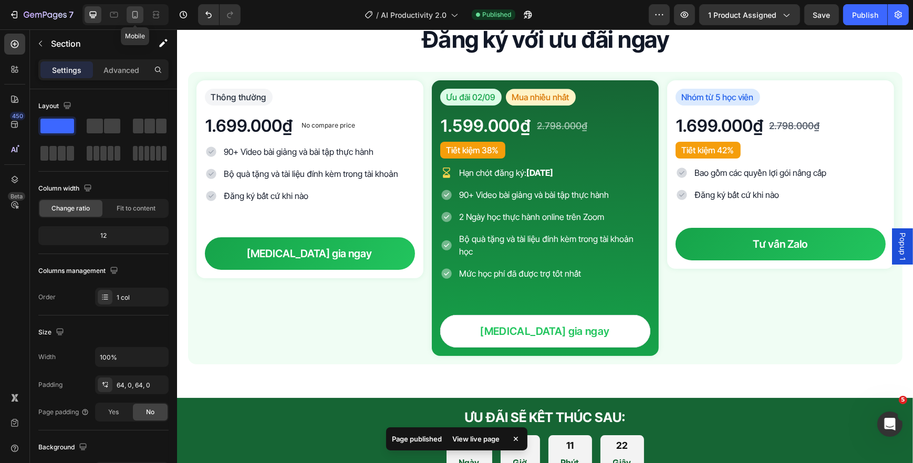
click at [130, 17] on icon at bounding box center [135, 14] width 11 height 11
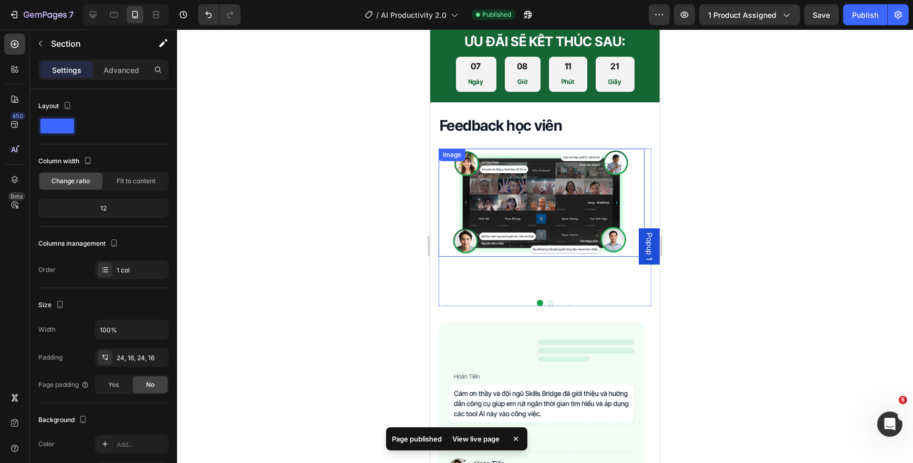
scroll to position [4444, 0]
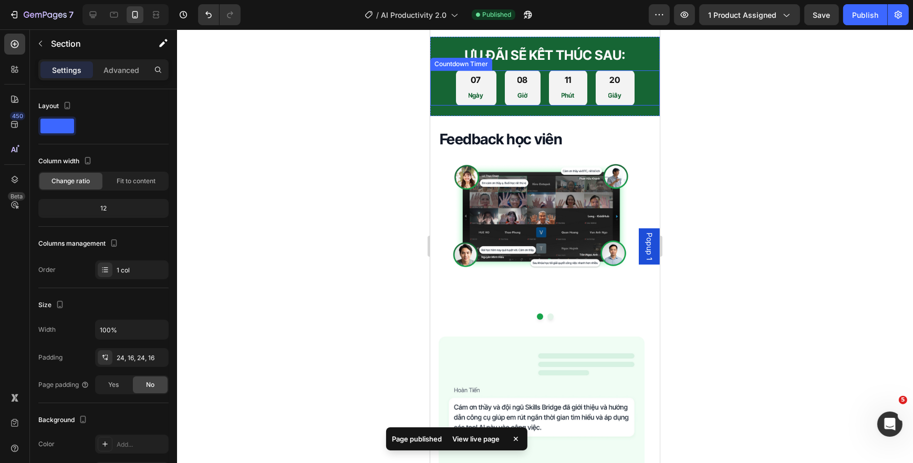
click at [550, 90] on div "11 Phút" at bounding box center [567, 87] width 38 height 35
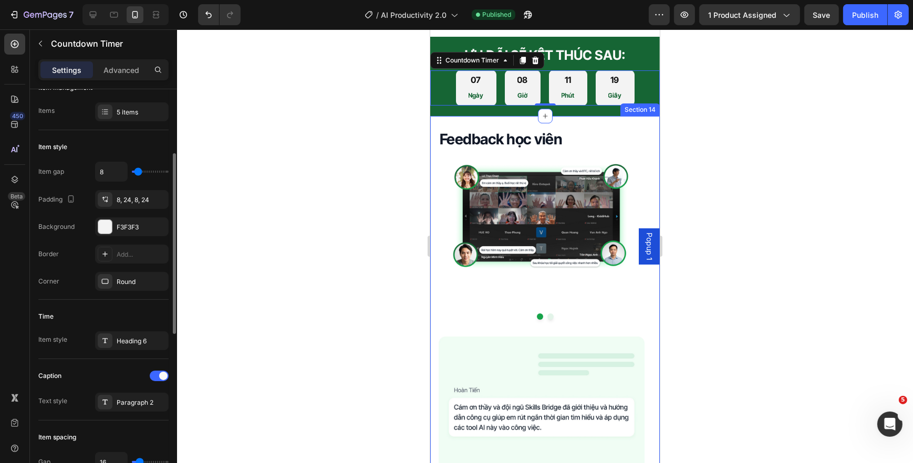
scroll to position [191, 0]
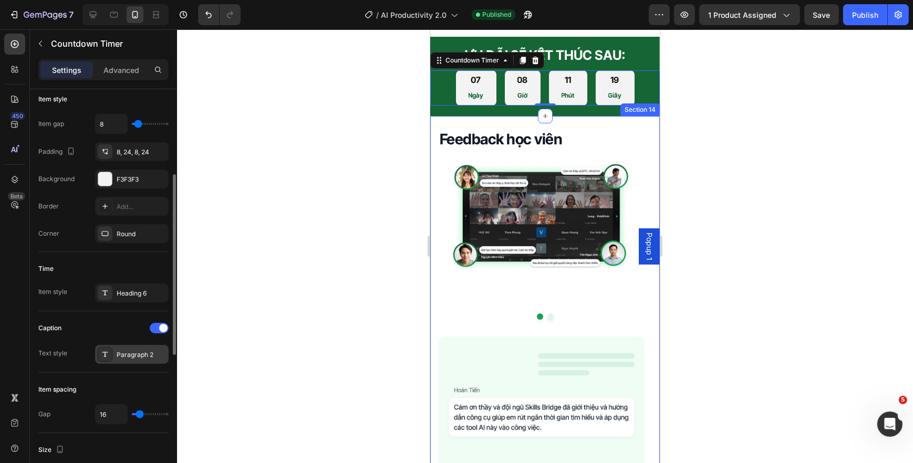
click at [117, 352] on div "Paragraph 2" at bounding box center [141, 354] width 49 height 9
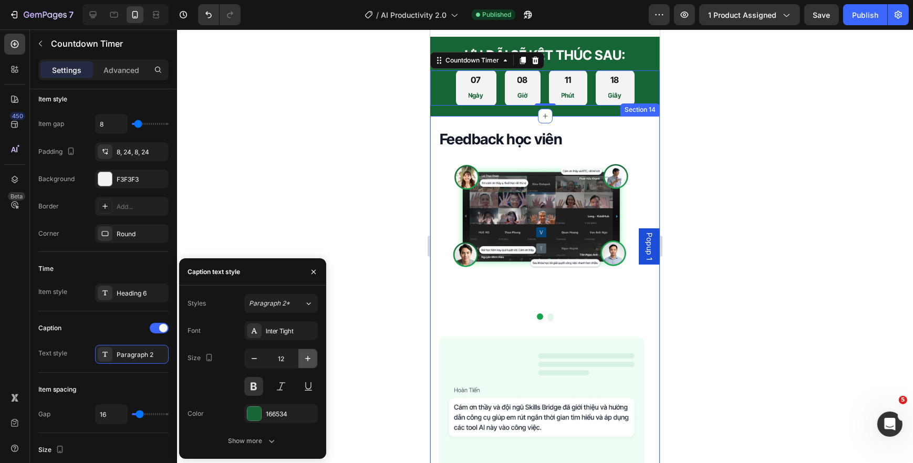
click at [300, 357] on button "button" at bounding box center [307, 358] width 19 height 19
click at [301, 357] on button "button" at bounding box center [307, 358] width 19 height 19
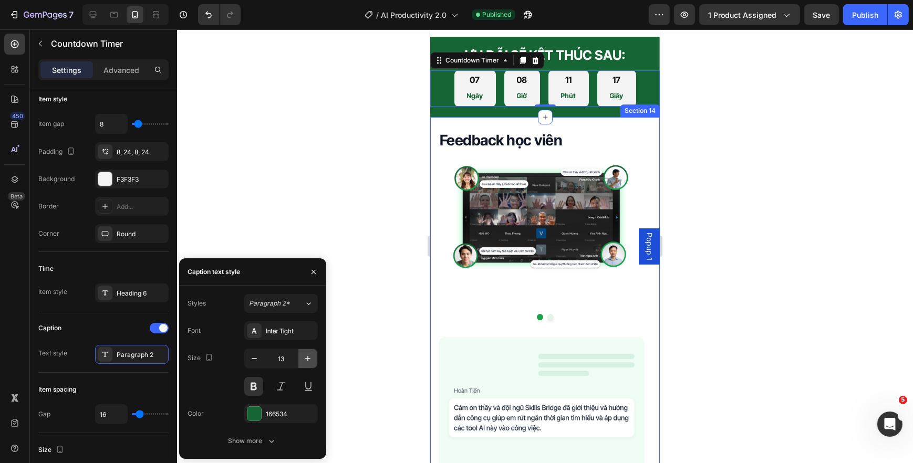
type input "14"
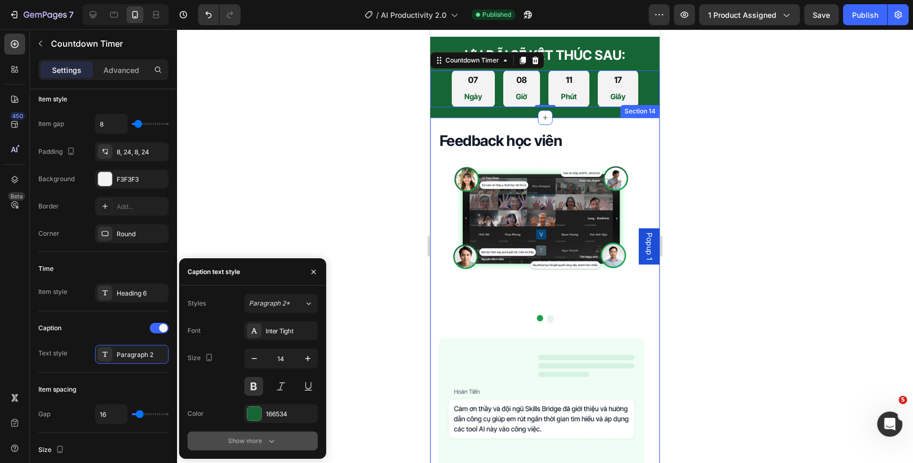
click at [253, 433] on button "Show more" at bounding box center [252, 441] width 130 height 19
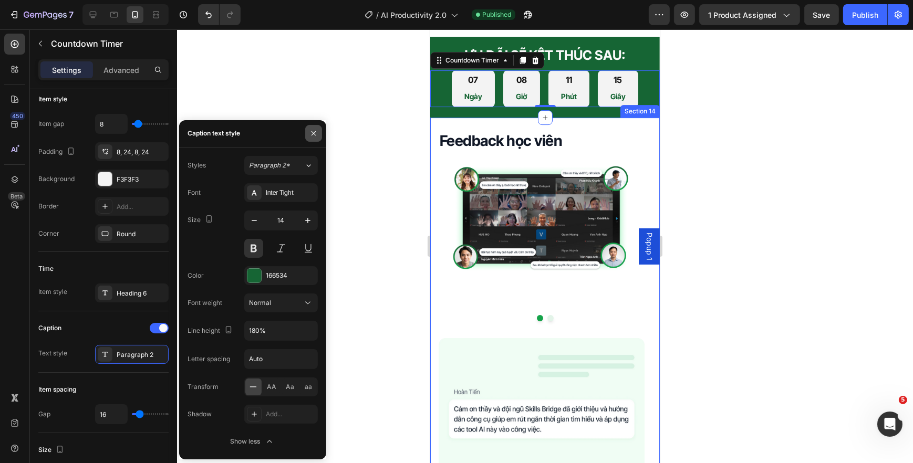
click at [310, 137] on icon "button" at bounding box center [313, 133] width 8 height 8
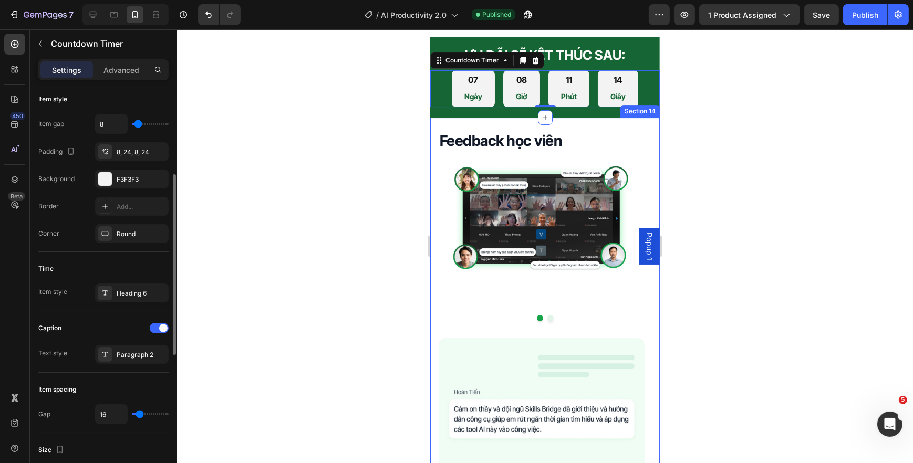
click at [127, 301] on div "Time Item style Heading 6" at bounding box center [103, 281] width 130 height 59
click at [127, 298] on div "Heading 6" at bounding box center [132, 293] width 74 height 19
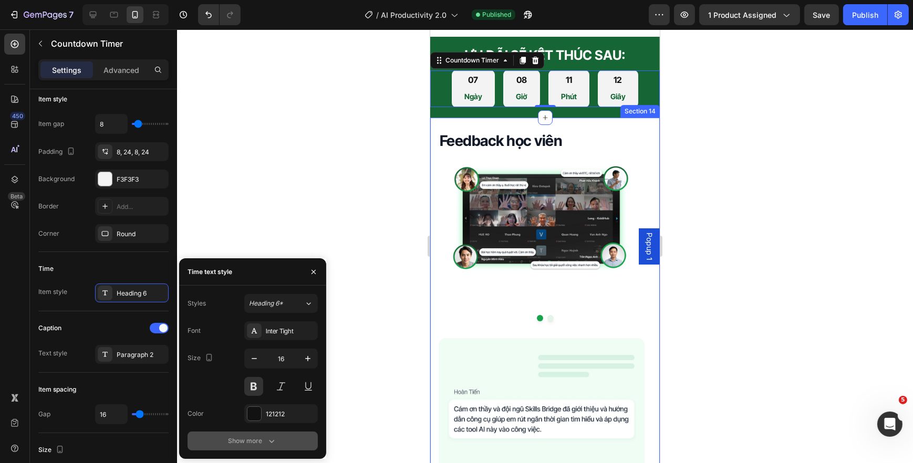
click at [250, 446] on div "Show more" at bounding box center [252, 441] width 49 height 11
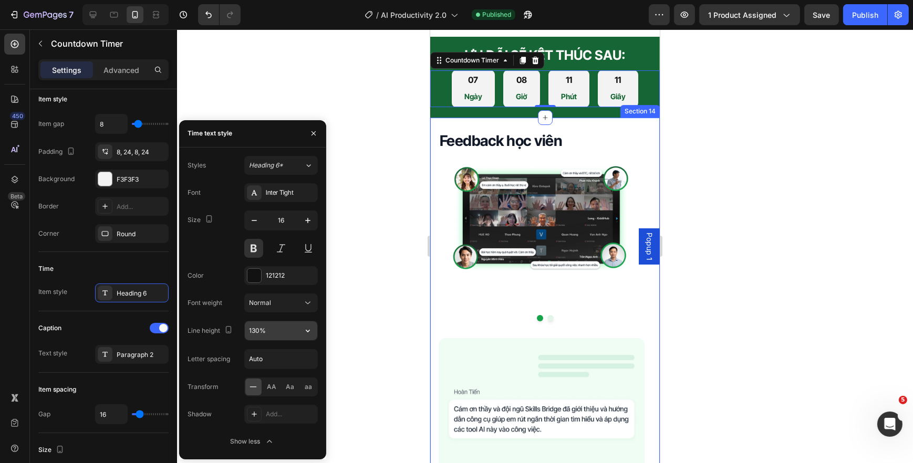
click at [256, 332] on input "130%" at bounding box center [281, 330] width 72 height 19
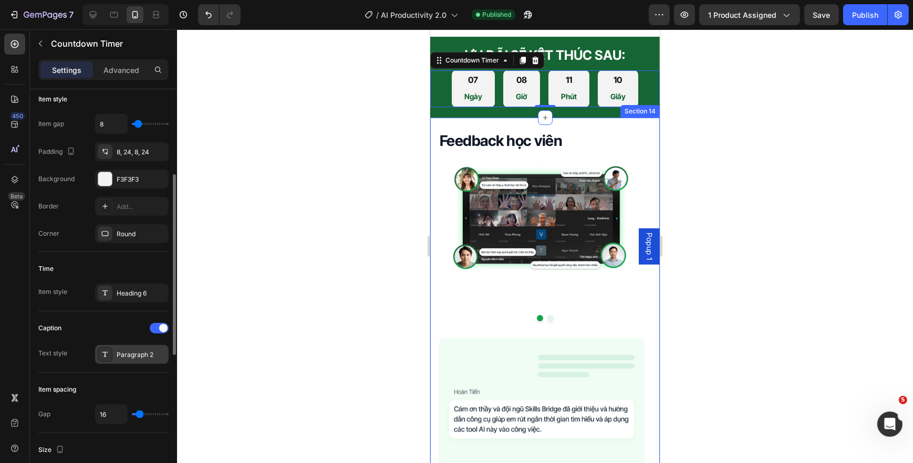
click at [143, 352] on div "Paragraph 2" at bounding box center [141, 354] width 49 height 9
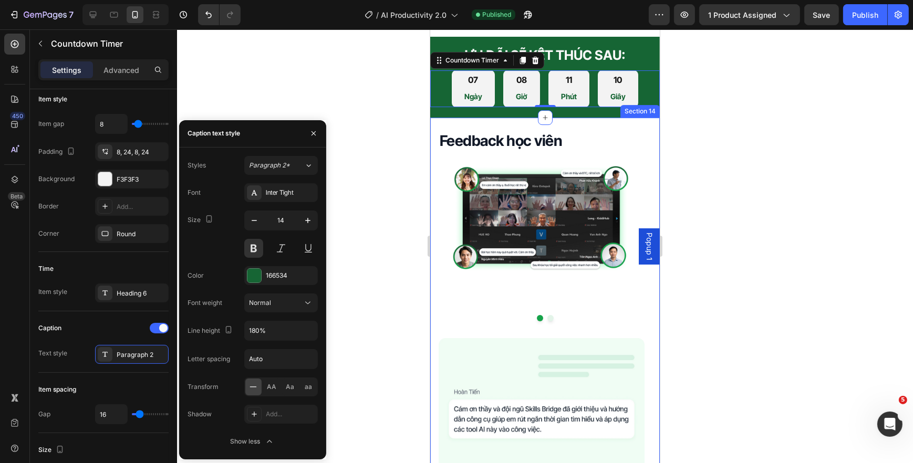
click at [252, 437] on div "Show less" at bounding box center [252, 441] width 45 height 11
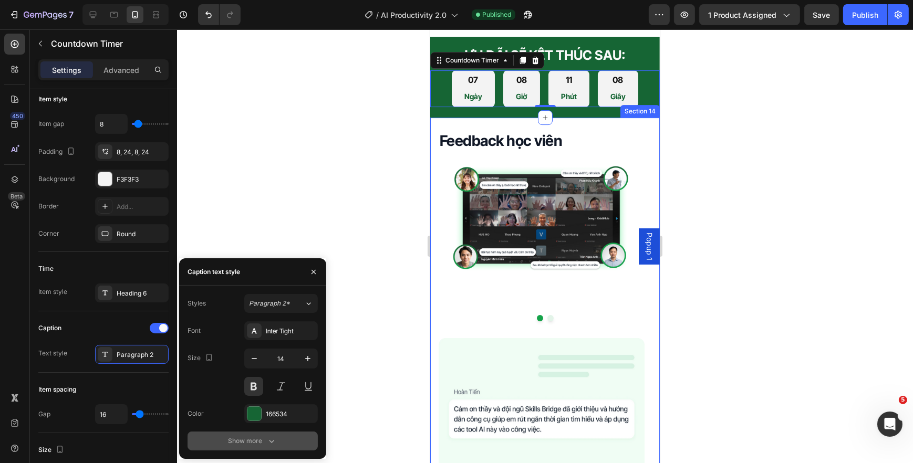
click at [255, 440] on div "Show more" at bounding box center [252, 441] width 49 height 11
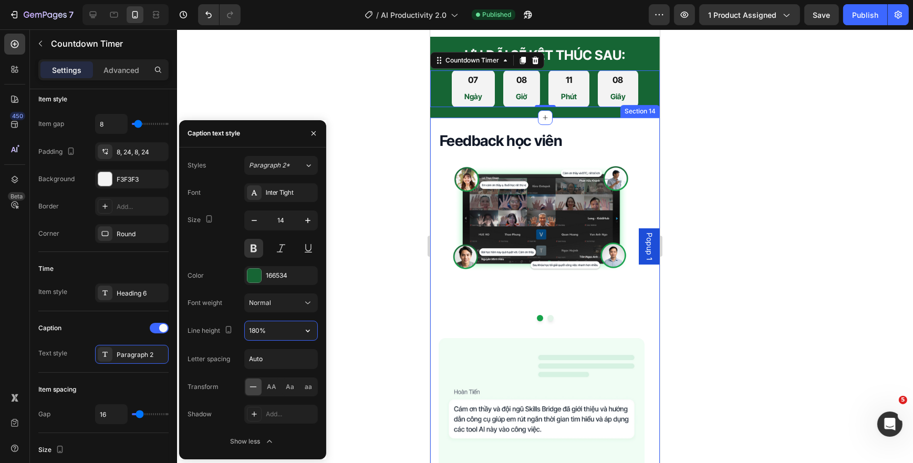
click at [256, 335] on input "180%" at bounding box center [281, 330] width 72 height 19
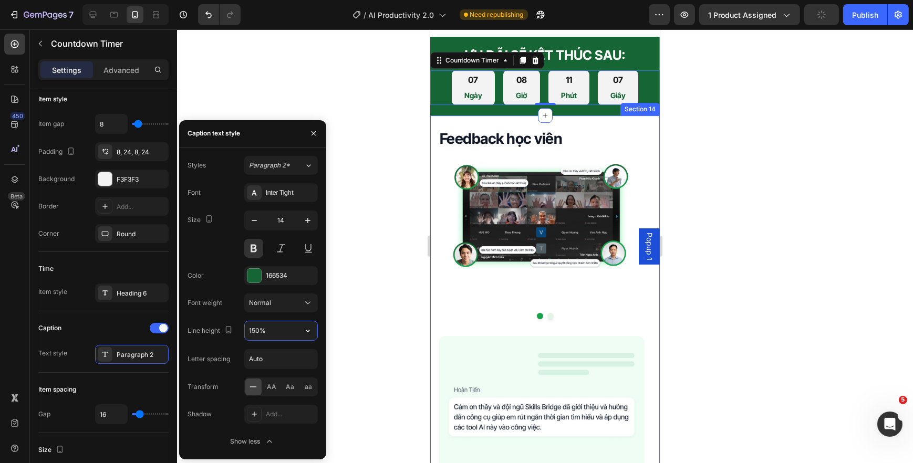
type input "150%"
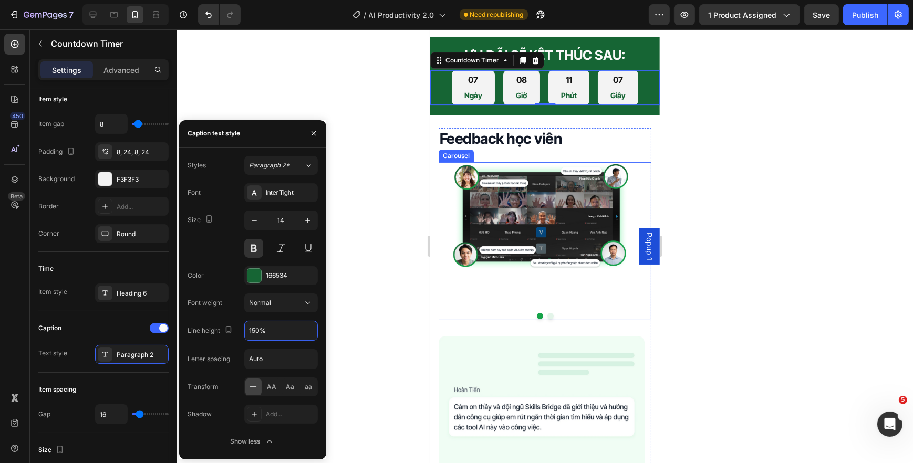
click at [438, 273] on div "Image" at bounding box center [541, 231] width 206 height 138
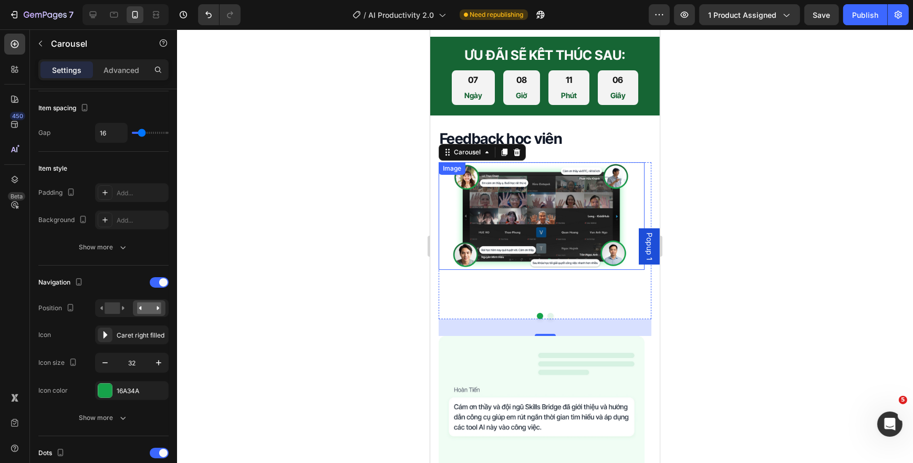
scroll to position [0, 0]
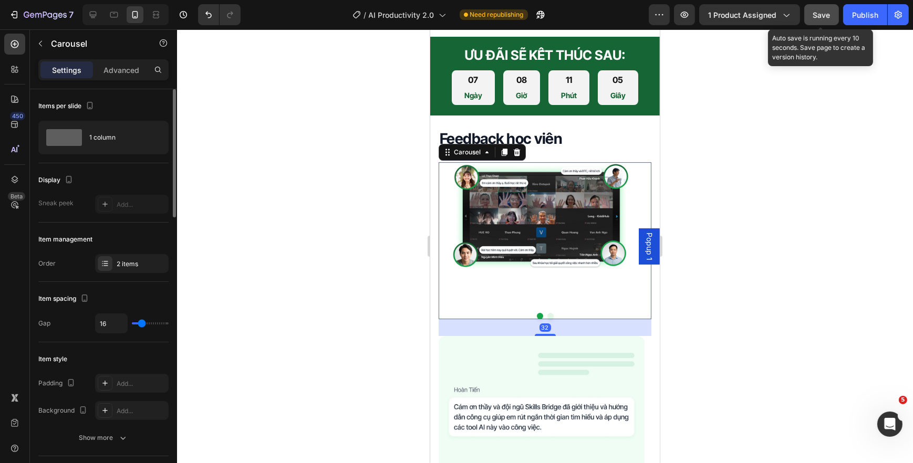
click at [814, 23] on button "Save" at bounding box center [821, 14] width 35 height 21
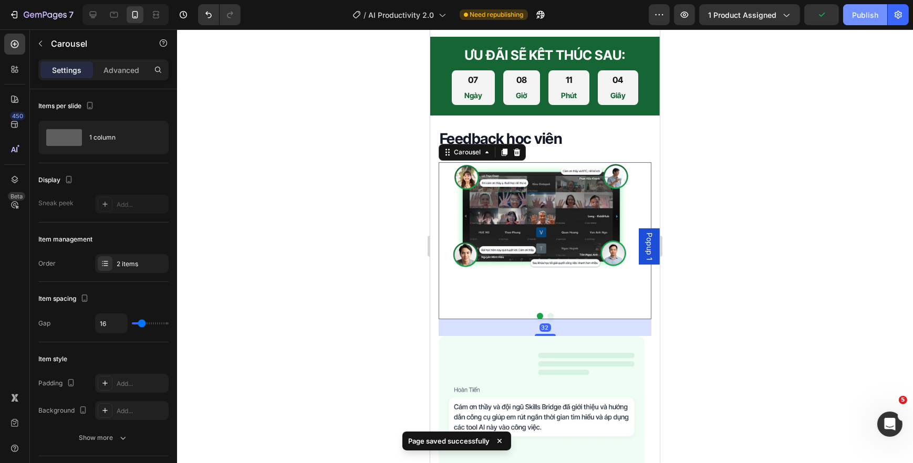
click at [856, 20] on div "Publish" at bounding box center [865, 14] width 26 height 11
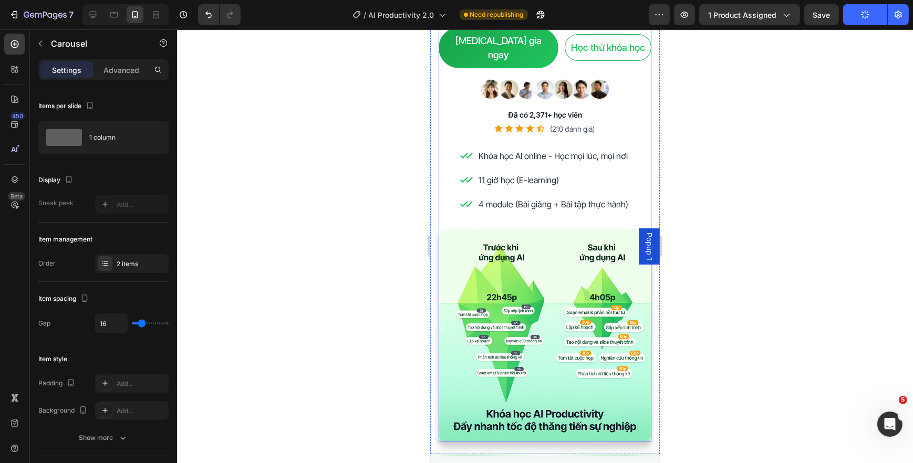
scroll to position [191, 0]
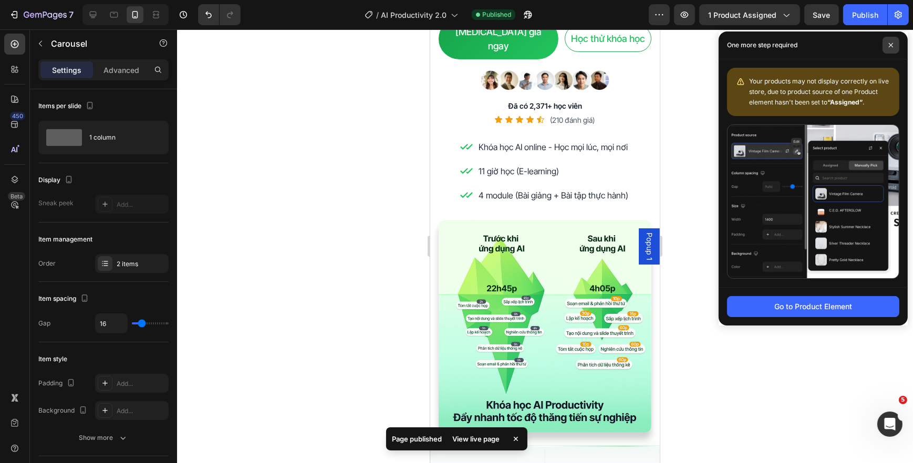
click at [890, 44] on icon at bounding box center [891, 45] width 4 height 4
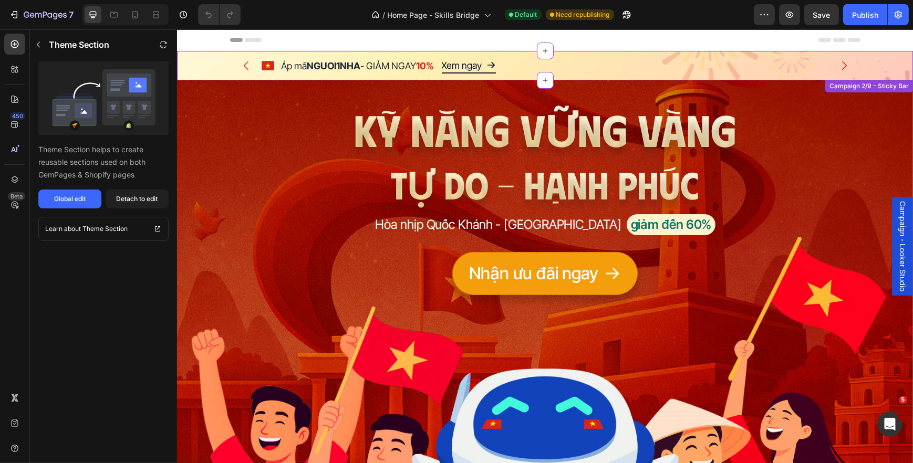
click at [281, 71] on p "Áp mã NGUOI1NHA - GIẢM NGAY 10%" at bounding box center [357, 66] width 153 height 14
click at [143, 15] on div at bounding box center [125, 14] width 86 height 21
click at [139, 15] on icon at bounding box center [135, 14] width 11 height 11
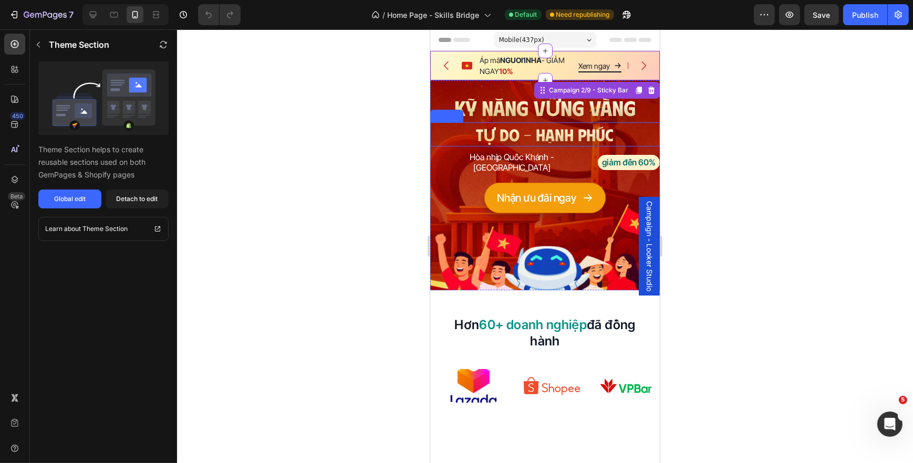
click at [552, 132] on h2 "TỰ DO - HẠNH PHÚC" at bounding box center [544, 134] width 229 height 24
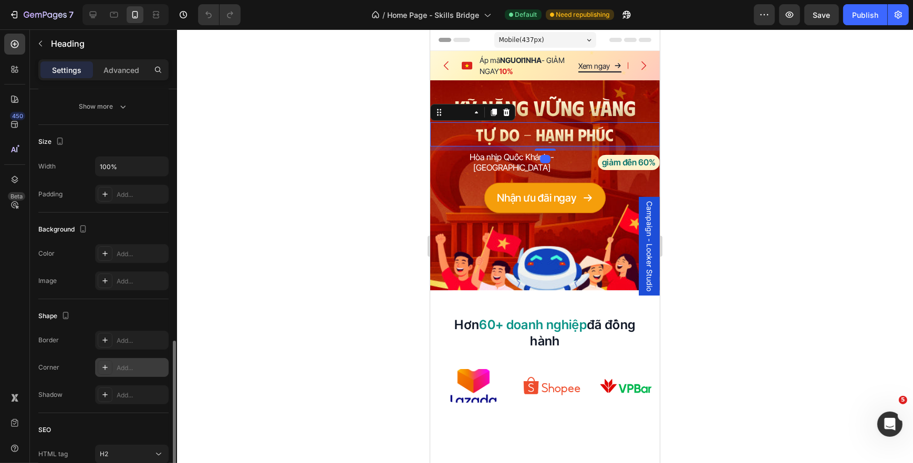
scroll to position [277, 0]
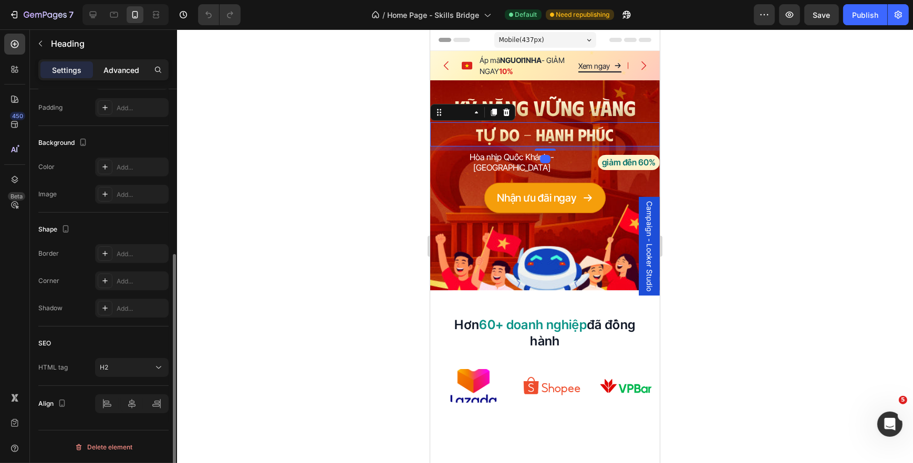
click at [116, 77] on div "Advanced" at bounding box center [121, 69] width 53 height 17
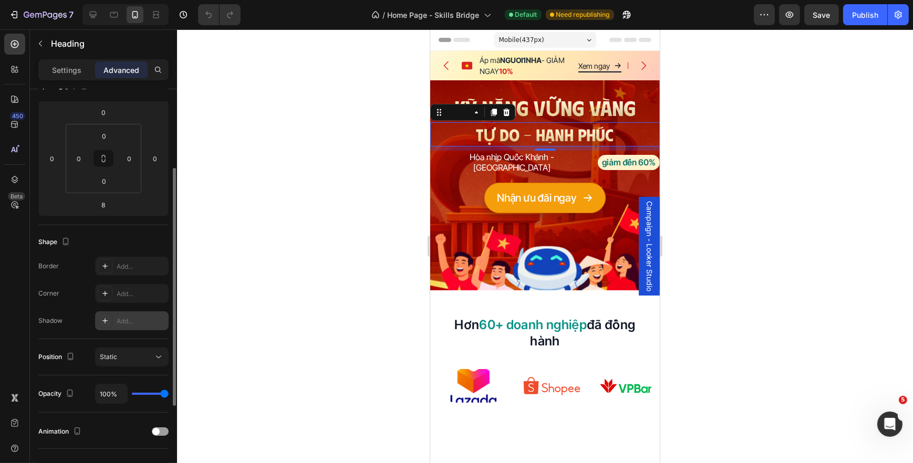
scroll to position [229, 0]
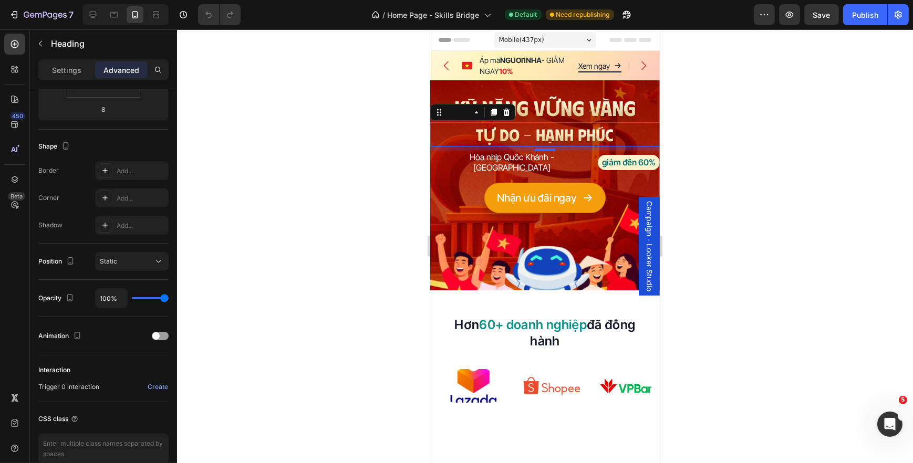
click at [493, 135] on h2 "TỰ DO - HẠNH PHÚC" at bounding box center [544, 134] width 229 height 24
click at [398, 175] on div at bounding box center [545, 246] width 736 height 434
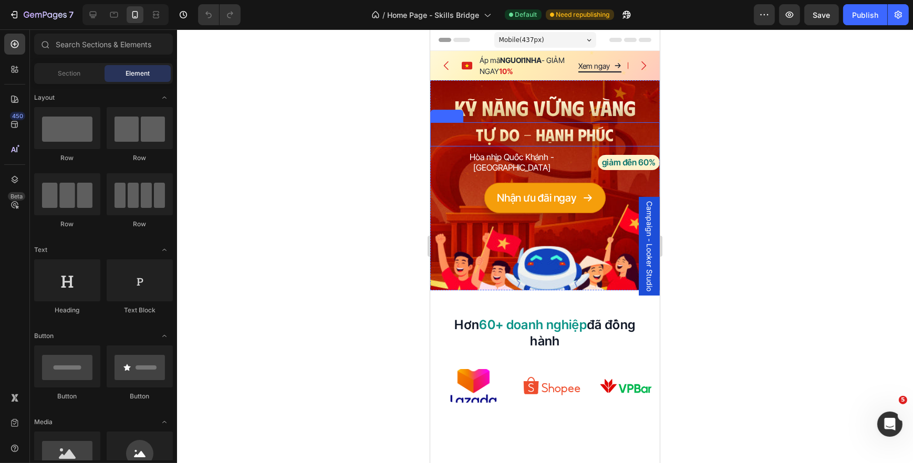
click at [493, 134] on p "TỰ DO - HẠNH PHÚC" at bounding box center [544, 134] width 227 height 22
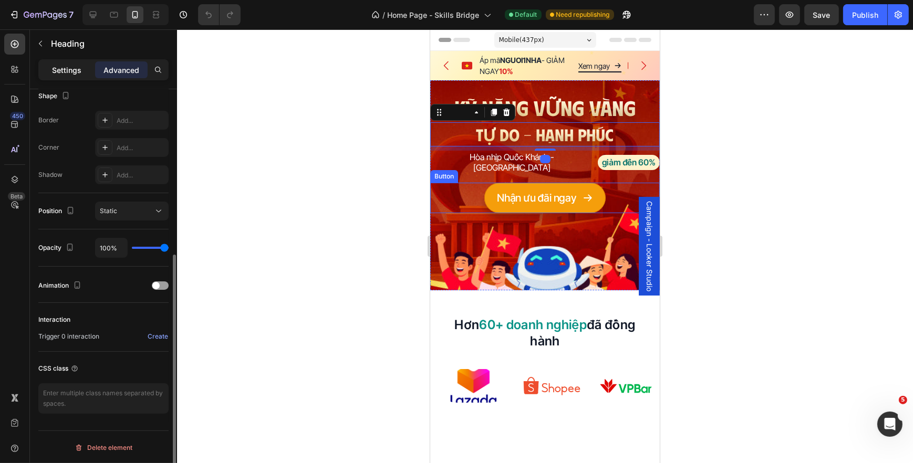
click at [79, 76] on div "Settings" at bounding box center [66, 69] width 53 height 17
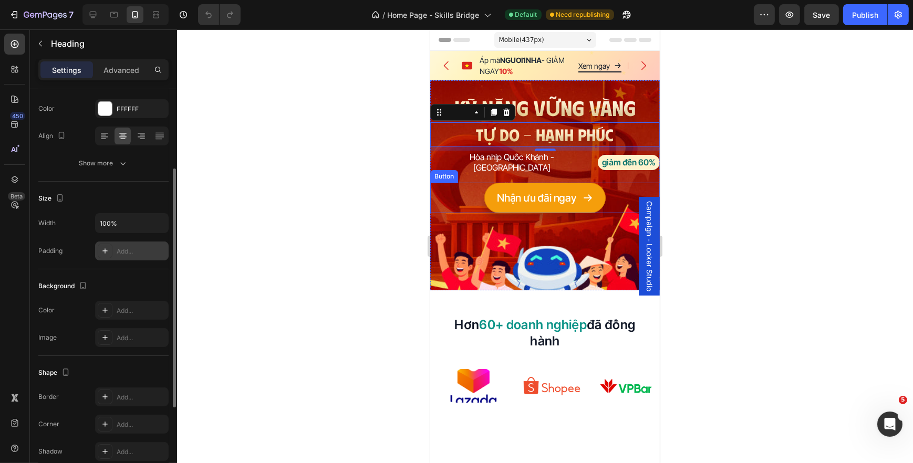
scroll to position [86, 0]
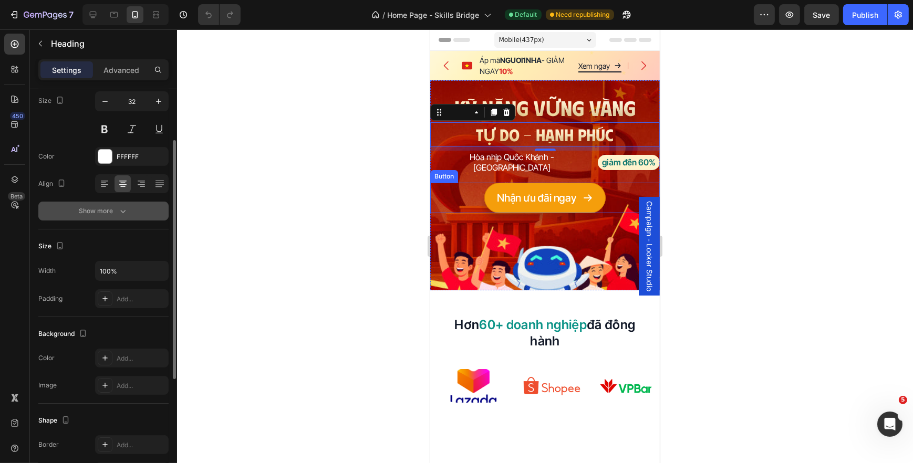
click at [127, 216] on button "Show more" at bounding box center [103, 211] width 130 height 19
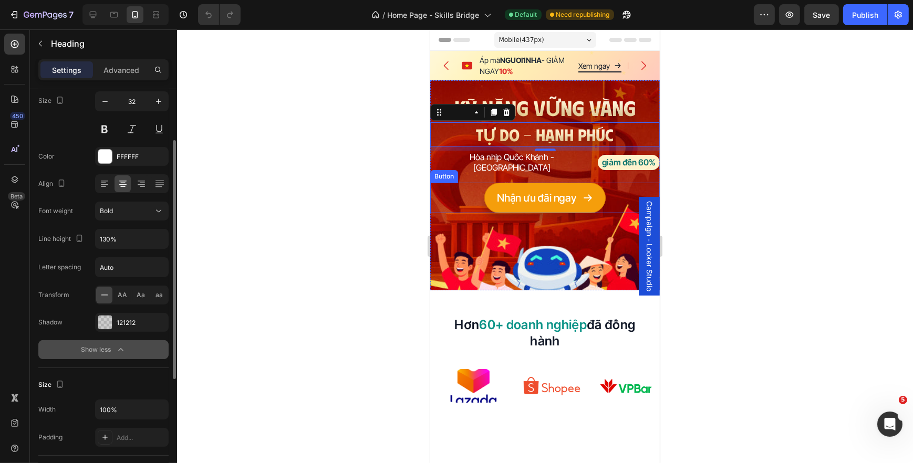
click at [111, 348] on div "Show less" at bounding box center [103, 349] width 45 height 11
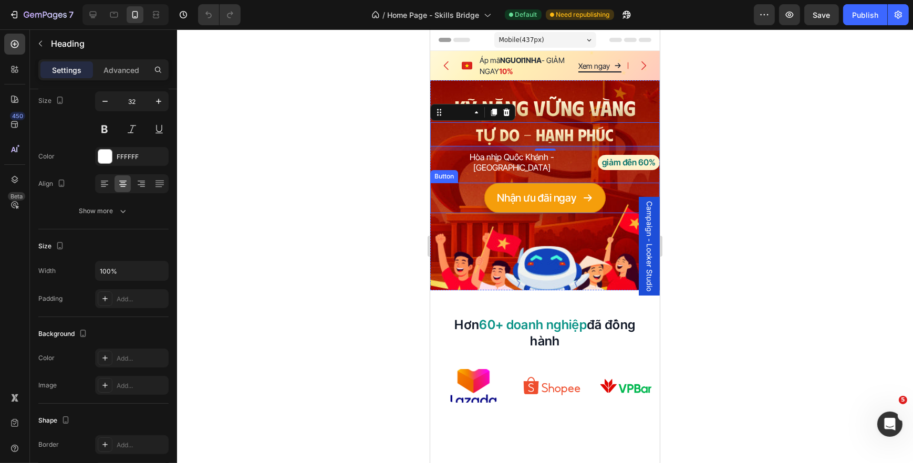
click at [281, 194] on div at bounding box center [545, 246] width 736 height 434
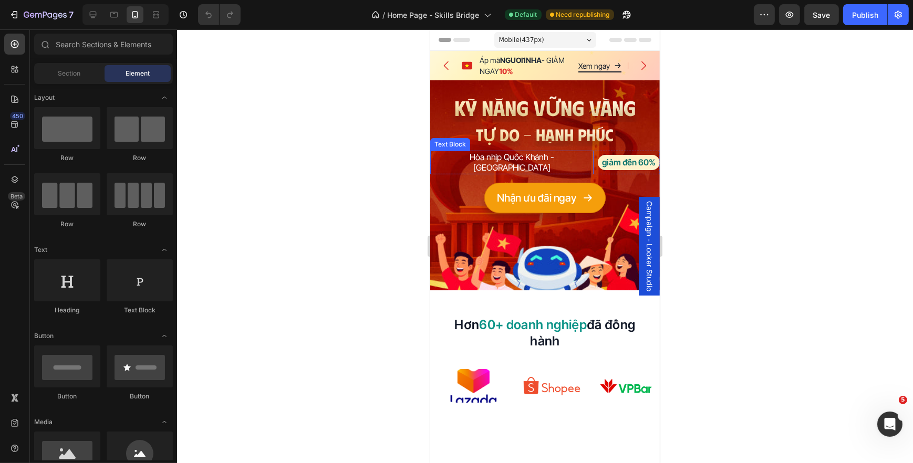
click at [495, 134] on p "TỰ DO - HẠNH PHÚC" at bounding box center [544, 134] width 227 height 22
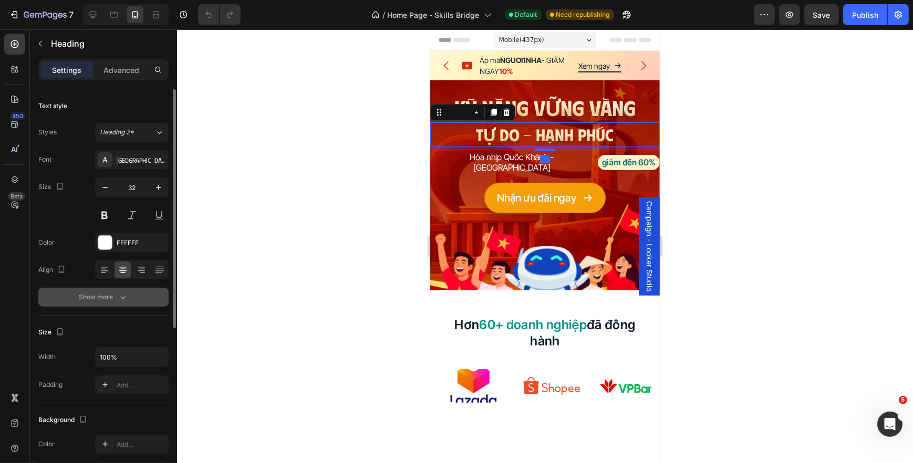
click at [119, 301] on icon "button" at bounding box center [123, 297] width 11 height 11
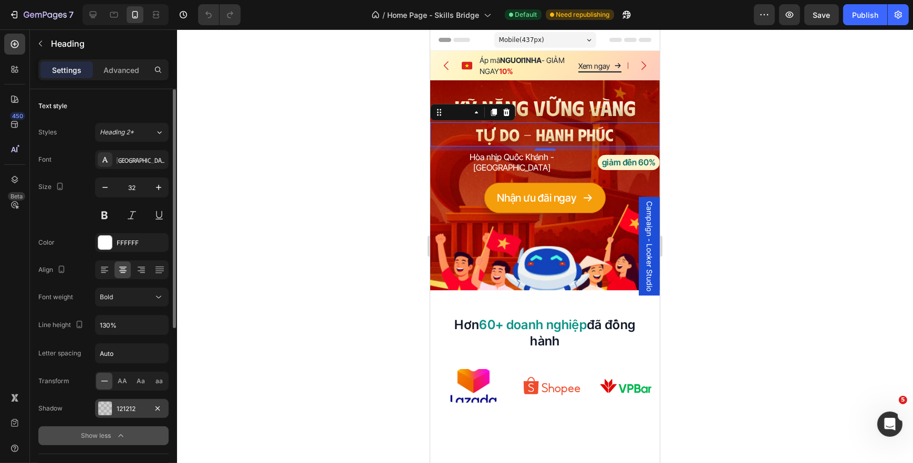
click at [114, 406] on div "121212" at bounding box center [132, 408] width 74 height 19
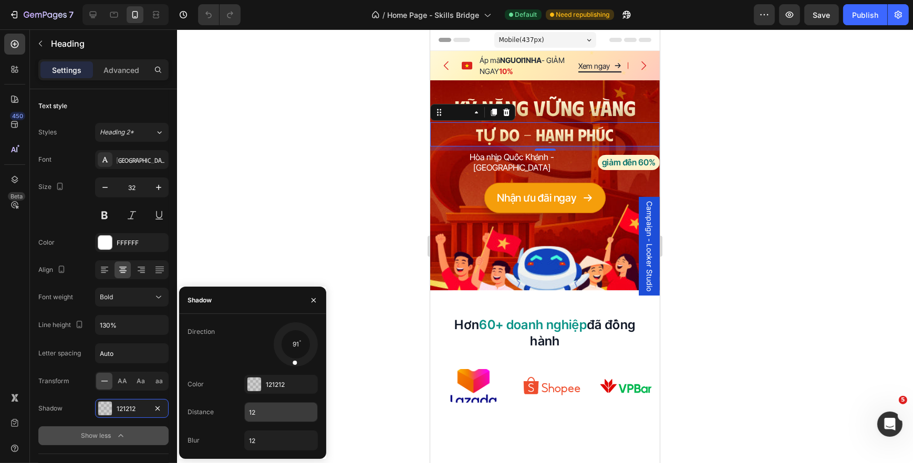
click at [262, 416] on input "12" at bounding box center [281, 412] width 72 height 19
type input "4"
click at [267, 436] on input "12" at bounding box center [281, 440] width 72 height 19
type input "8"
click at [374, 184] on div at bounding box center [545, 246] width 736 height 434
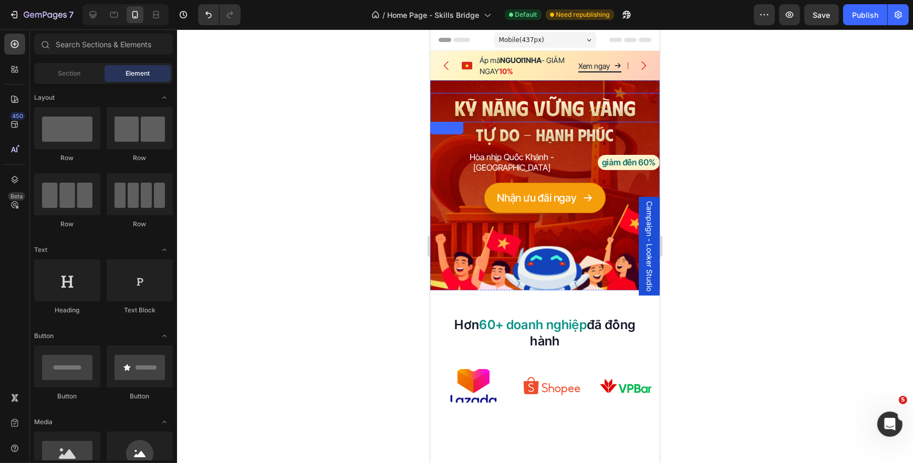
click at [597, 110] on h2 "KỸ NĂNG VỮNG VÀNG" at bounding box center [544, 107] width 229 height 29
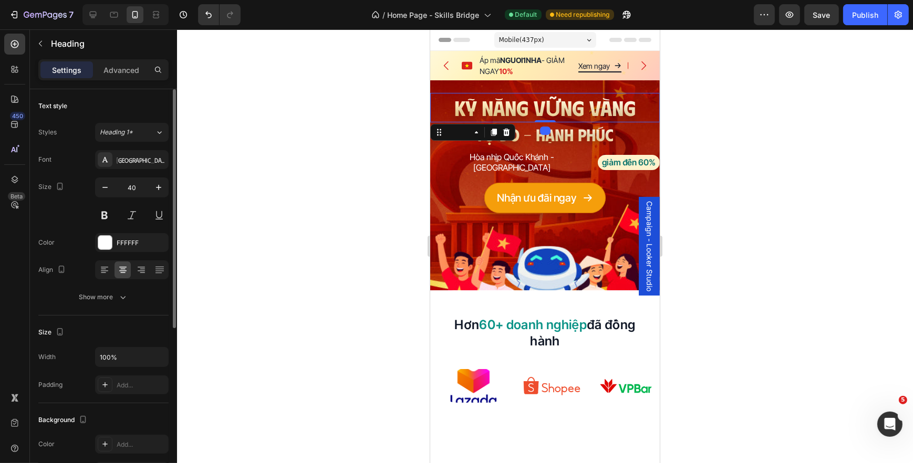
click at [119, 403] on div "Text style Styles Heading 1* Font Phudu Size 40 Color FFFFFF Align Show more" at bounding box center [103, 446] width 130 height 87
click at [119, 304] on button "Show more" at bounding box center [103, 297] width 130 height 19
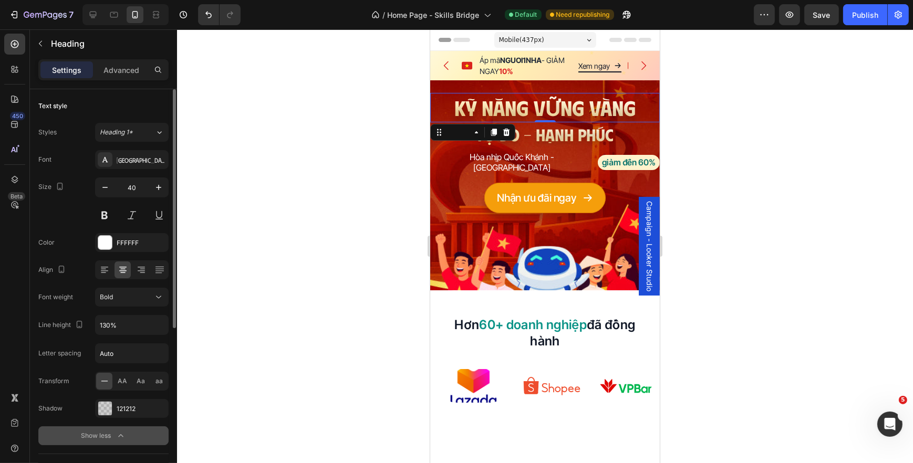
click at [126, 431] on icon "button" at bounding box center [121, 436] width 11 height 11
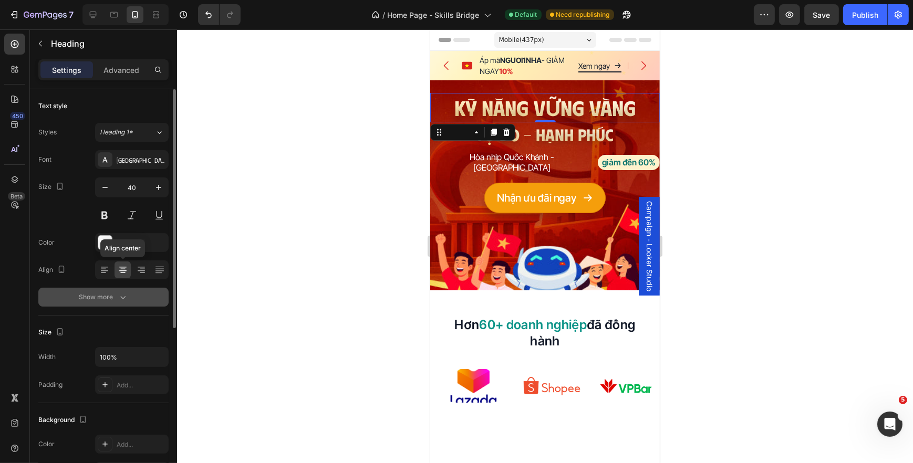
click at [110, 297] on div "Show more" at bounding box center [103, 297] width 49 height 11
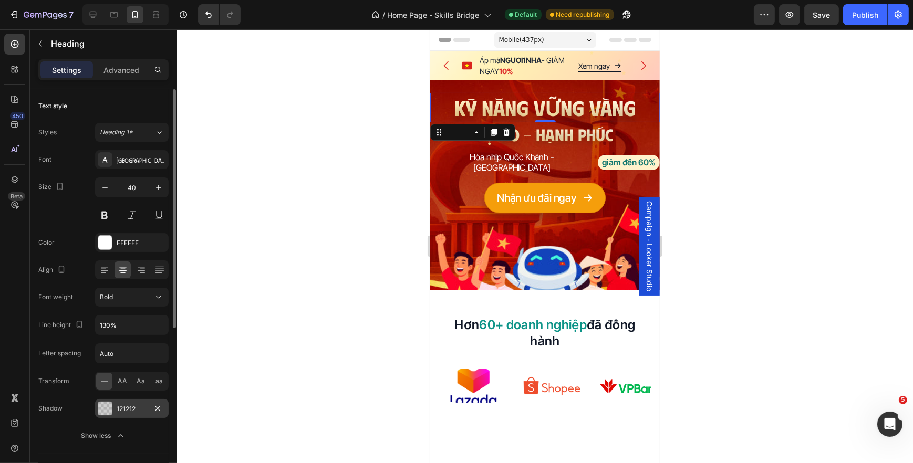
click at [121, 406] on div "121212" at bounding box center [132, 408] width 30 height 9
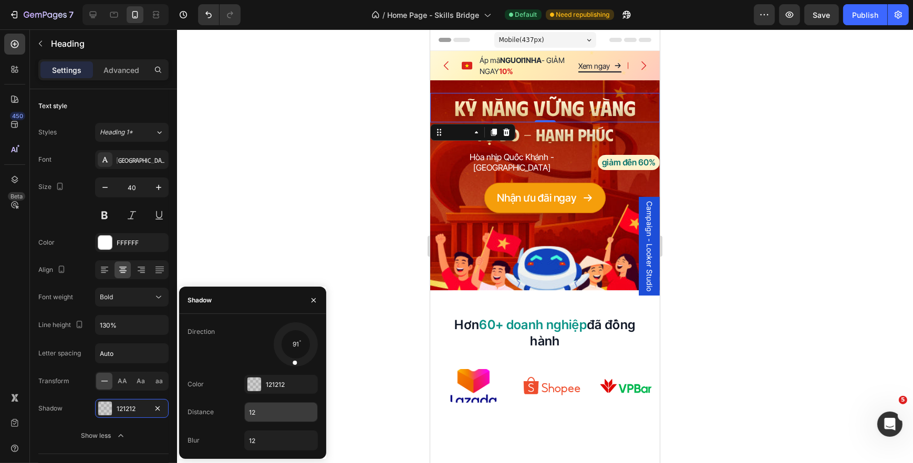
click at [258, 403] on input "12" at bounding box center [281, 412] width 72 height 19
type input "4"
click at [266, 440] on input "12" at bounding box center [281, 440] width 72 height 19
type input "8"
click at [367, 342] on div at bounding box center [545, 246] width 736 height 434
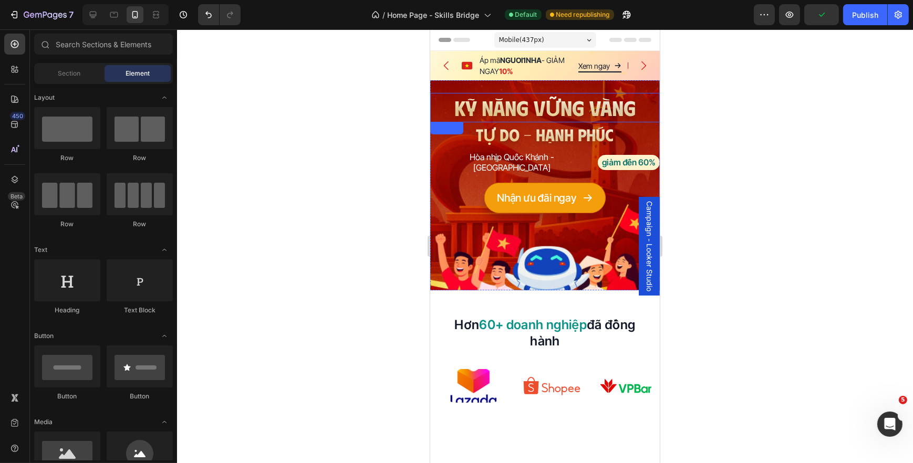
click at [559, 112] on h2 "KỸ NĂNG VỮNG VÀNG" at bounding box center [544, 107] width 229 height 29
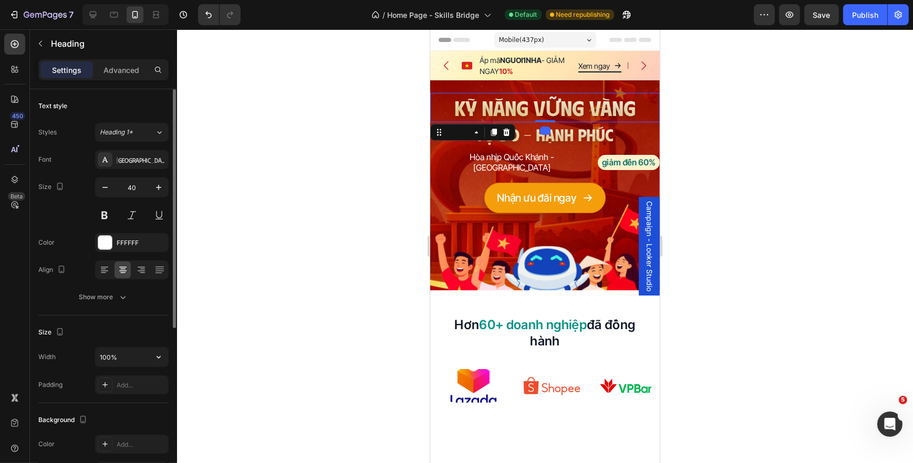
click at [118, 317] on div "Size Width 100% Padding Add..." at bounding box center [103, 360] width 130 height 88
click at [120, 298] on icon "button" at bounding box center [123, 297] width 11 height 11
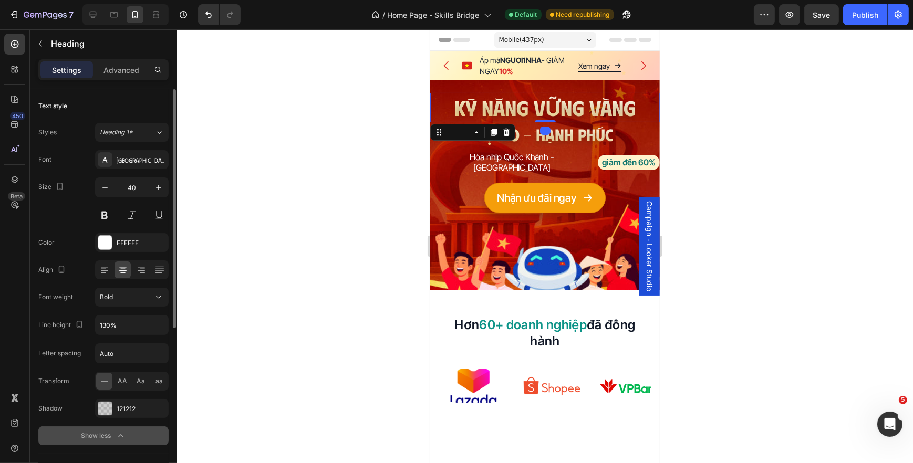
click at [119, 432] on icon "button" at bounding box center [121, 436] width 11 height 11
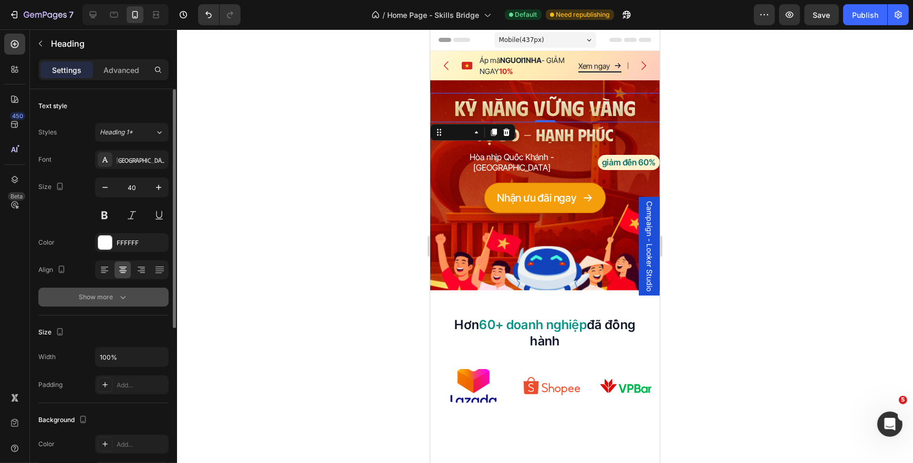
click at [123, 290] on button "Show more" at bounding box center [103, 297] width 130 height 19
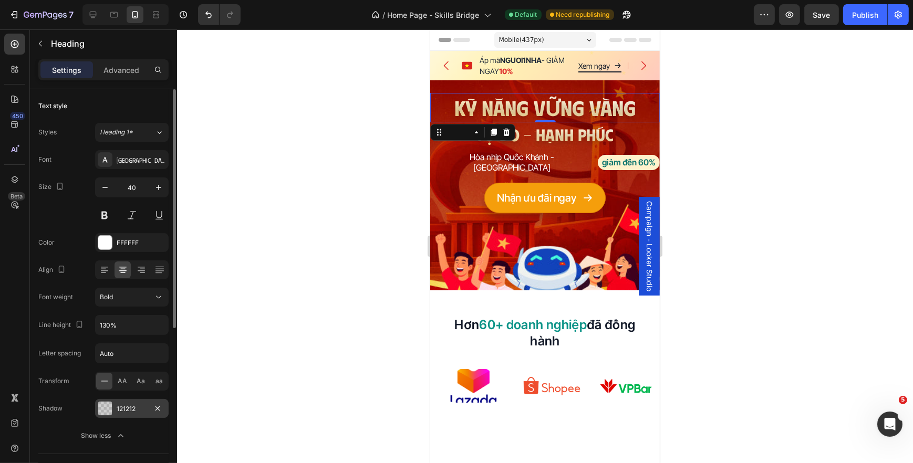
click at [112, 411] on div "121212" at bounding box center [132, 408] width 74 height 19
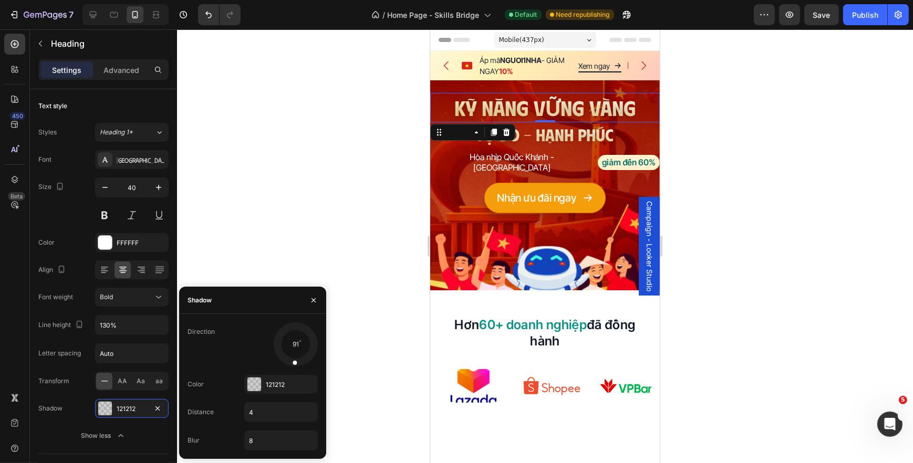
click at [314, 233] on div at bounding box center [545, 246] width 736 height 434
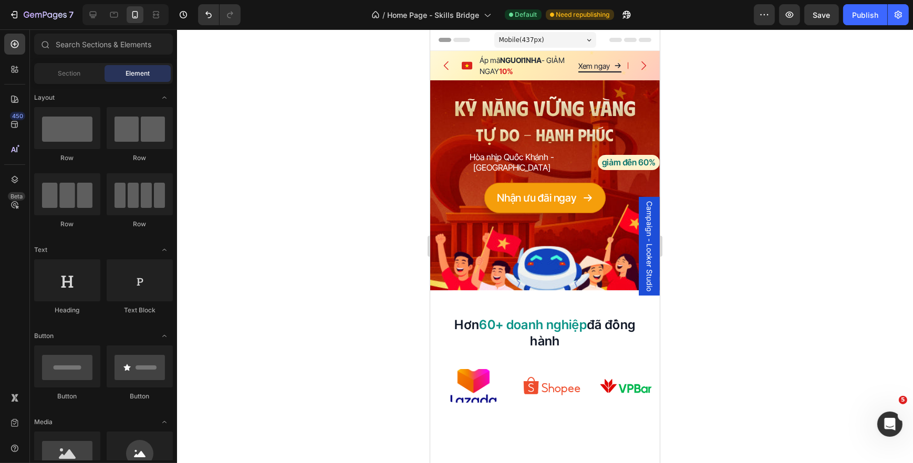
click at [105, 23] on div at bounding box center [125, 14] width 86 height 21
click at [97, 16] on icon at bounding box center [93, 14] width 11 height 11
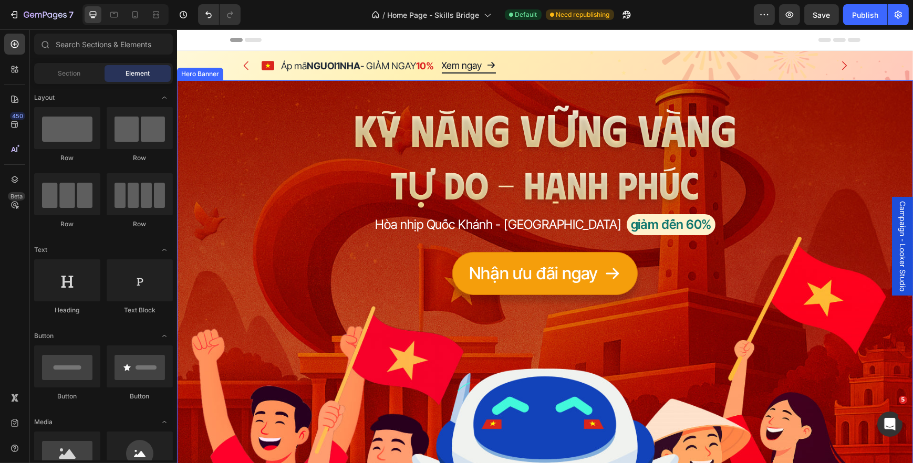
click at [522, 126] on h2 "KỸ NĂNG VỮNG VÀNG" at bounding box center [544, 128] width 613 height 59
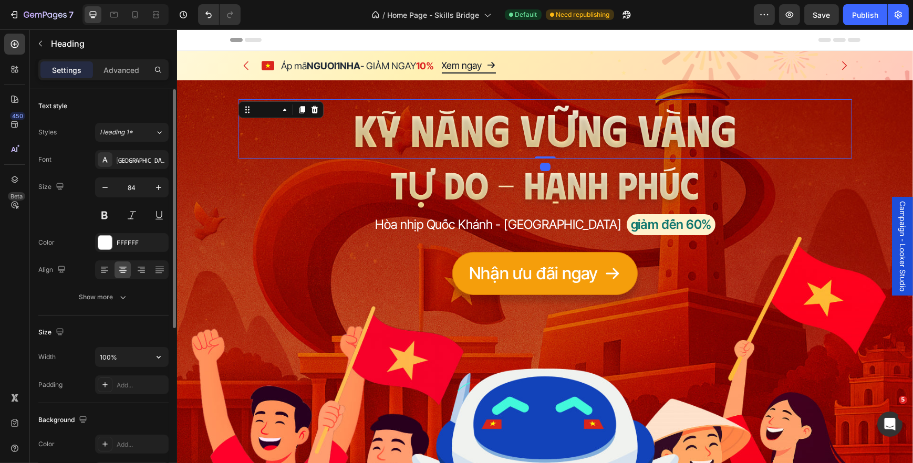
scroll to position [47, 0]
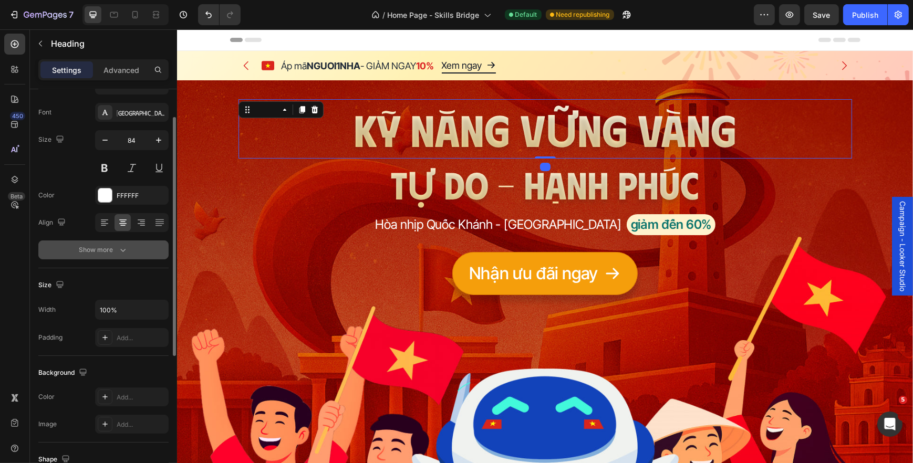
click at [107, 249] on div "Show more" at bounding box center [103, 250] width 49 height 11
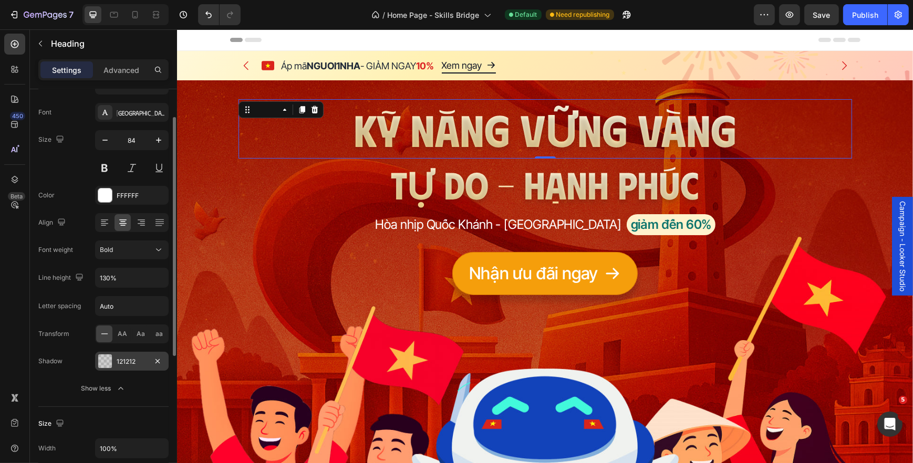
click at [115, 359] on div "121212" at bounding box center [132, 361] width 74 height 19
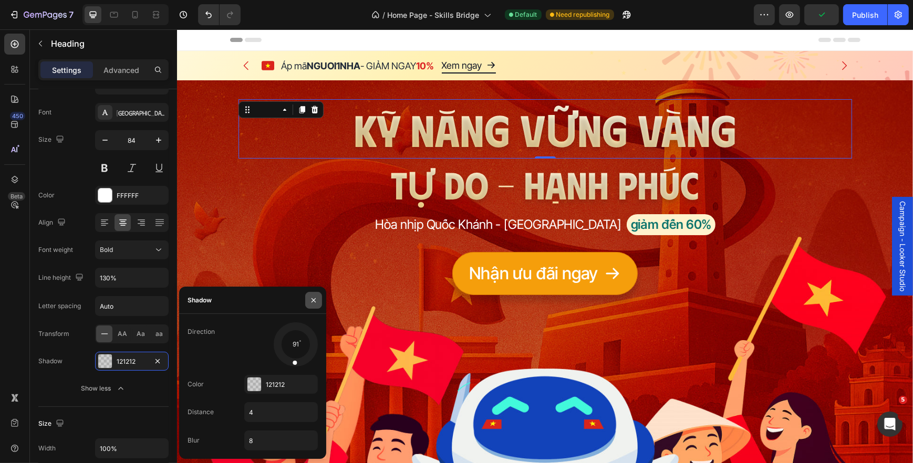
click at [314, 300] on icon "button" at bounding box center [313, 300] width 8 height 8
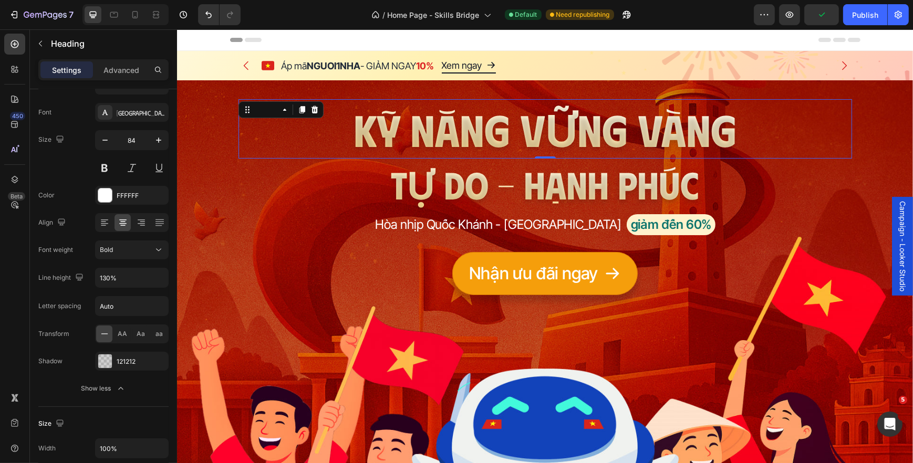
click at [358, 242] on div "KỸ NĂNG VỮNG VÀNG Heading 0 TỰ DO - HẠNH PHÚC Heading Hòa nhịp Quốc Khánh - Ski…" at bounding box center [544, 188] width 613 height 213
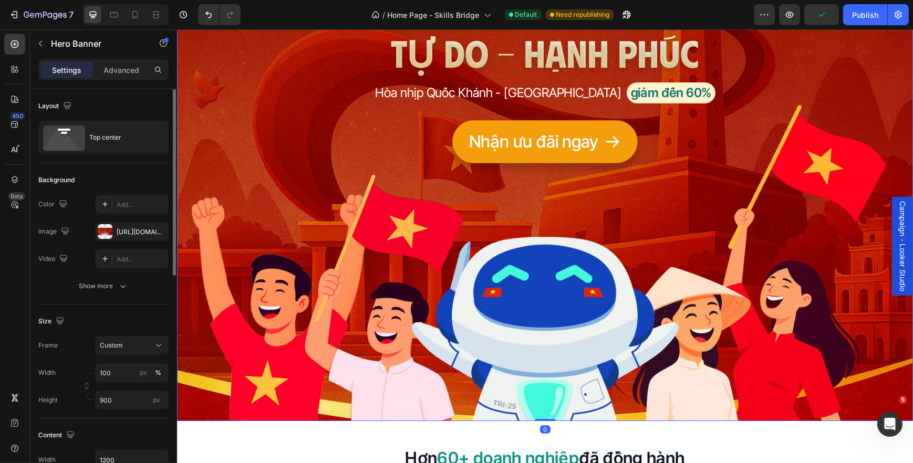
scroll to position [0, 0]
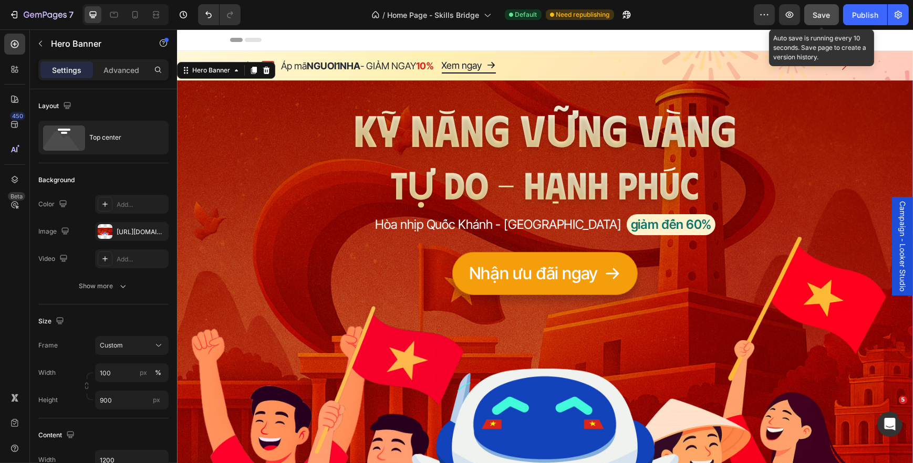
click at [817, 20] on button "Save" at bounding box center [821, 14] width 35 height 21
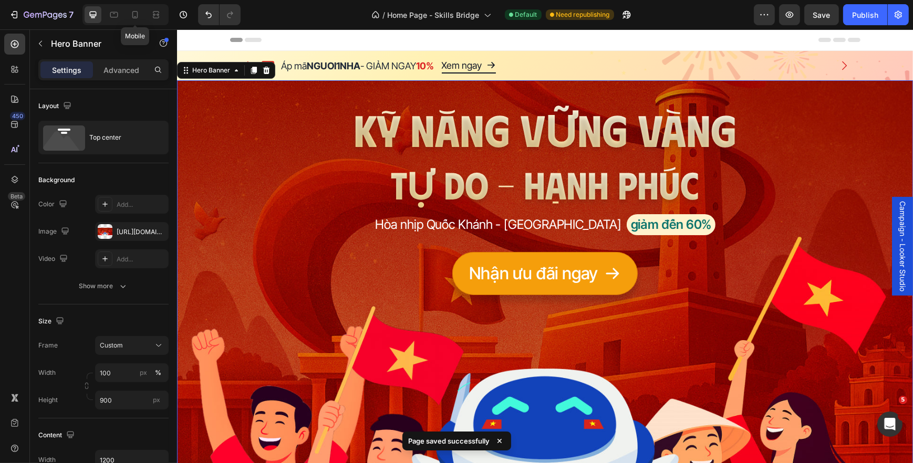
drag, startPoint x: 132, startPoint y: 16, endPoint x: 167, endPoint y: 28, distance: 36.9
click at [132, 15] on icon at bounding box center [135, 14] width 6 height 7
type input "400"
type input "100%"
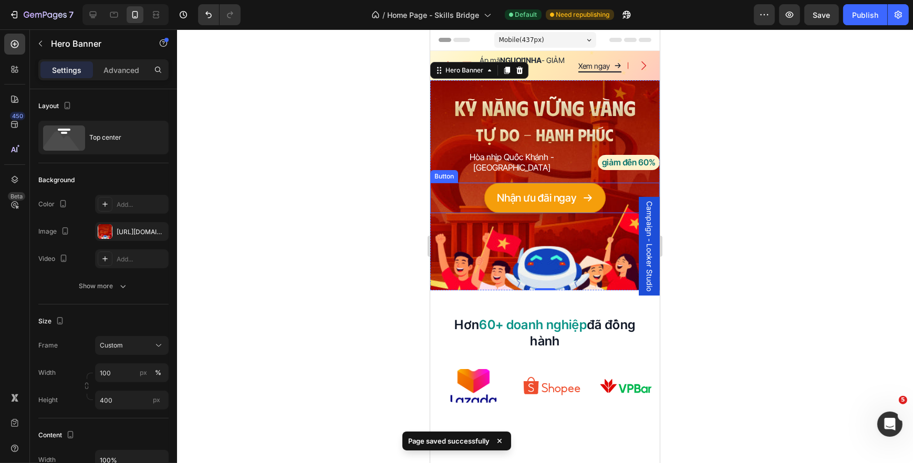
scroll to position [14, 0]
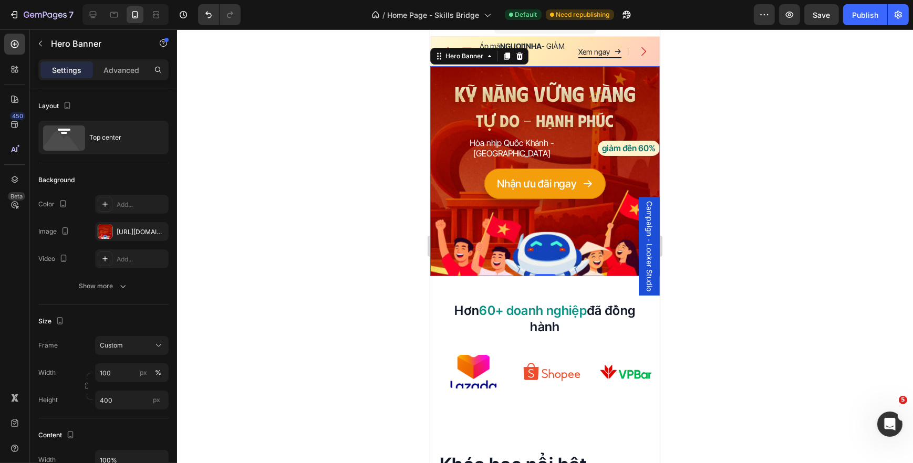
click at [733, 196] on div at bounding box center [545, 246] width 736 height 434
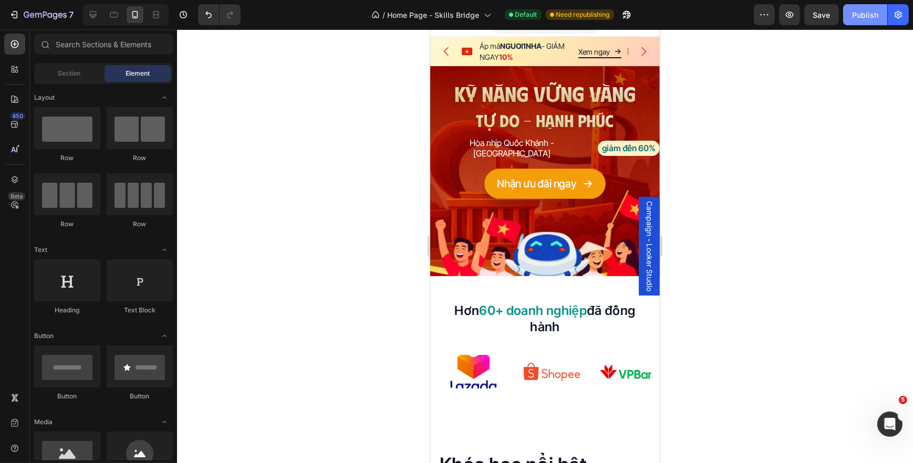
click at [866, 23] on button "Publish" at bounding box center [865, 14] width 44 height 21
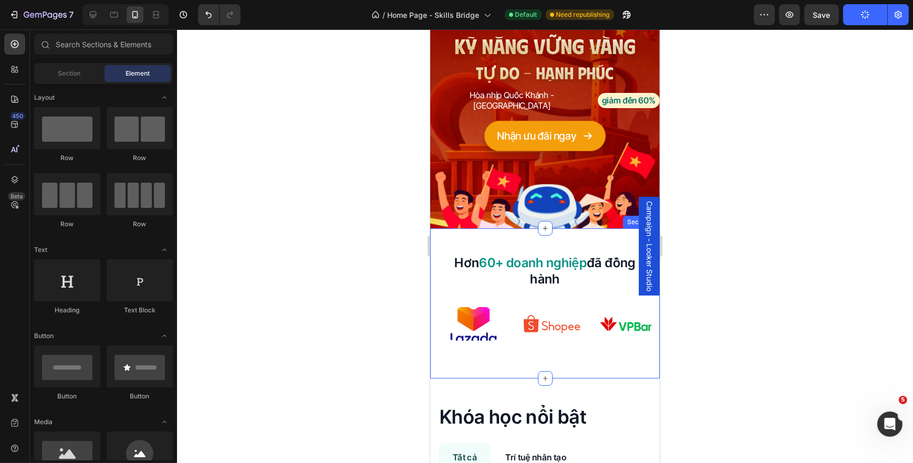
scroll to position [0, 0]
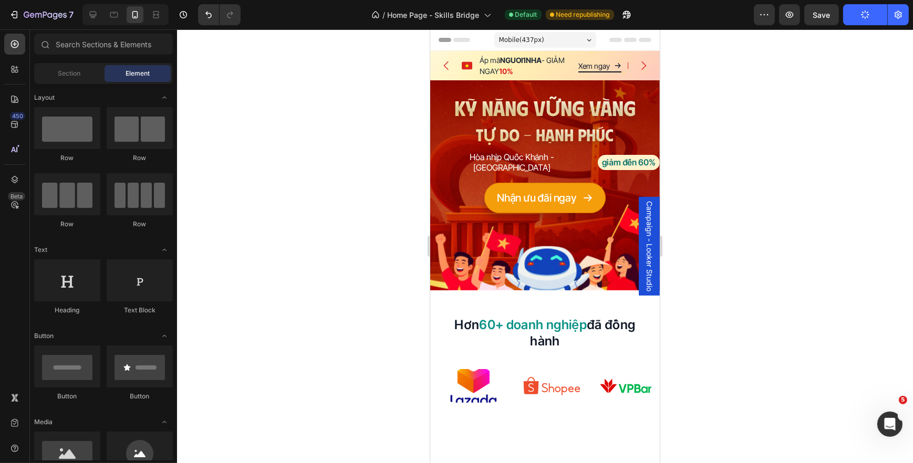
click at [774, 172] on div at bounding box center [545, 246] width 736 height 434
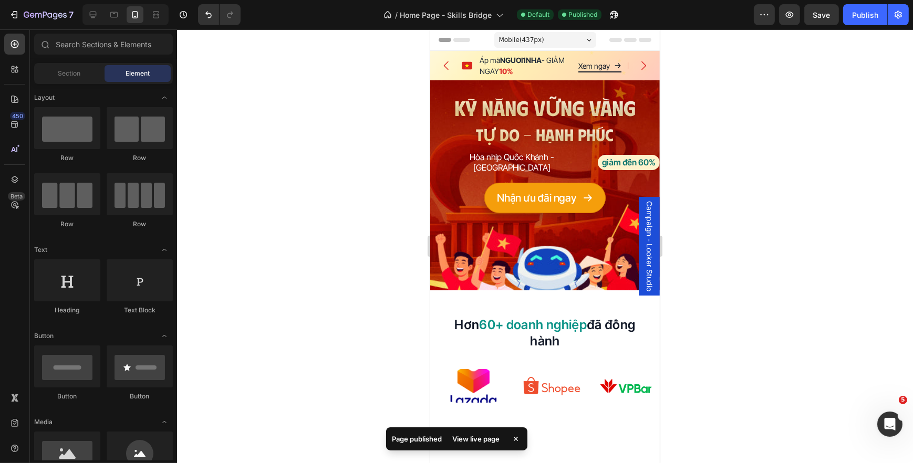
click at [803, 225] on div at bounding box center [545, 246] width 736 height 434
